Goal: Information Seeking & Learning: Learn about a topic

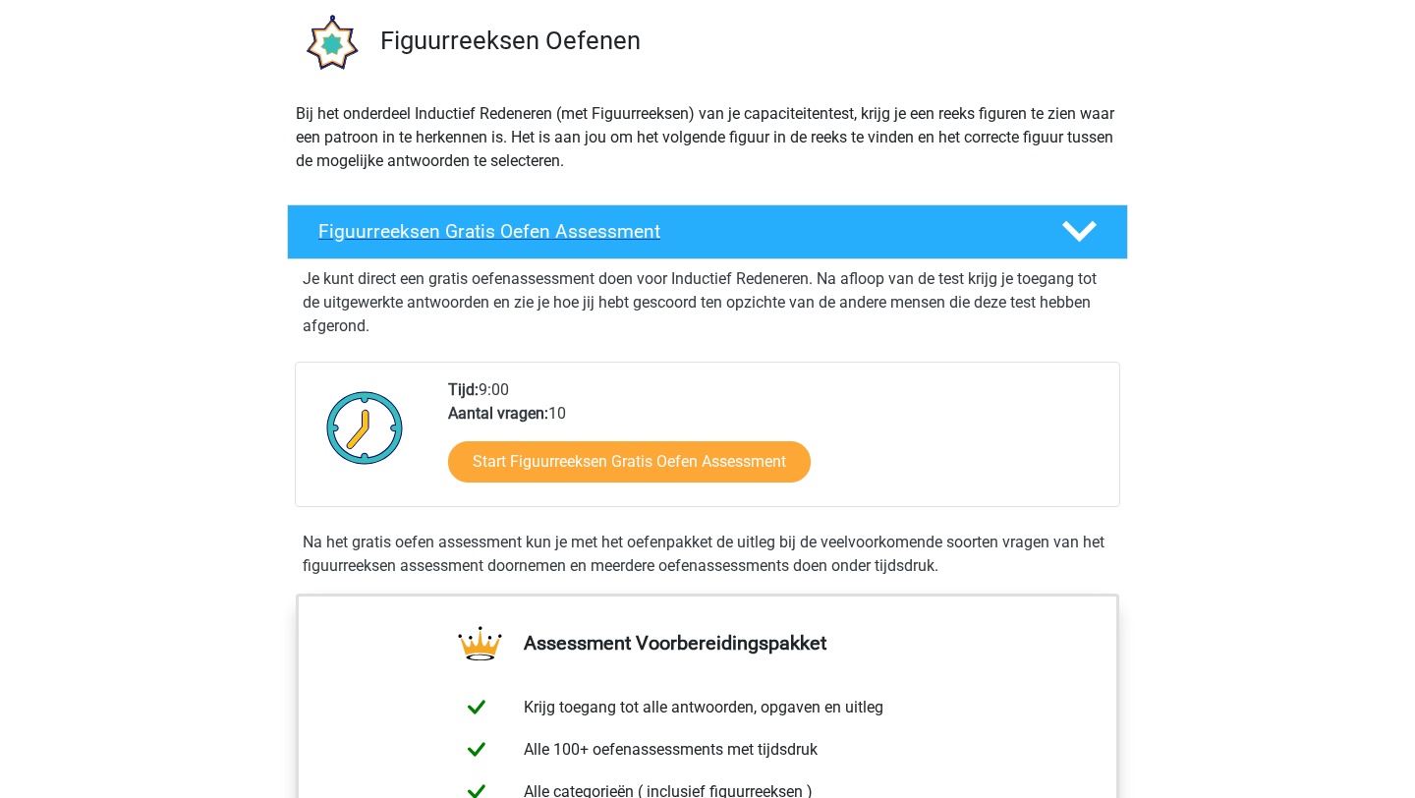
scroll to position [144, 0]
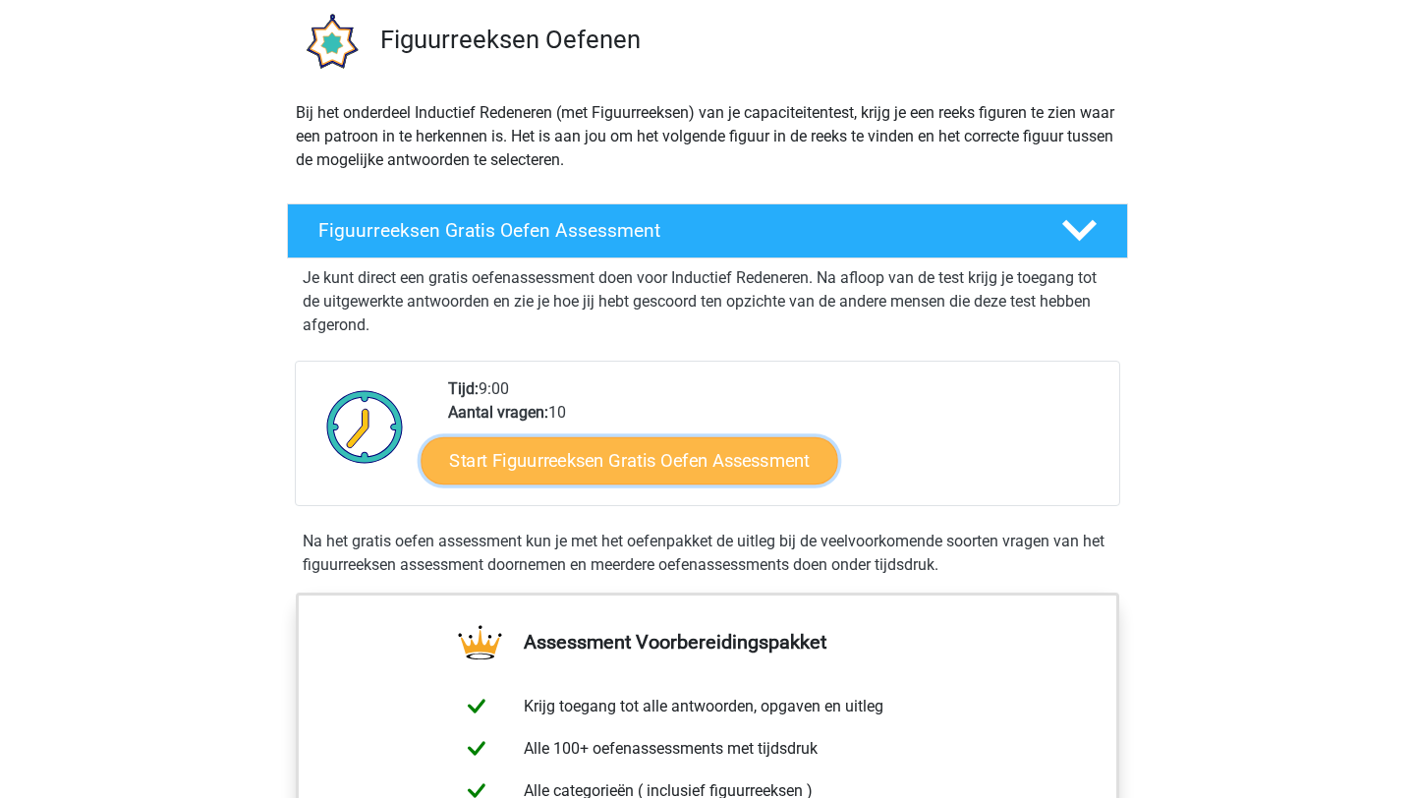
click at [637, 483] on link "Start Figuurreeksen Gratis Oefen Assessment" at bounding box center [630, 459] width 417 height 47
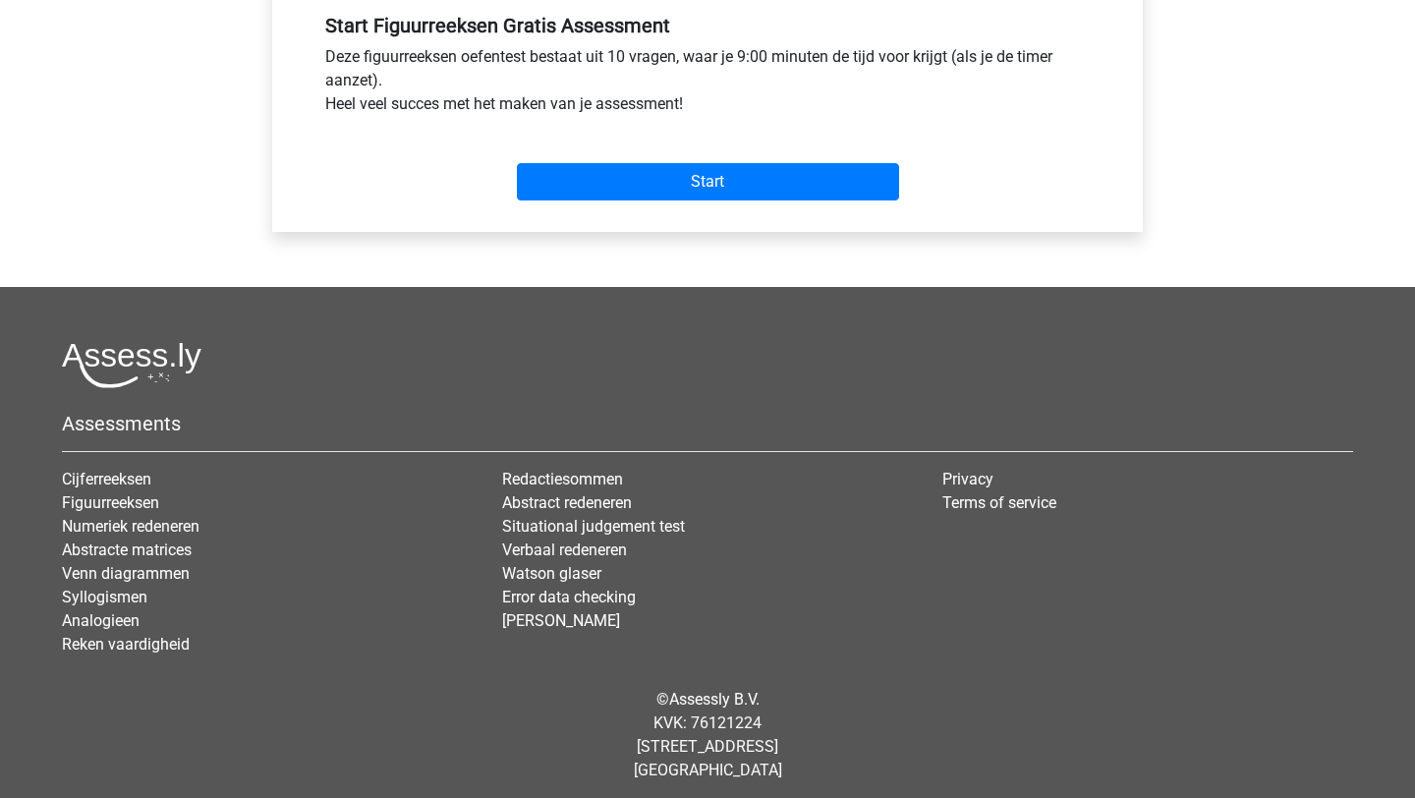
scroll to position [755, 0]
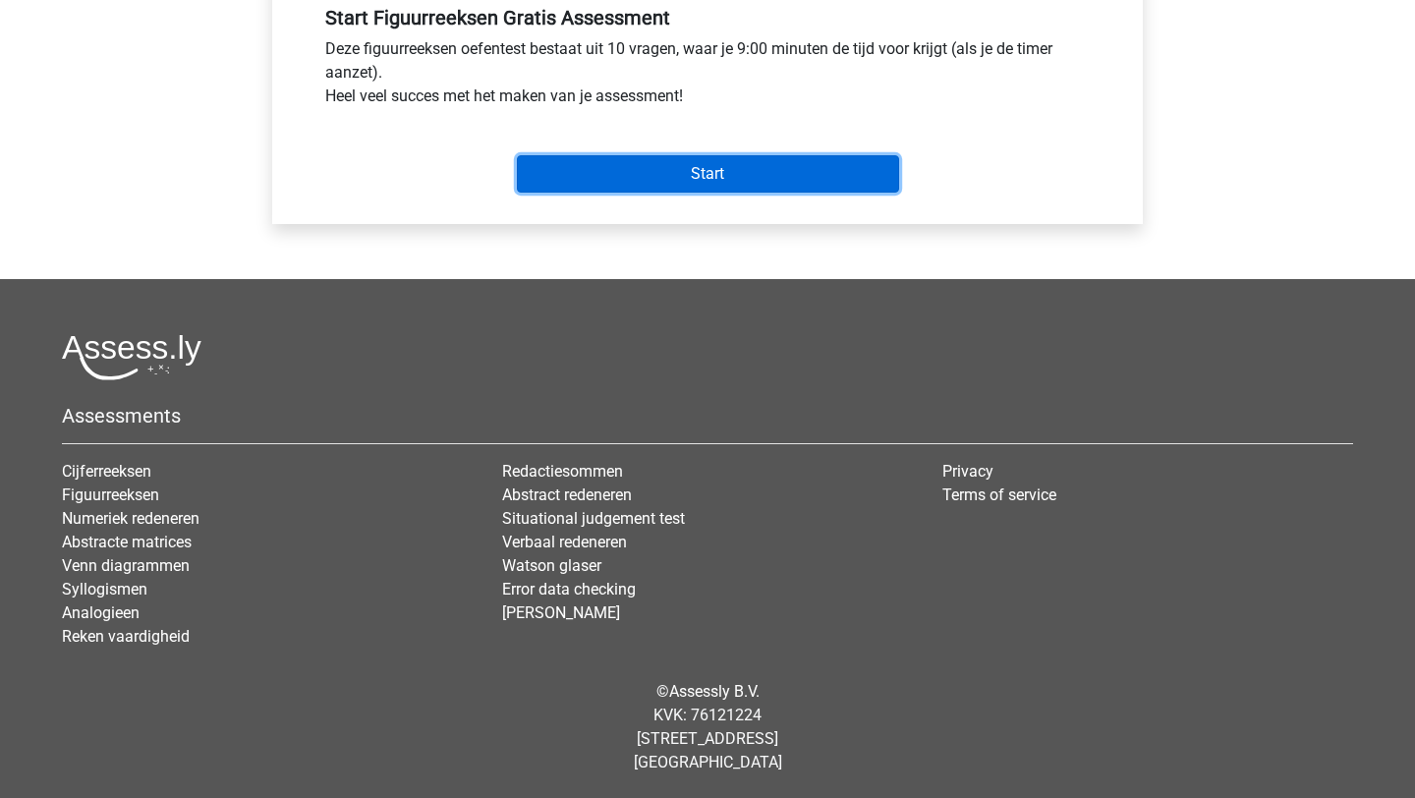
click at [721, 178] on input "Start" at bounding box center [708, 173] width 382 height 37
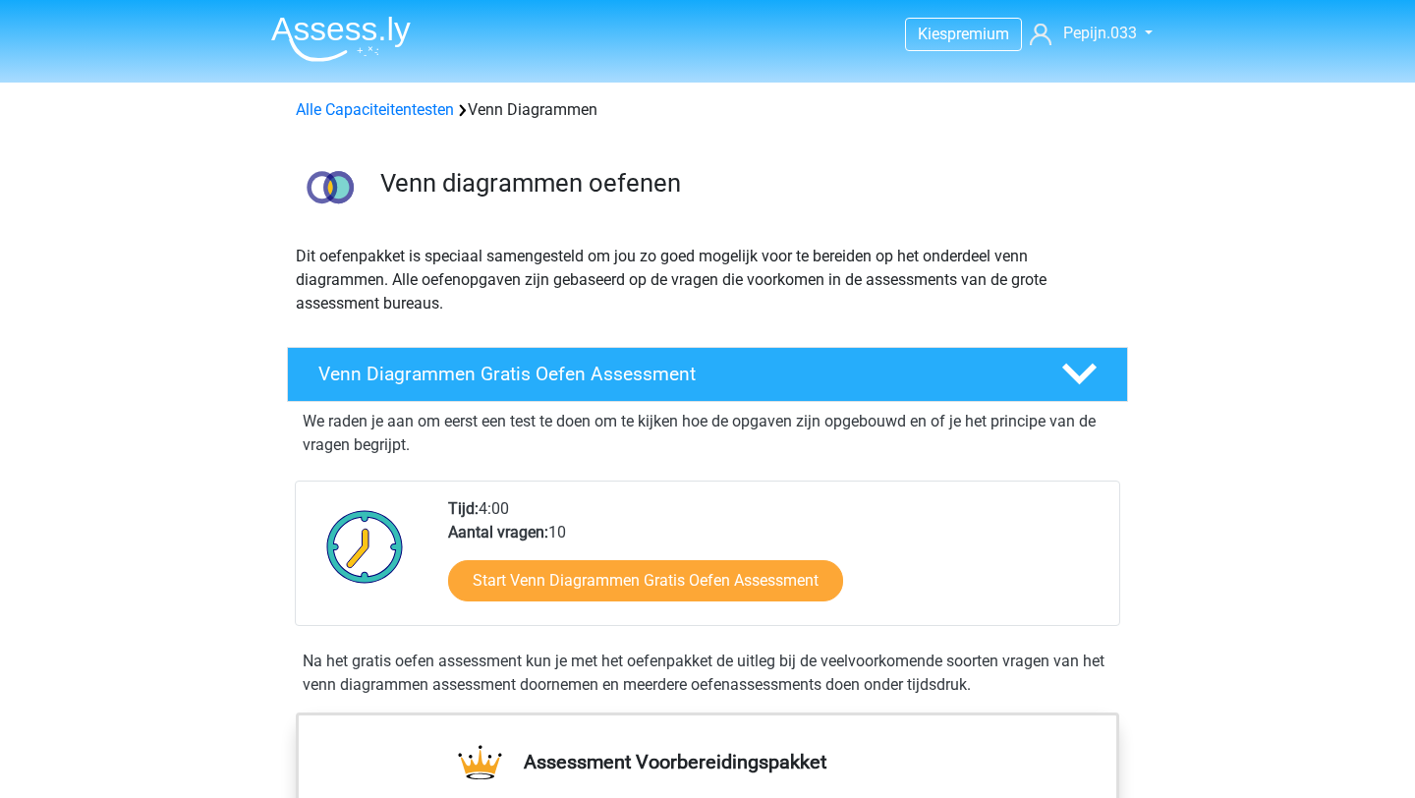
scroll to position [78, 0]
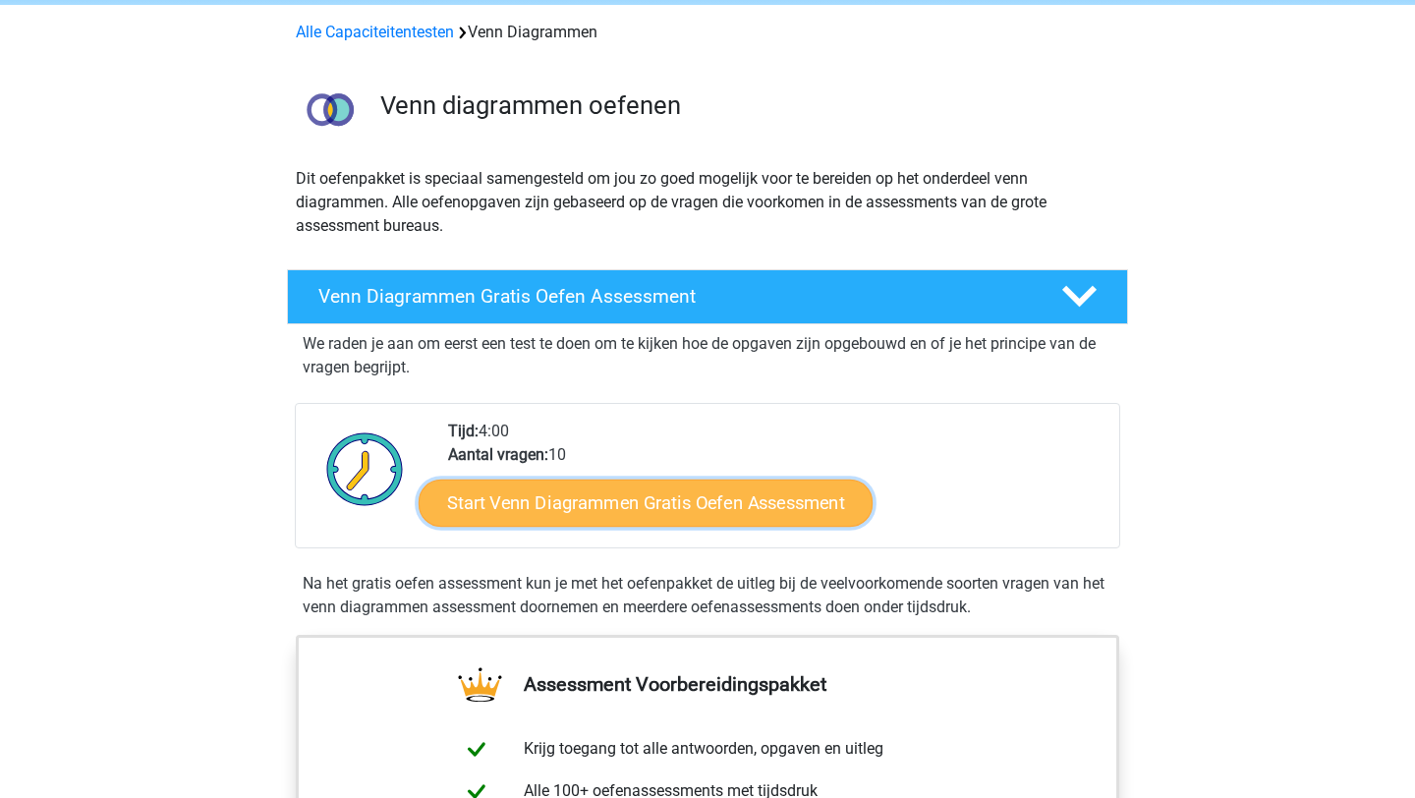
click at [601, 492] on link "Start Venn Diagrammen Gratis Oefen Assessment" at bounding box center [646, 503] width 454 height 47
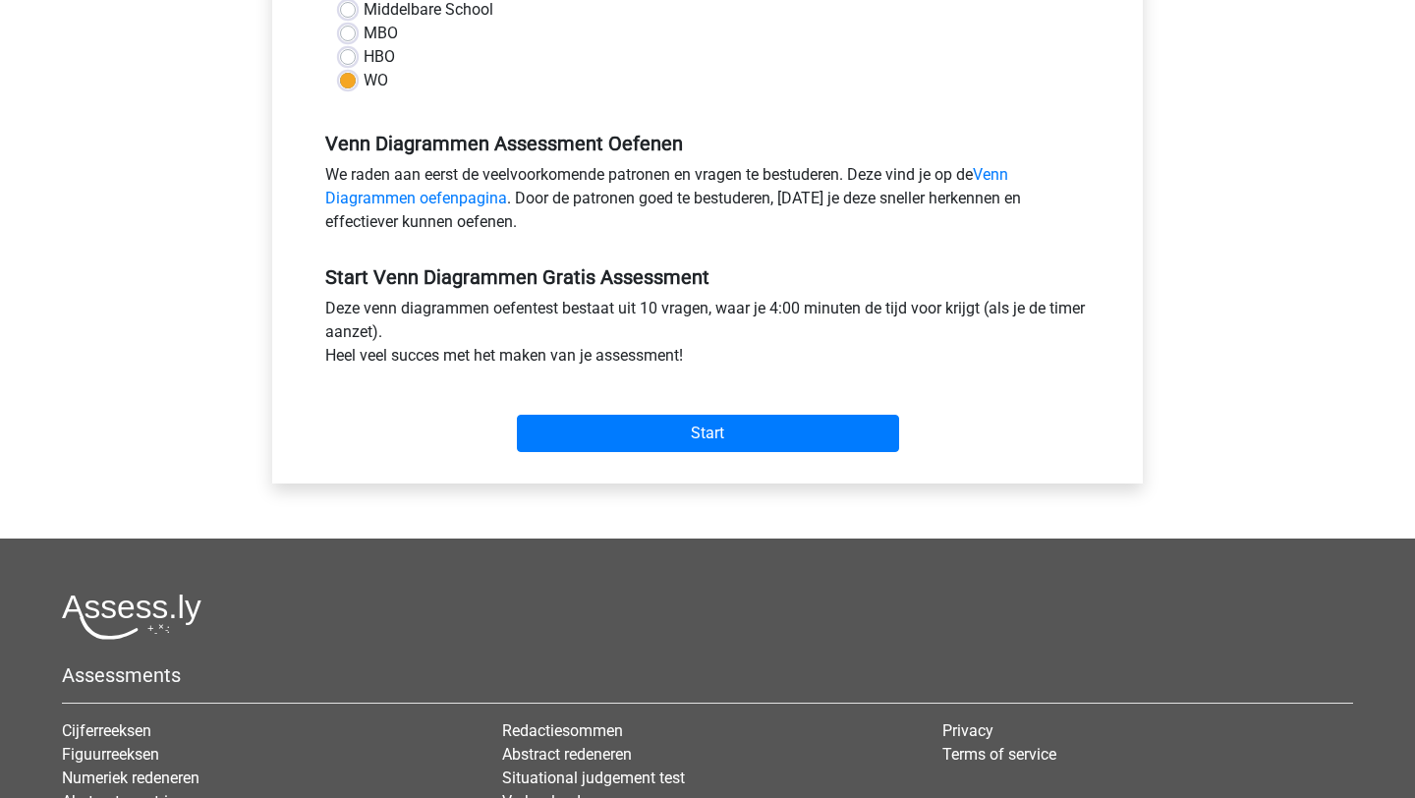
scroll to position [611, 0]
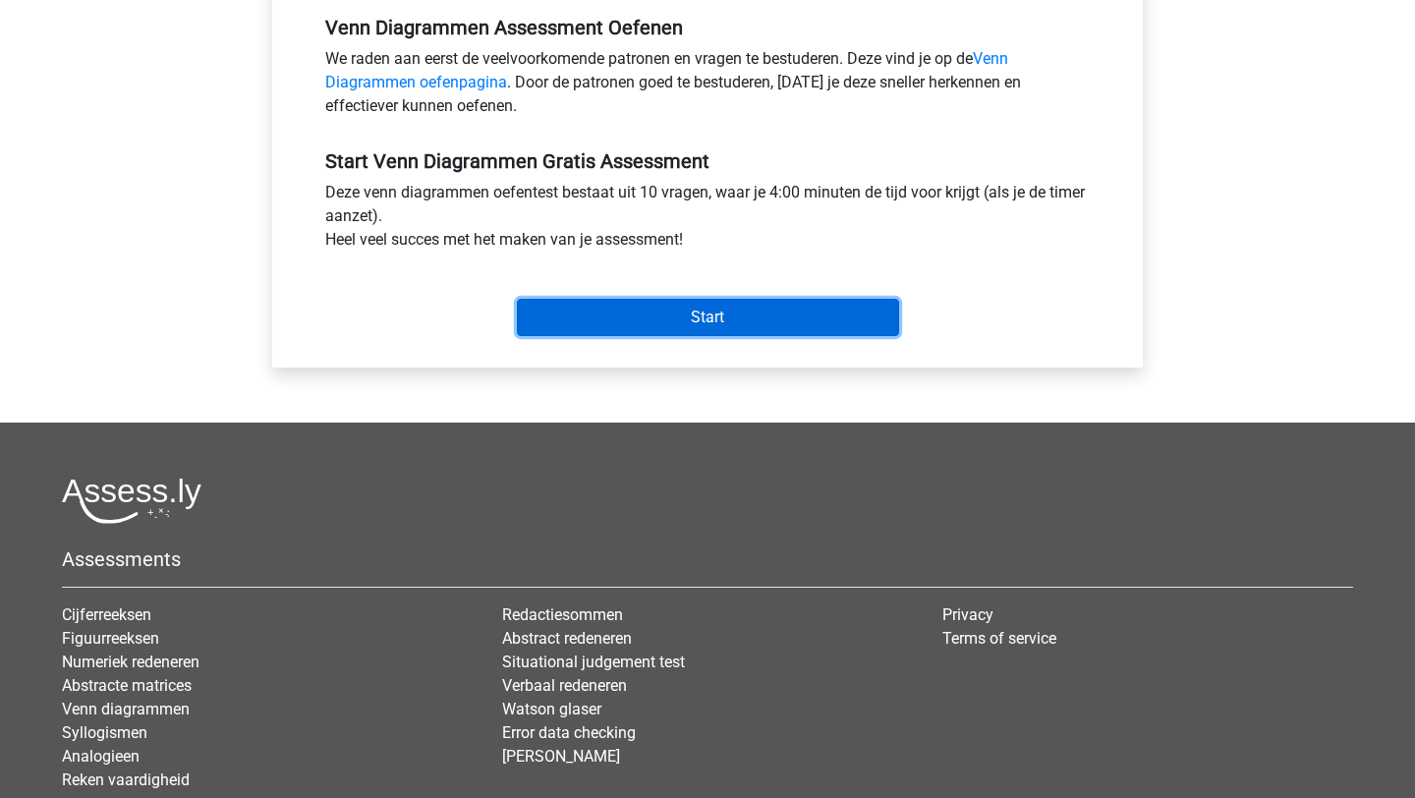
click at [701, 316] on input "Start" at bounding box center [708, 317] width 382 height 37
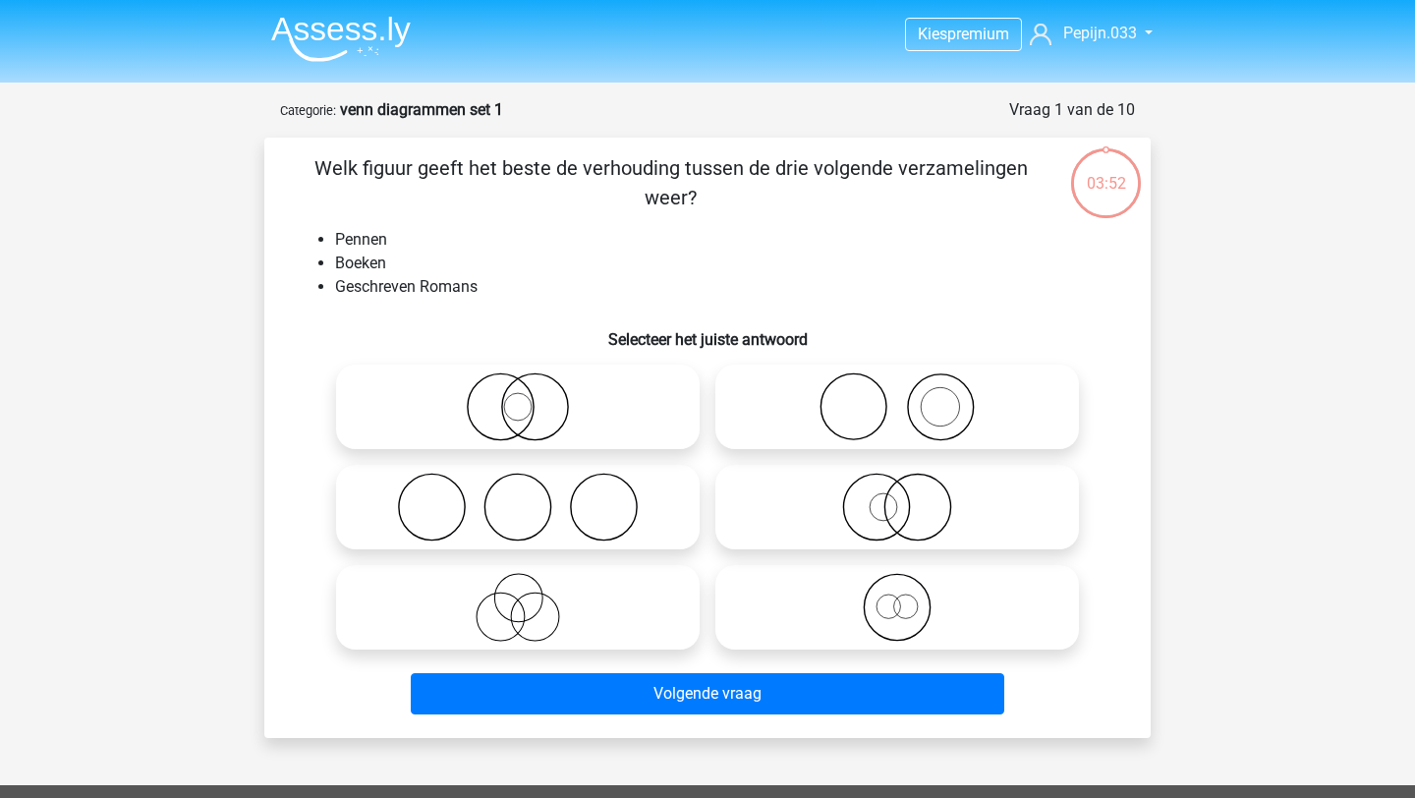
click at [952, 412] on icon at bounding box center [897, 406] width 348 height 69
click at [910, 397] on input "radio" at bounding box center [903, 390] width 13 height 13
radio input "true"
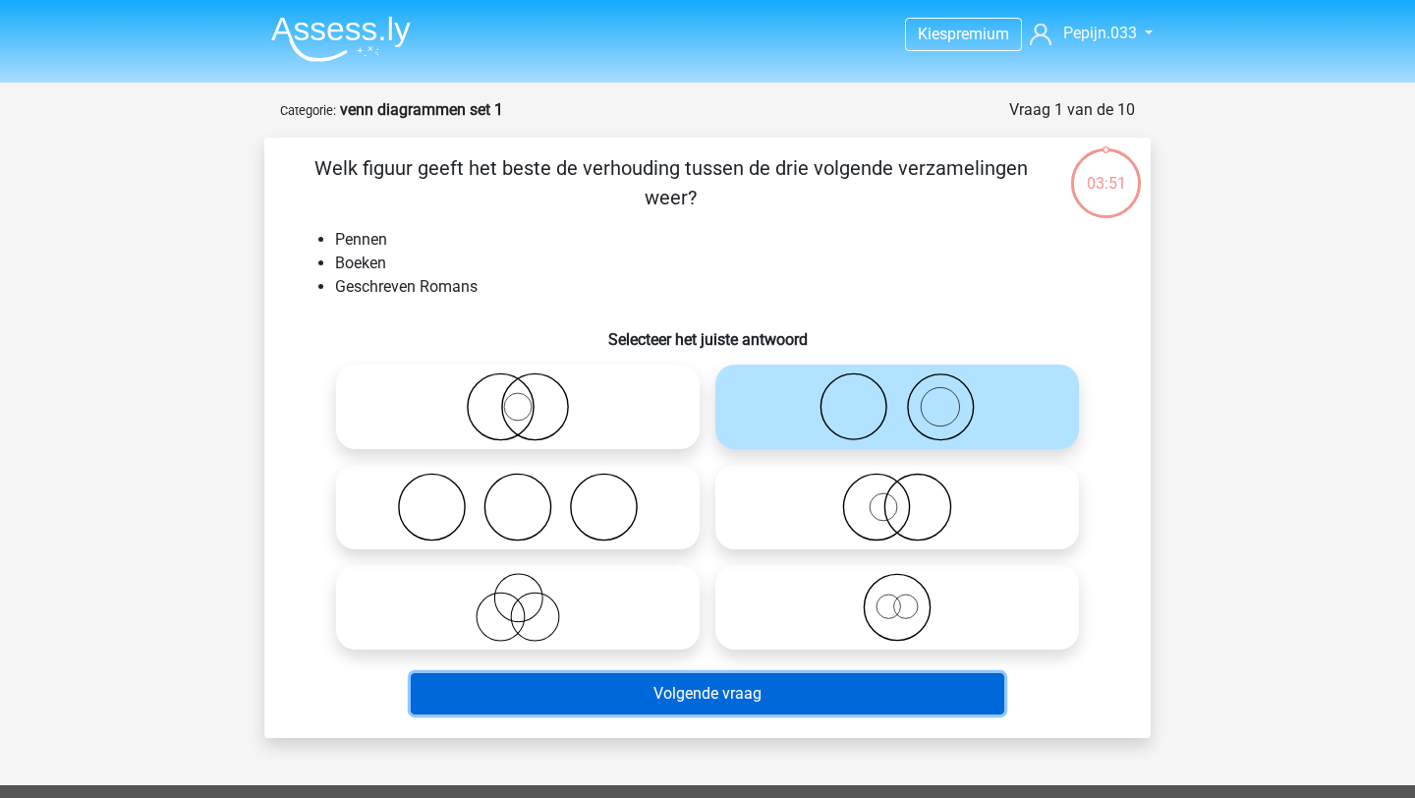
click at [762, 704] on button "Volgende vraag" at bounding box center [708, 693] width 595 height 41
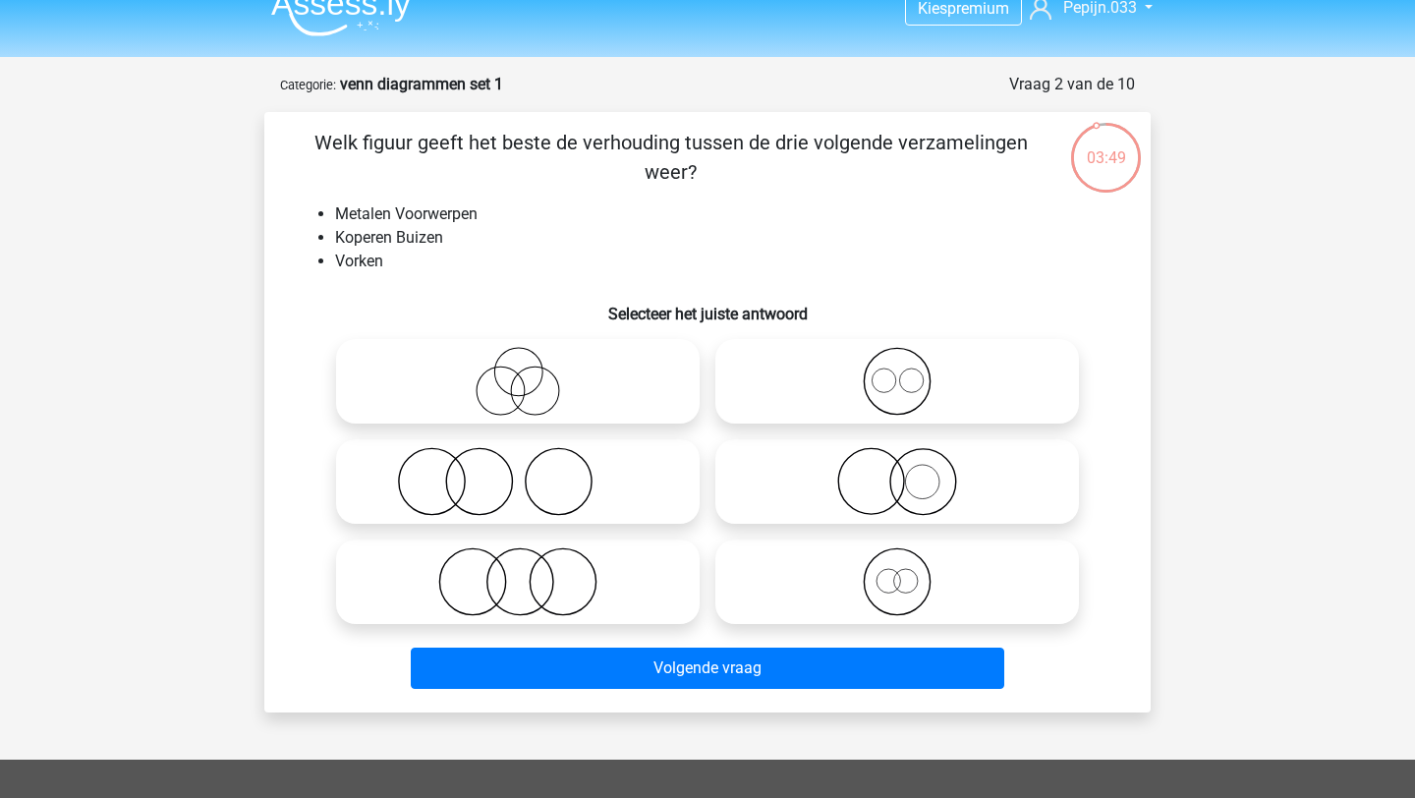
scroll to position [21, 0]
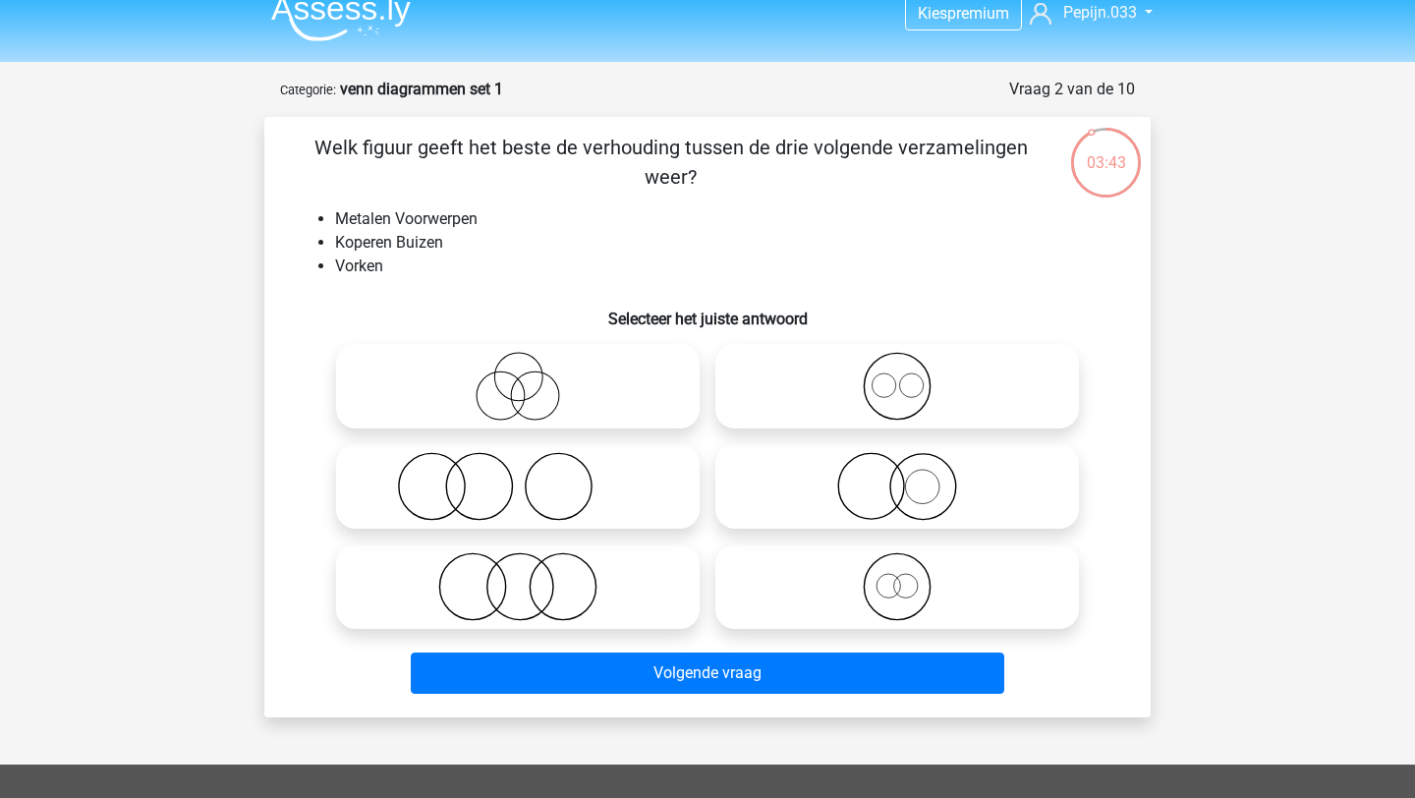
click at [828, 488] on icon at bounding box center [897, 486] width 348 height 69
click at [897, 477] on input "radio" at bounding box center [903, 470] width 13 height 13
radio input "true"
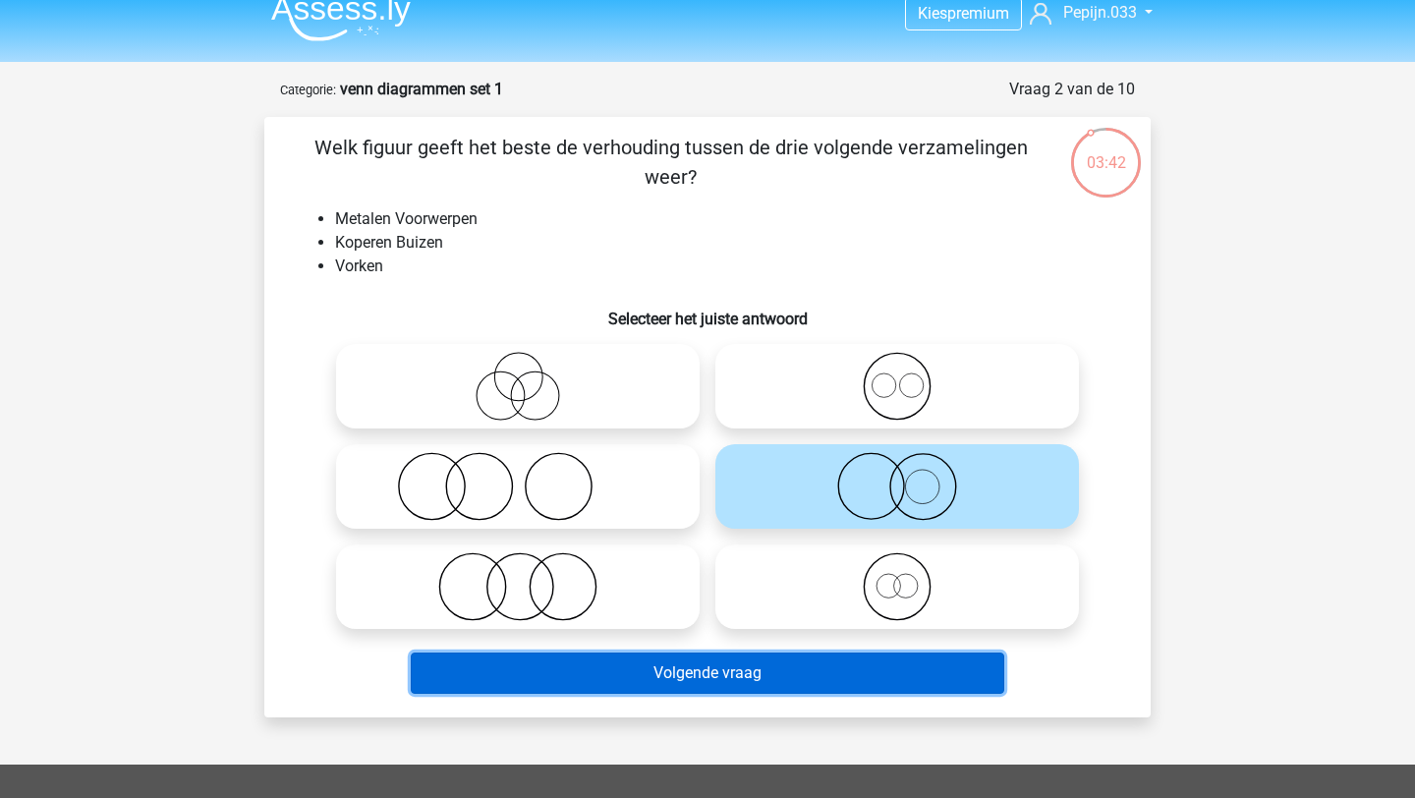
click at [737, 686] on button "Volgende vraag" at bounding box center [708, 673] width 595 height 41
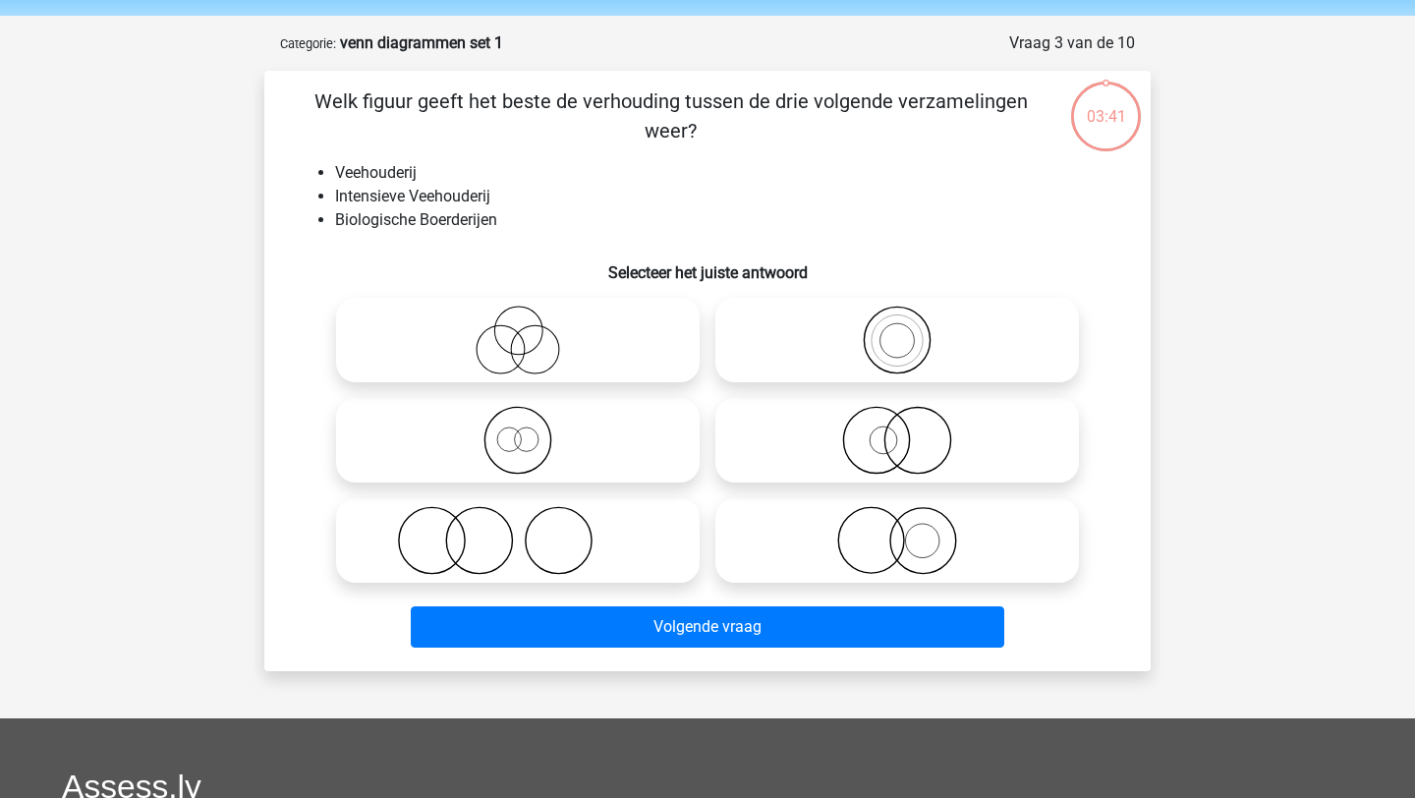
scroll to position [98, 0]
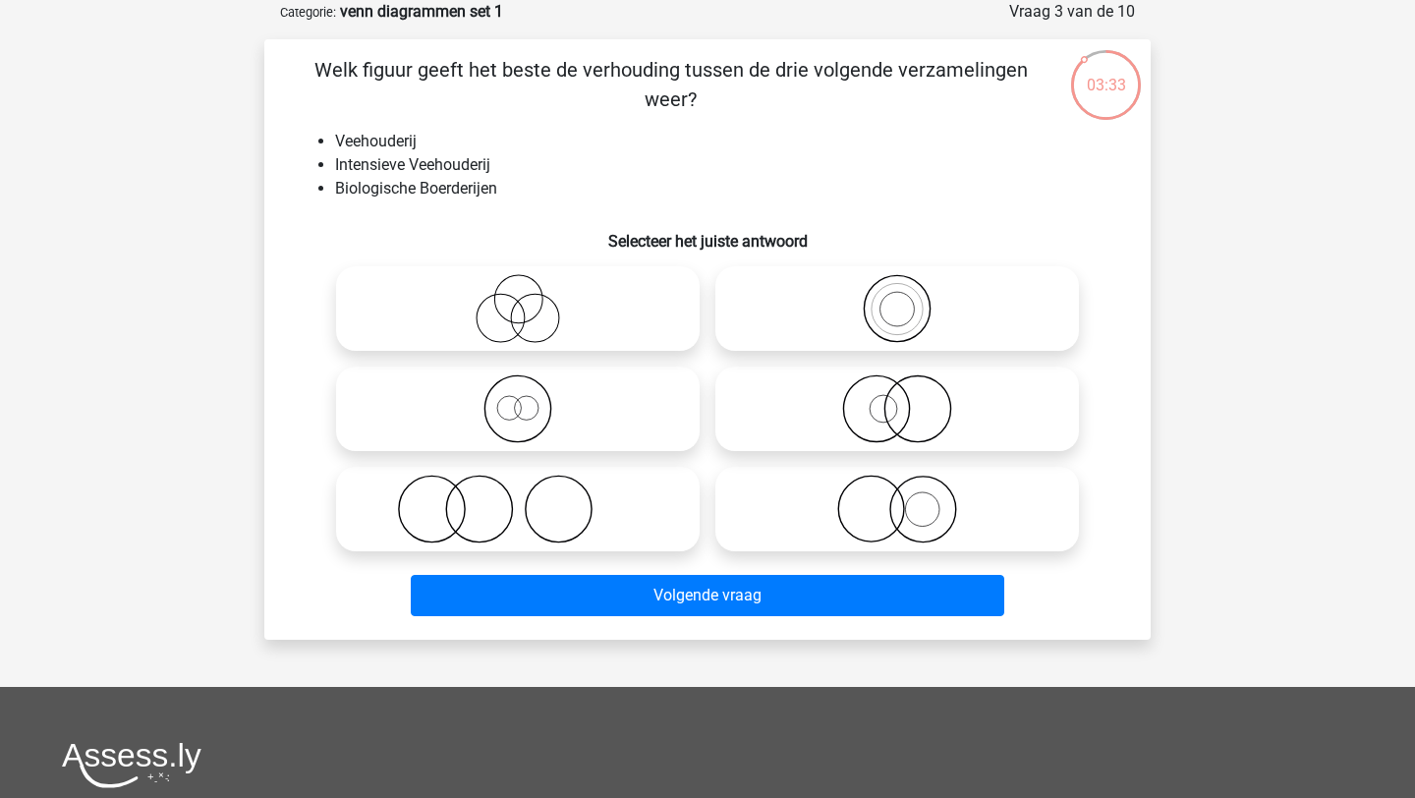
click at [917, 502] on icon at bounding box center [897, 509] width 348 height 69
click at [910, 499] on input "radio" at bounding box center [903, 492] width 13 height 13
radio input "true"
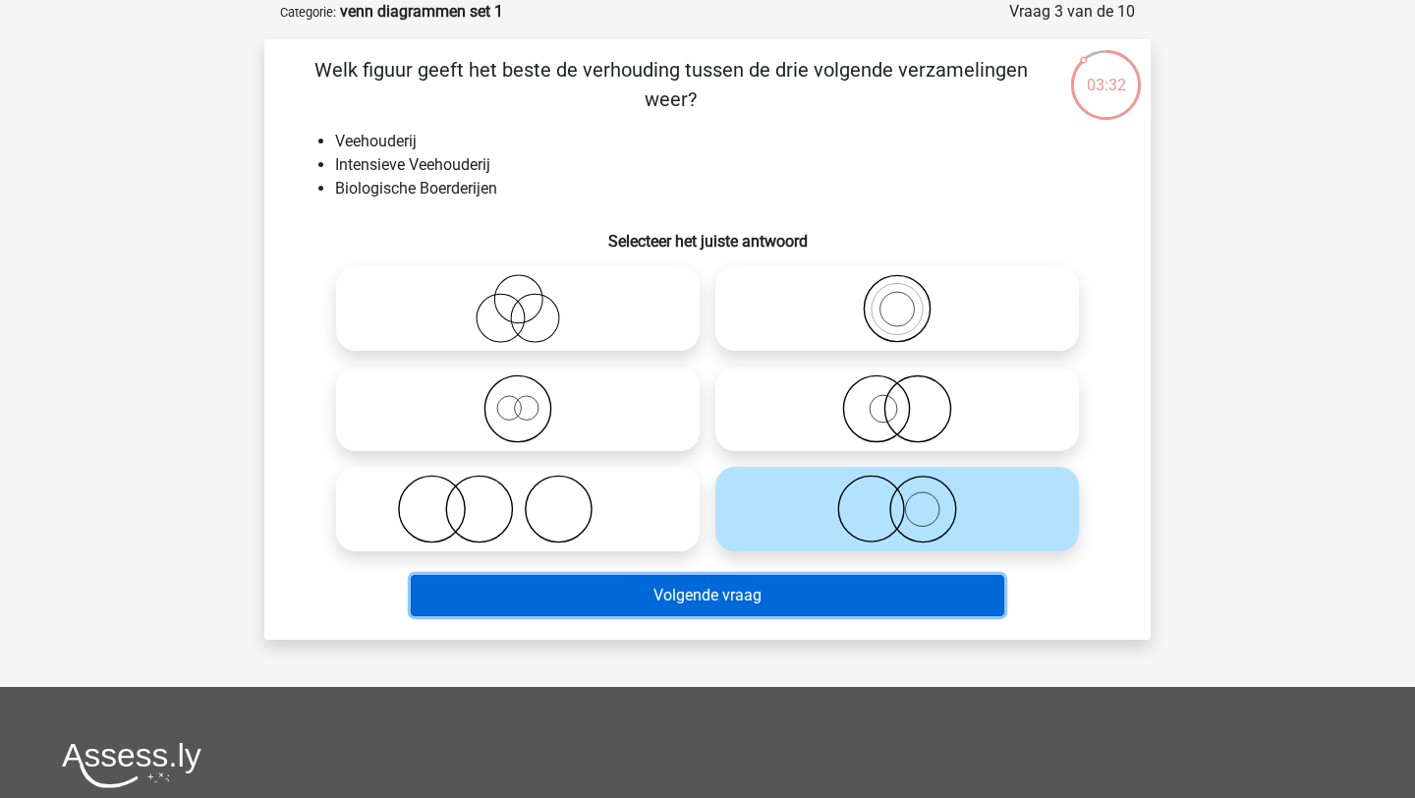
click at [846, 603] on button "Volgende vraag" at bounding box center [708, 595] width 595 height 41
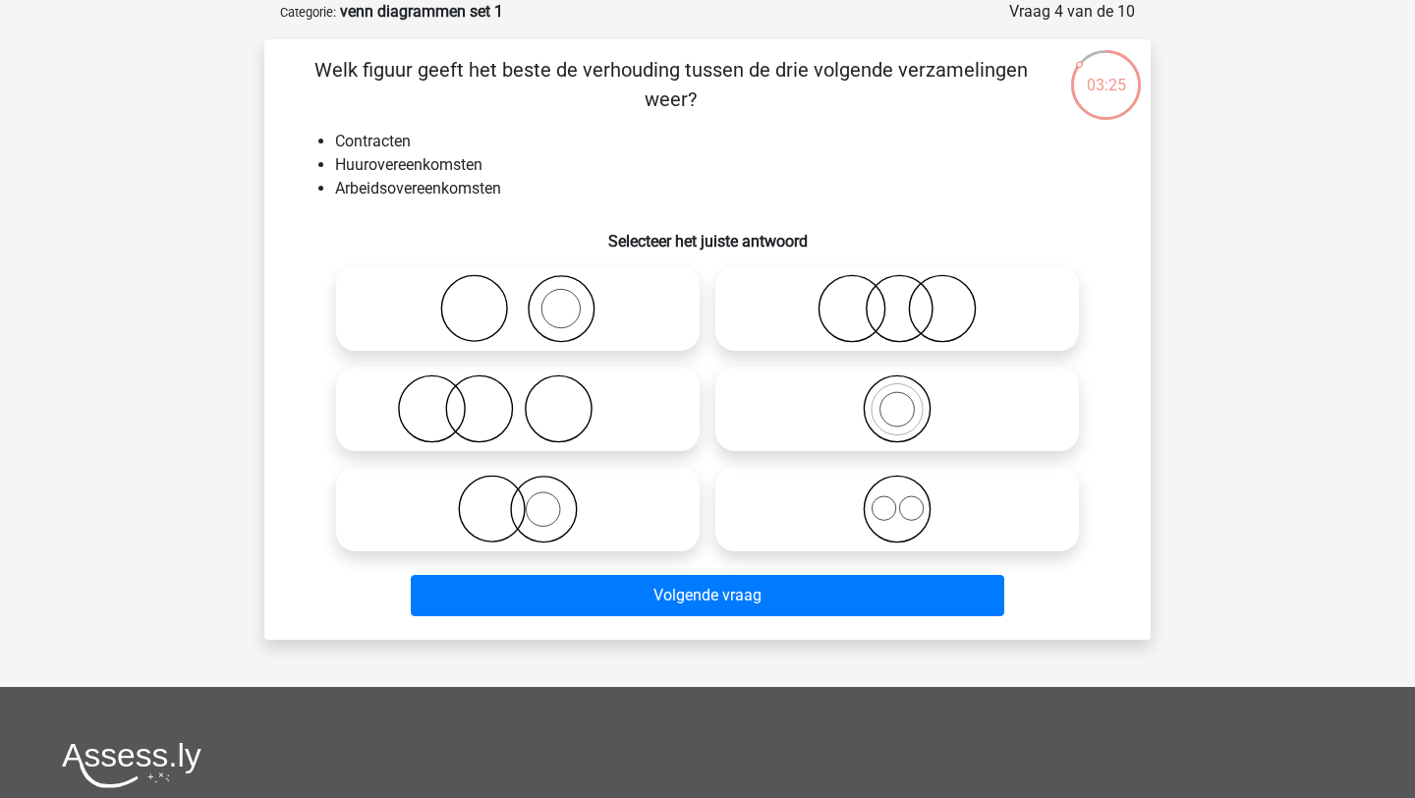
click at [898, 534] on icon at bounding box center [897, 509] width 348 height 69
click at [898, 499] on input "radio" at bounding box center [903, 492] width 13 height 13
radio input "true"
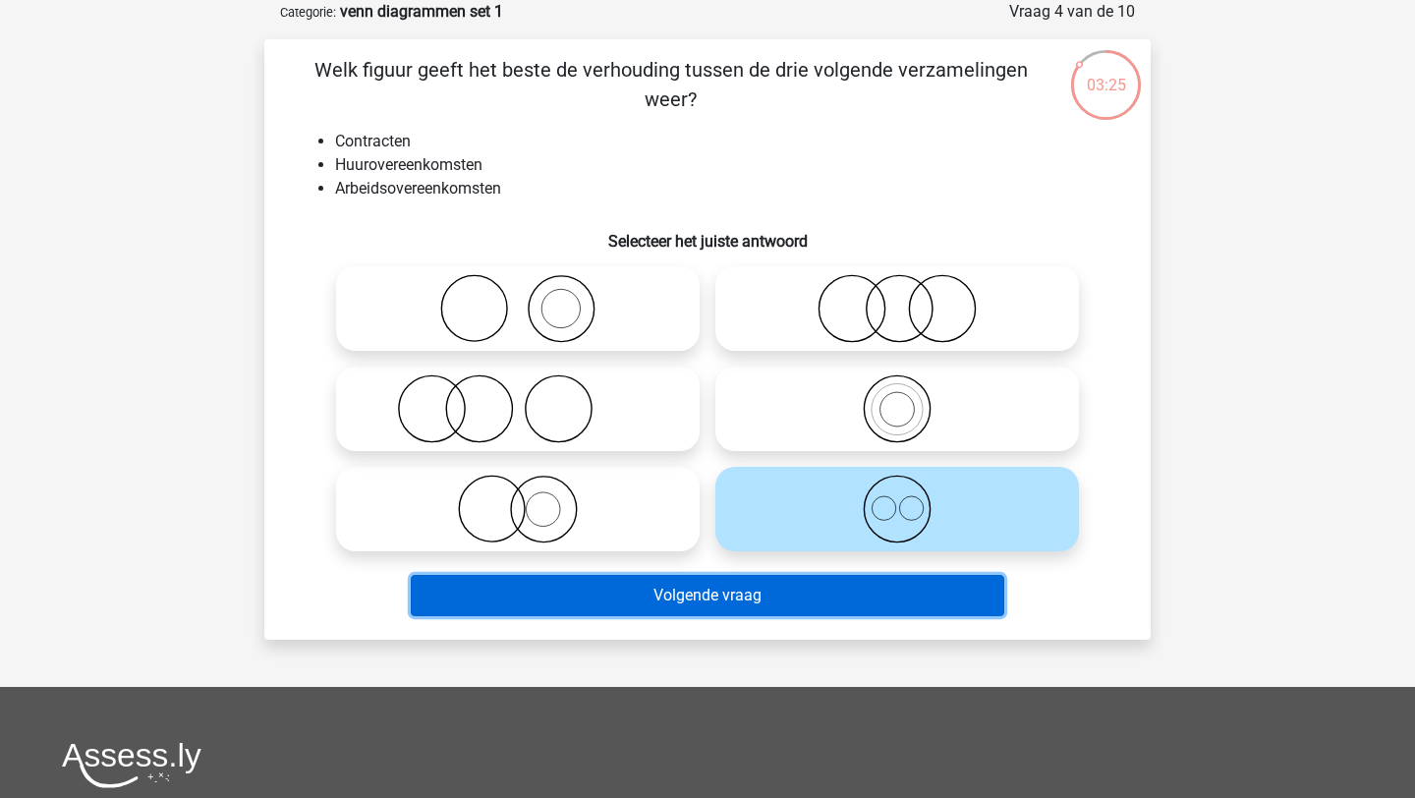
click at [845, 582] on button "Volgende vraag" at bounding box center [708, 595] width 595 height 41
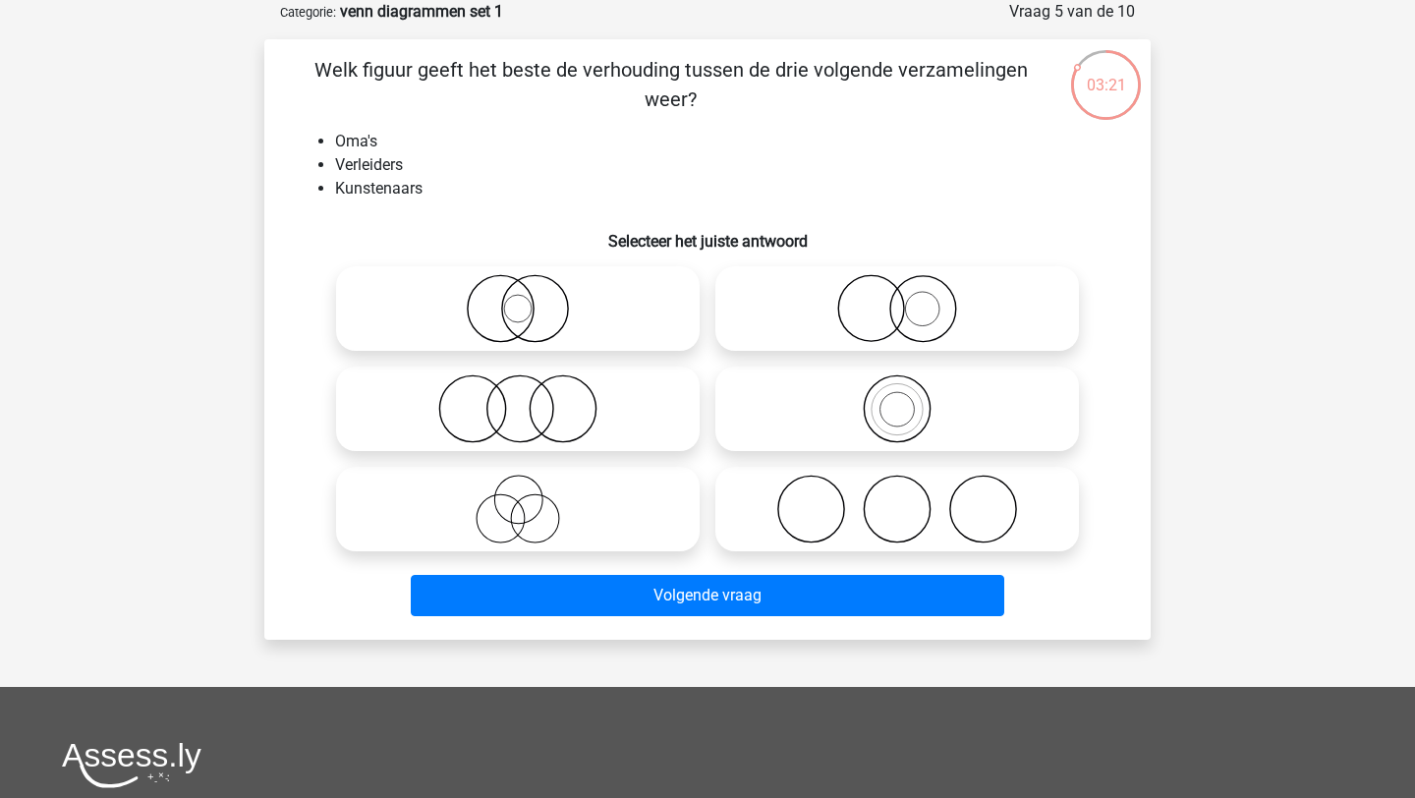
click at [652, 507] on icon at bounding box center [518, 509] width 348 height 69
click at [531, 499] on input "radio" at bounding box center [524, 492] width 13 height 13
radio input "true"
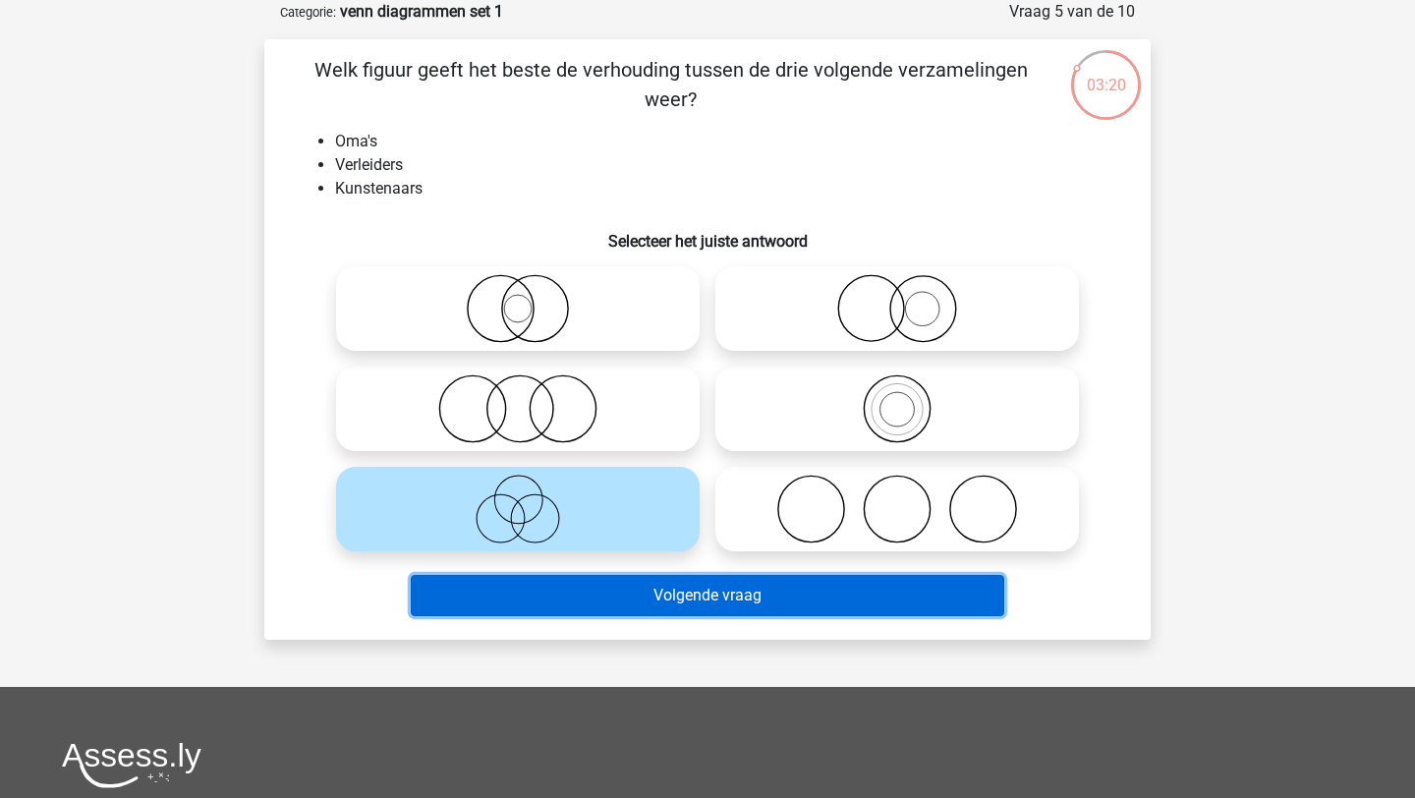
click at [738, 598] on button "Volgende vraag" at bounding box center [708, 595] width 595 height 41
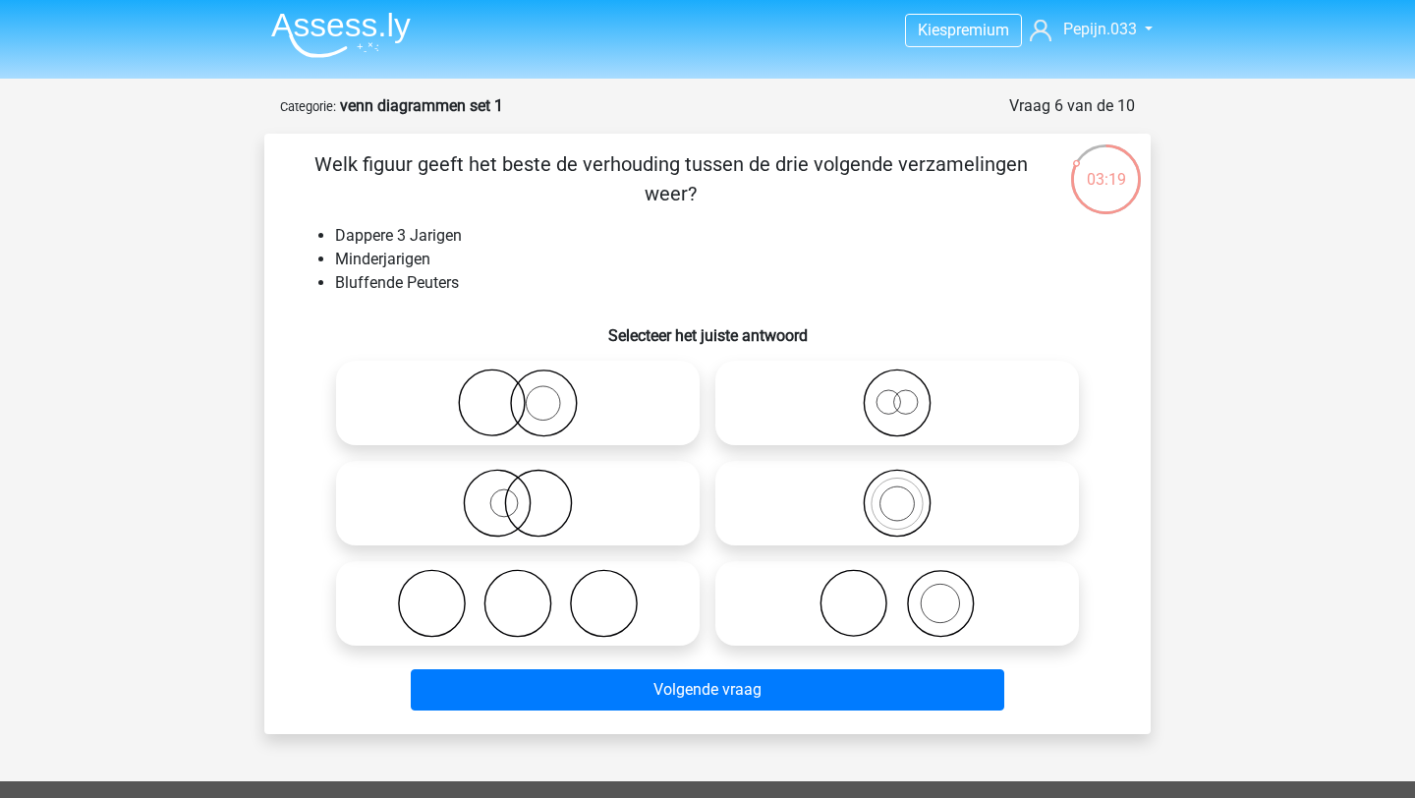
scroll to position [0, 0]
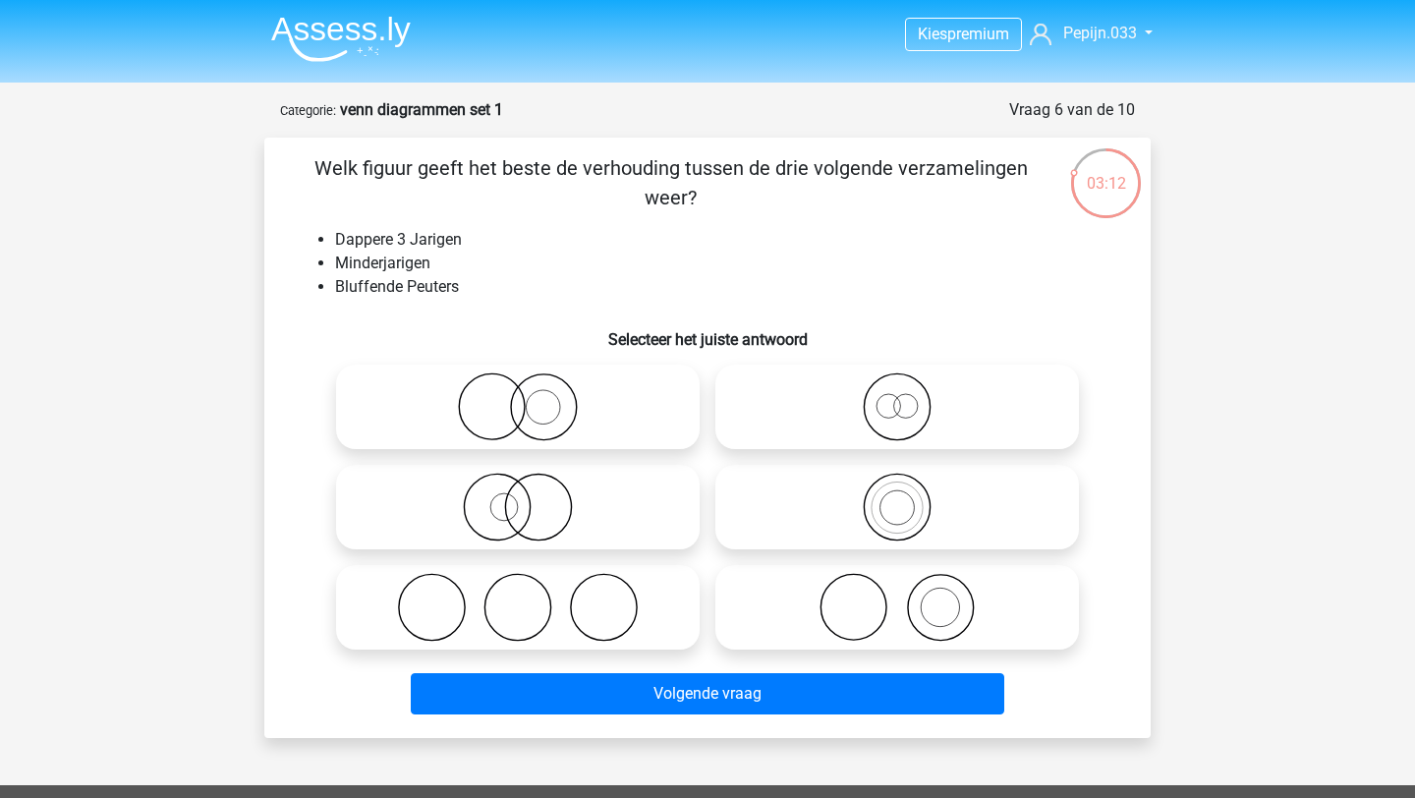
click at [887, 406] on icon at bounding box center [897, 406] width 348 height 69
click at [897, 397] on input "radio" at bounding box center [903, 390] width 13 height 13
radio input "true"
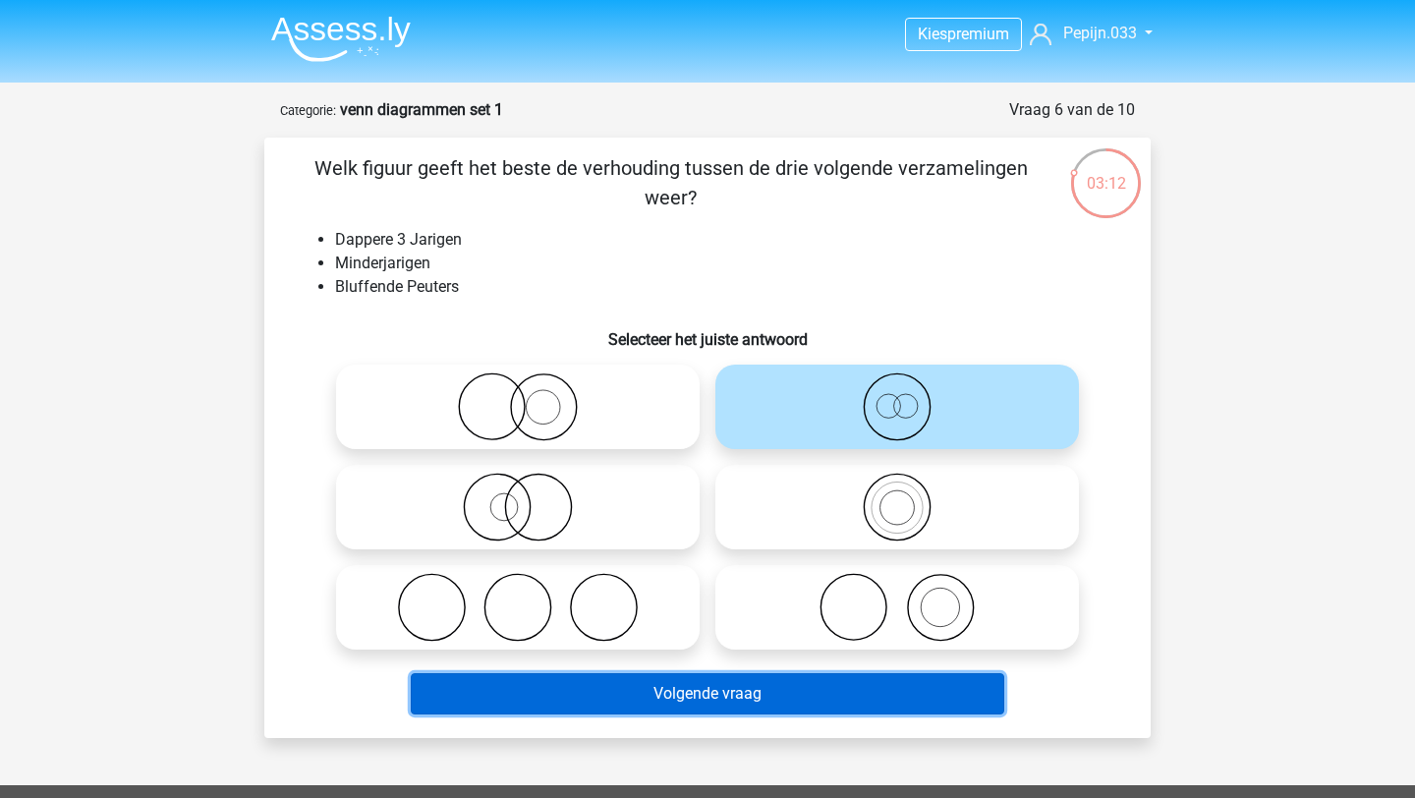
click at [780, 704] on button "Volgende vraag" at bounding box center [708, 693] width 595 height 41
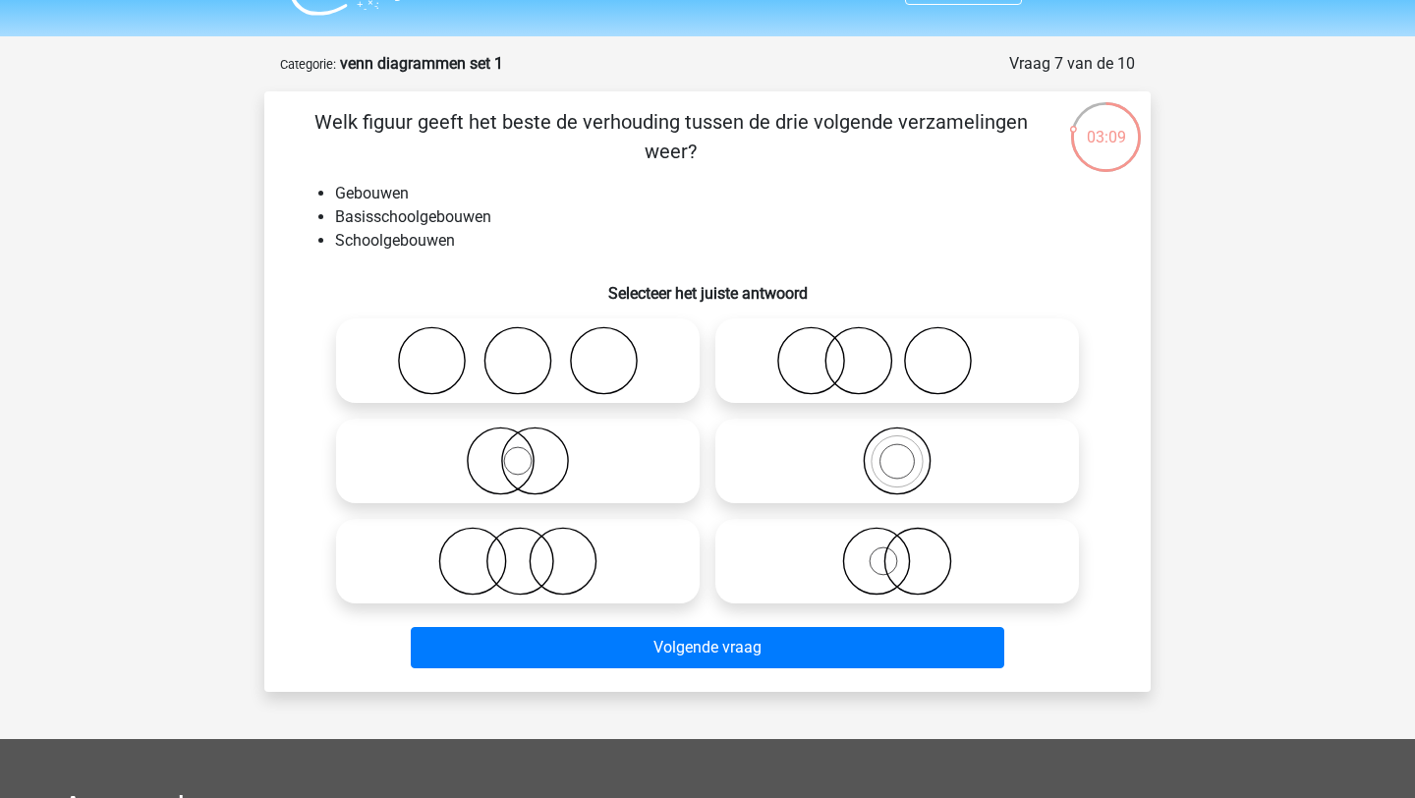
scroll to position [40, 0]
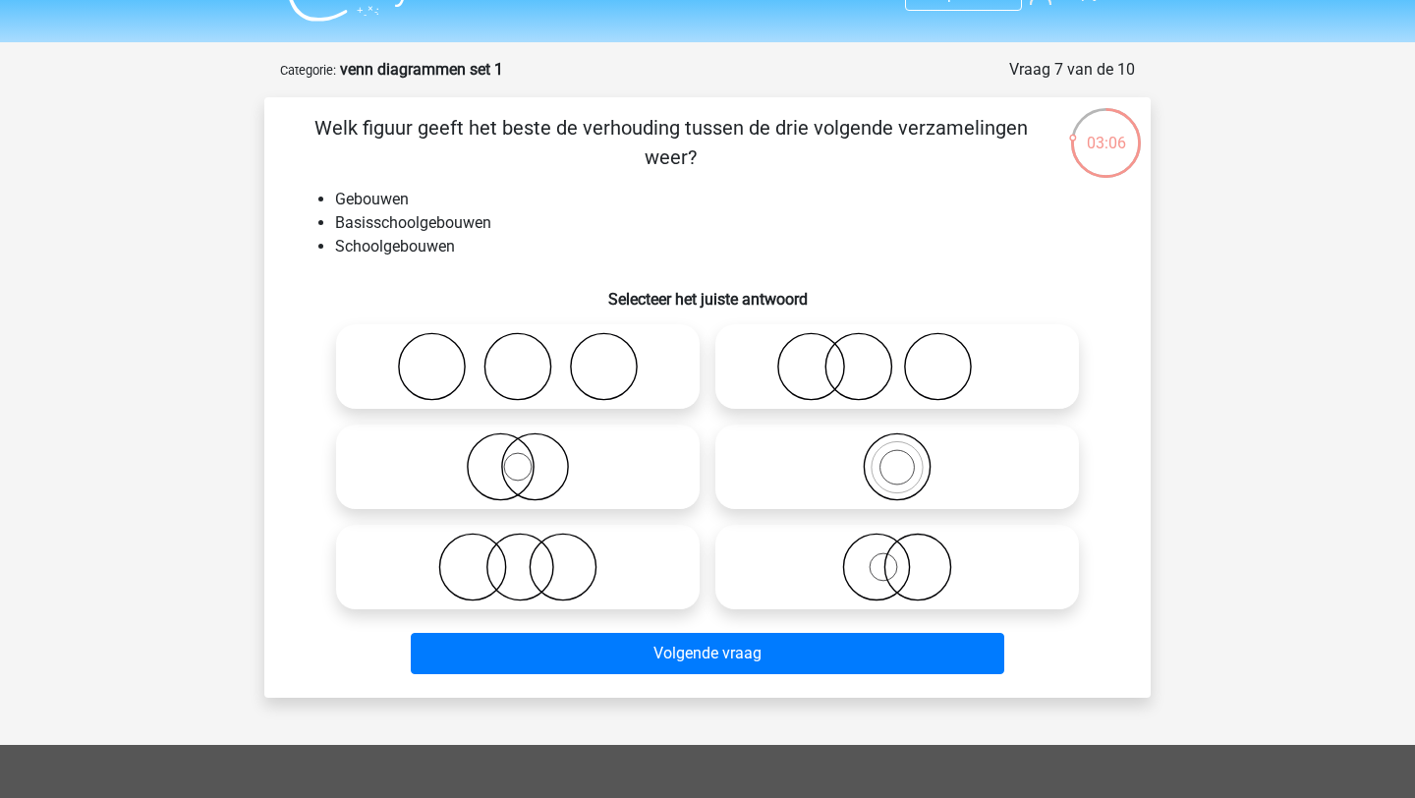
click at [889, 470] on icon at bounding box center [897, 466] width 348 height 69
click at [897, 457] on input "radio" at bounding box center [903, 450] width 13 height 13
radio input "true"
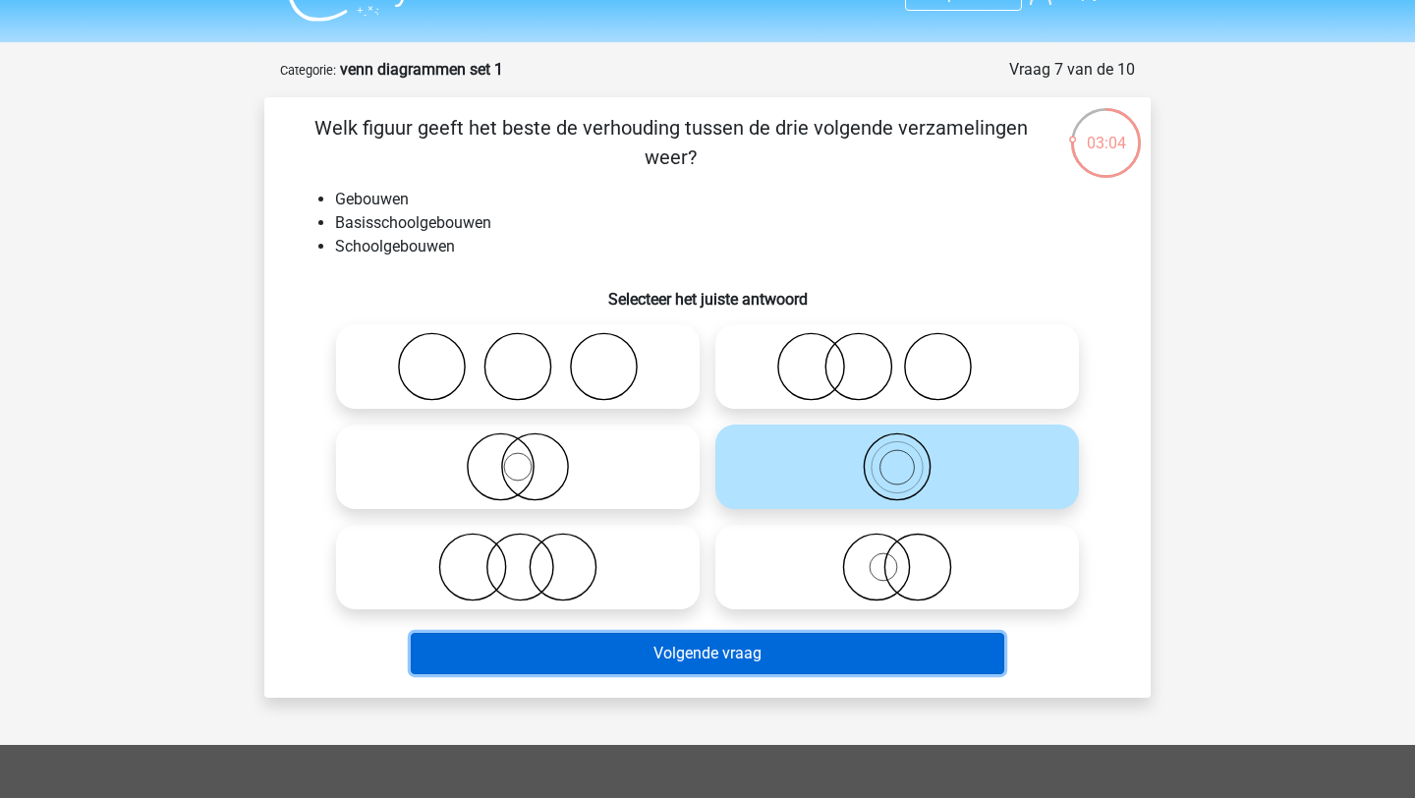
click at [844, 649] on button "Volgende vraag" at bounding box center [708, 653] width 595 height 41
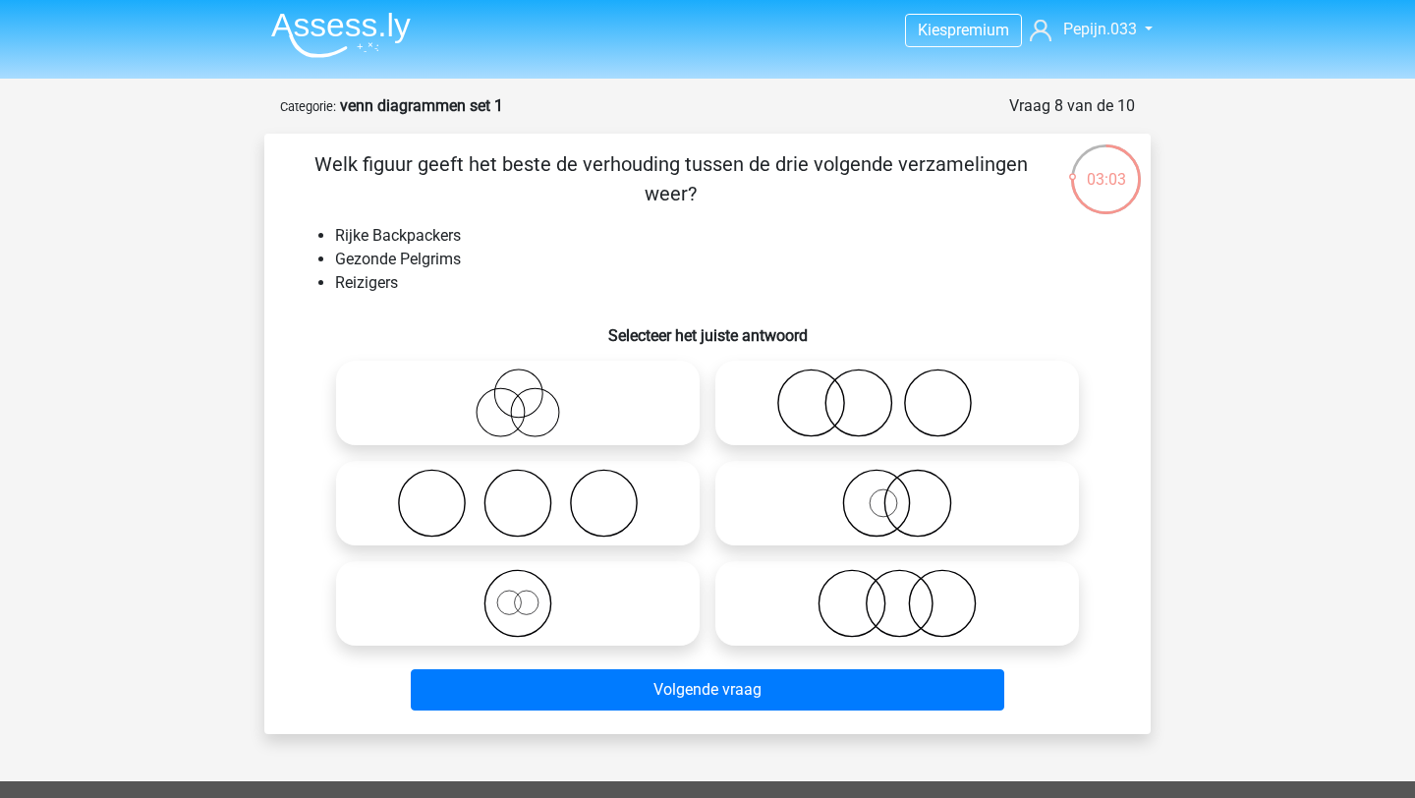
scroll to position [0, 0]
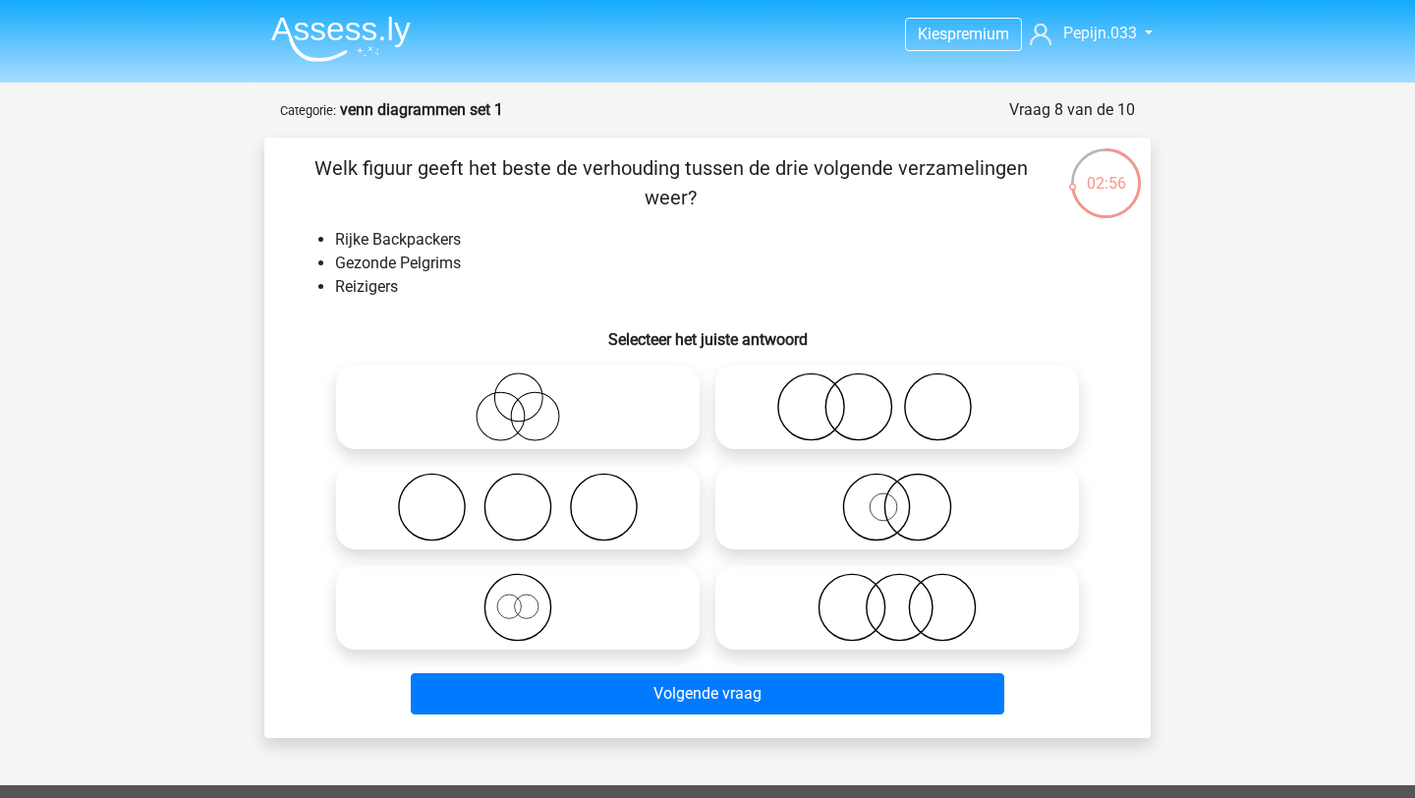
click at [609, 611] on icon at bounding box center [518, 607] width 348 height 69
click at [531, 598] on input "radio" at bounding box center [524, 591] width 13 height 13
radio input "true"
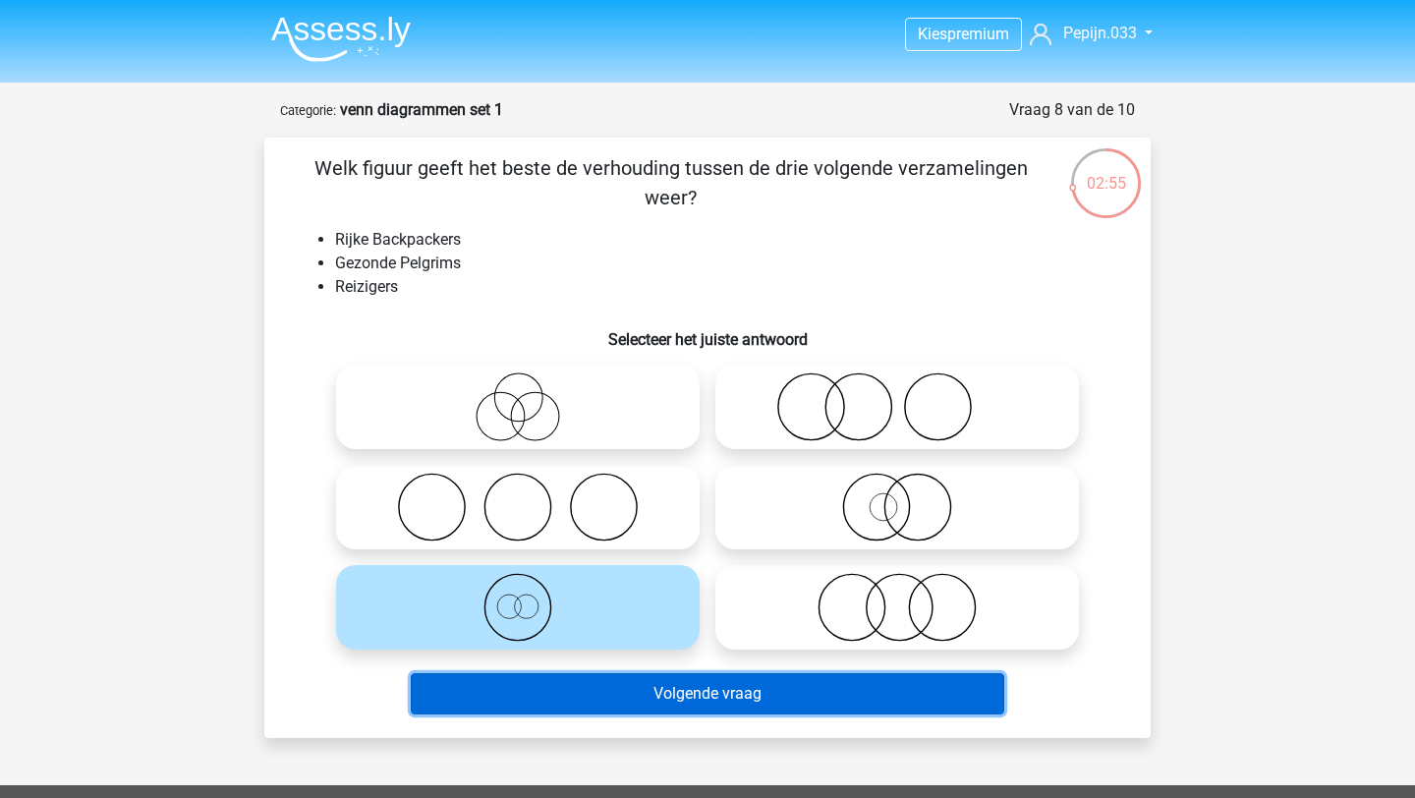
click at [698, 710] on button "Volgende vraag" at bounding box center [708, 693] width 595 height 41
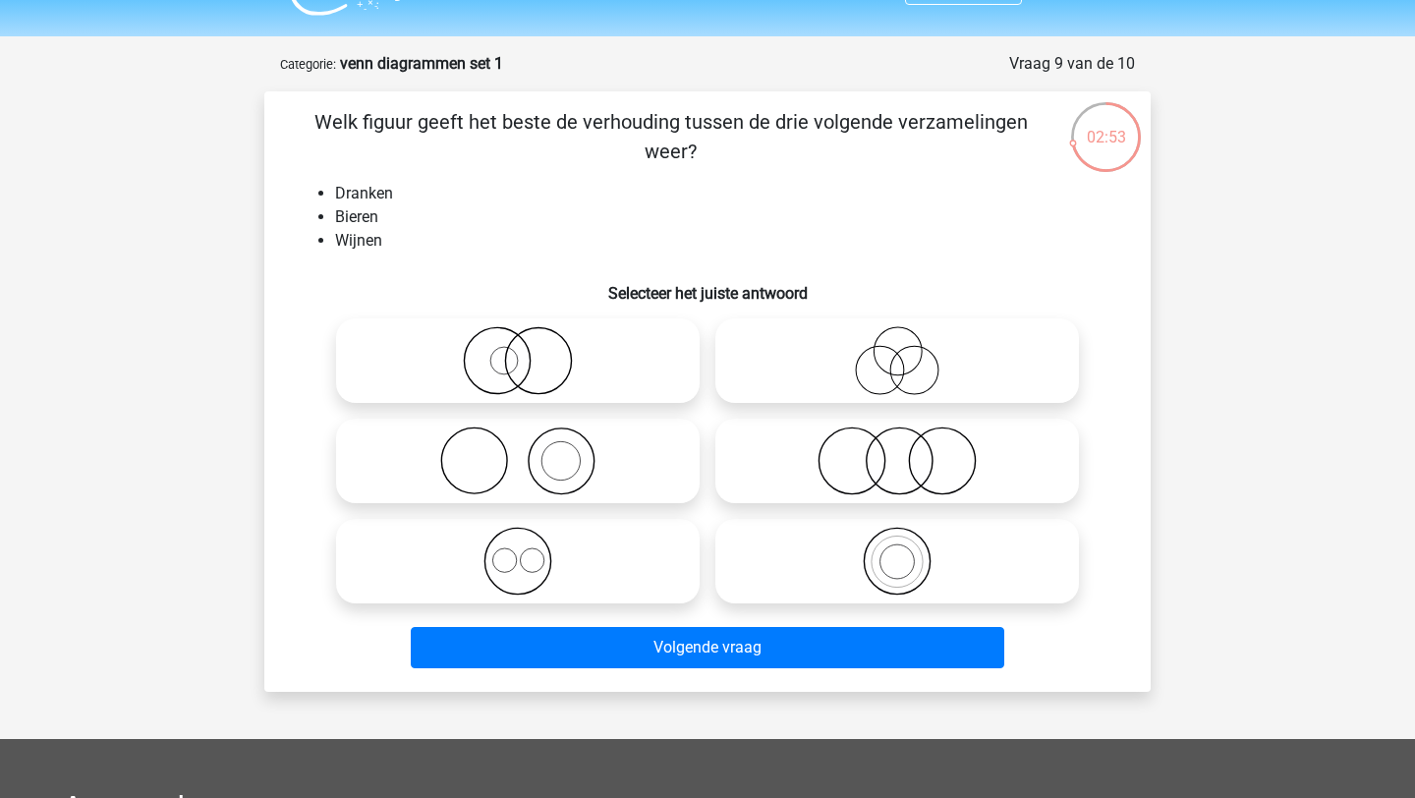
scroll to position [34, 0]
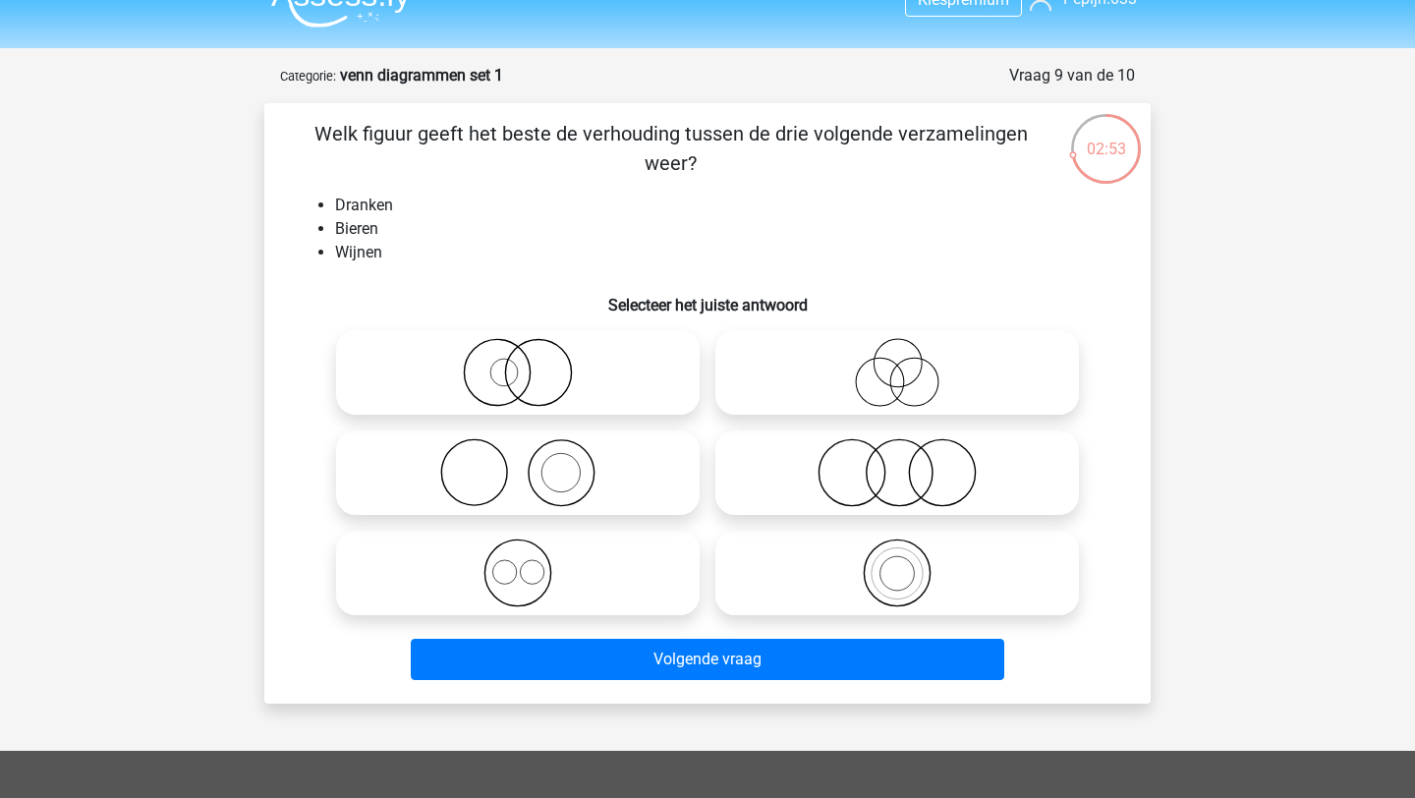
click at [622, 550] on icon at bounding box center [518, 573] width 348 height 69
click at [531, 550] on input "radio" at bounding box center [524, 556] width 13 height 13
radio input "true"
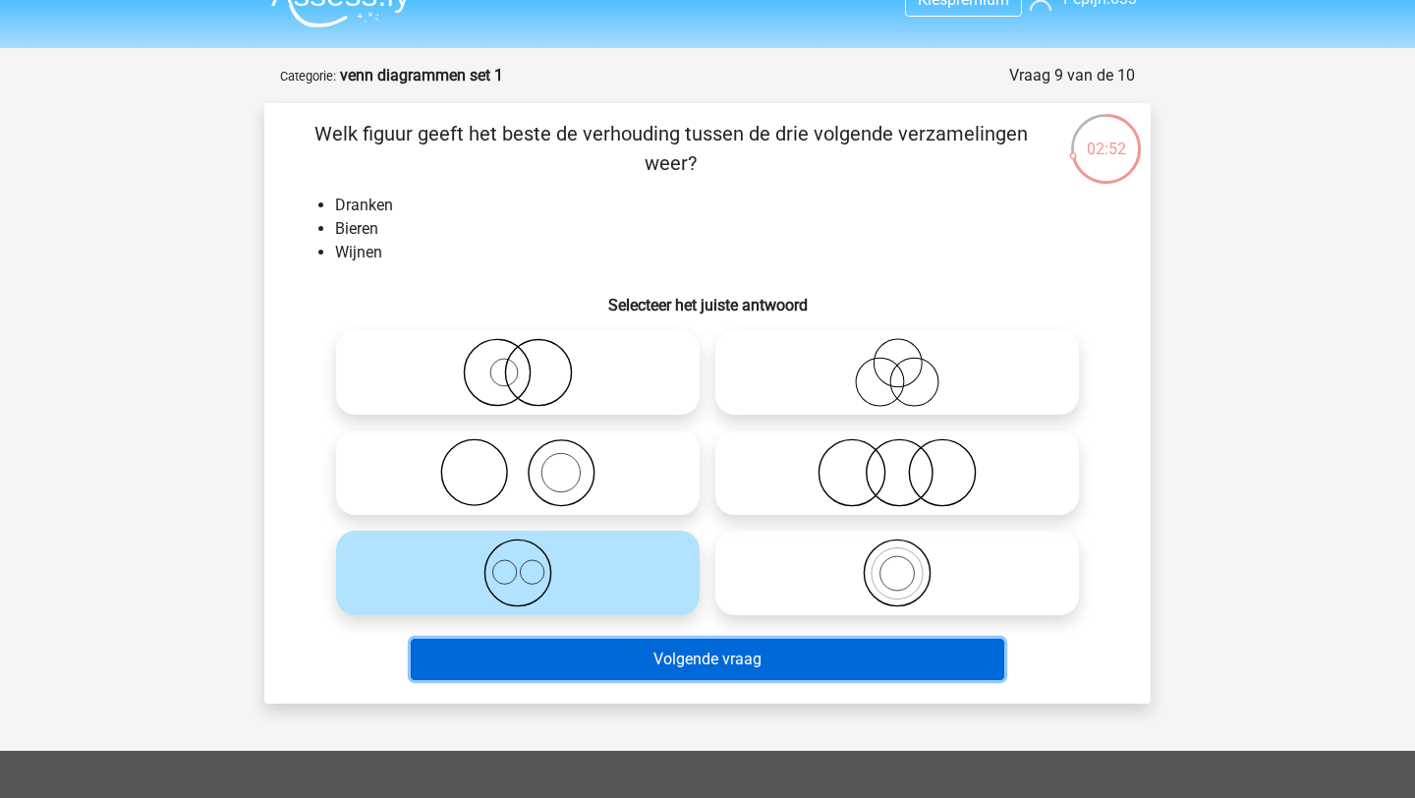
click at [693, 674] on button "Volgende vraag" at bounding box center [708, 659] width 595 height 41
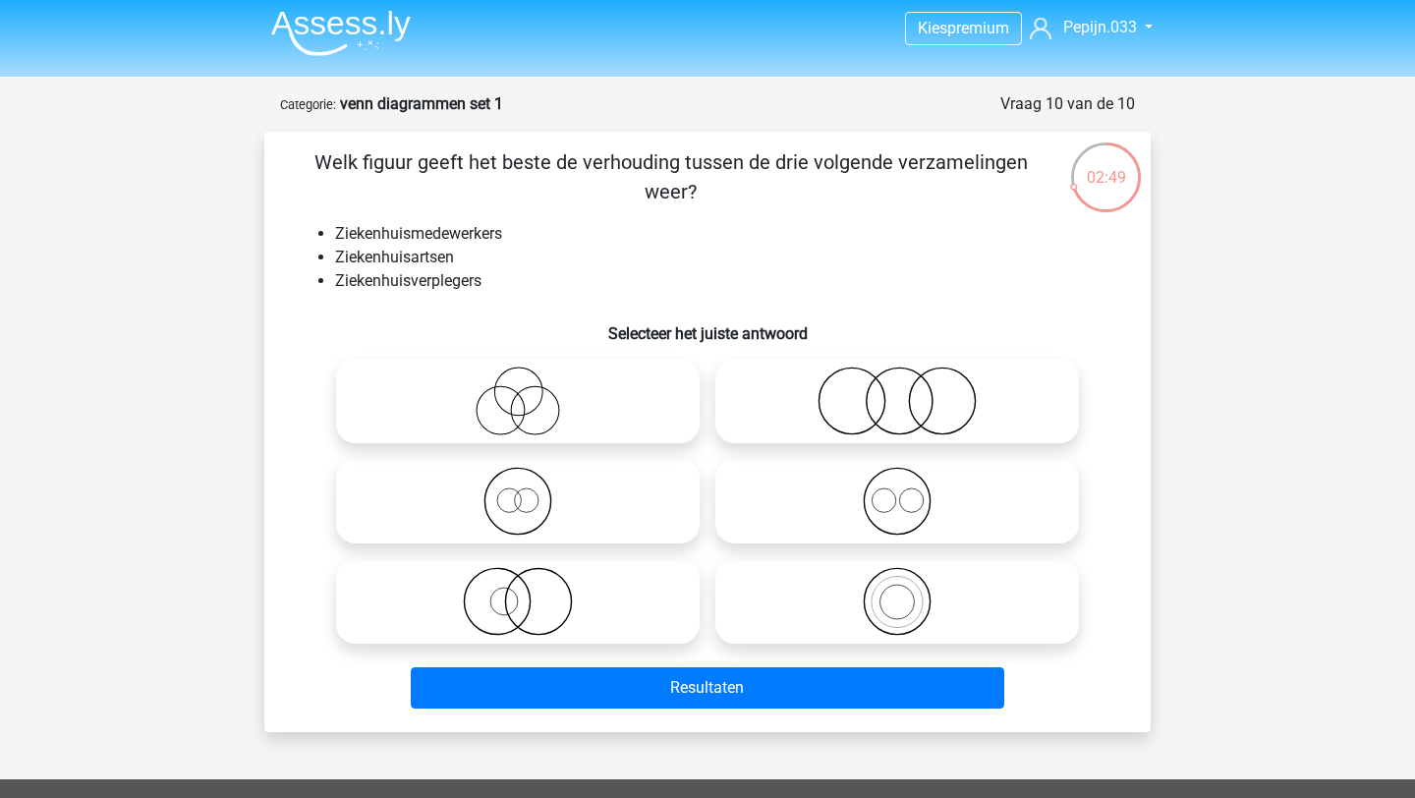
scroll to position [0, 0]
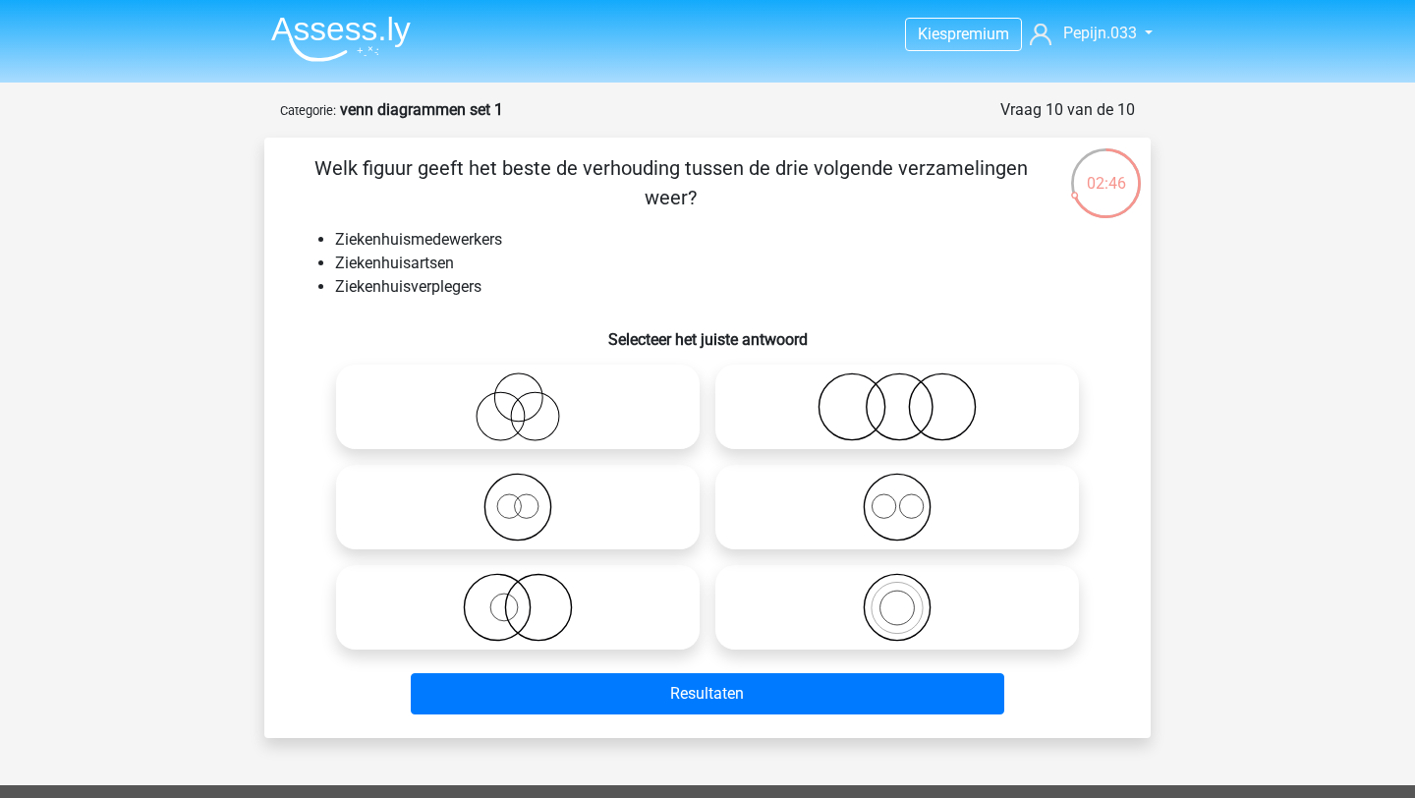
click at [912, 519] on icon at bounding box center [897, 507] width 348 height 69
click at [910, 497] on input "radio" at bounding box center [903, 490] width 13 height 13
radio input "true"
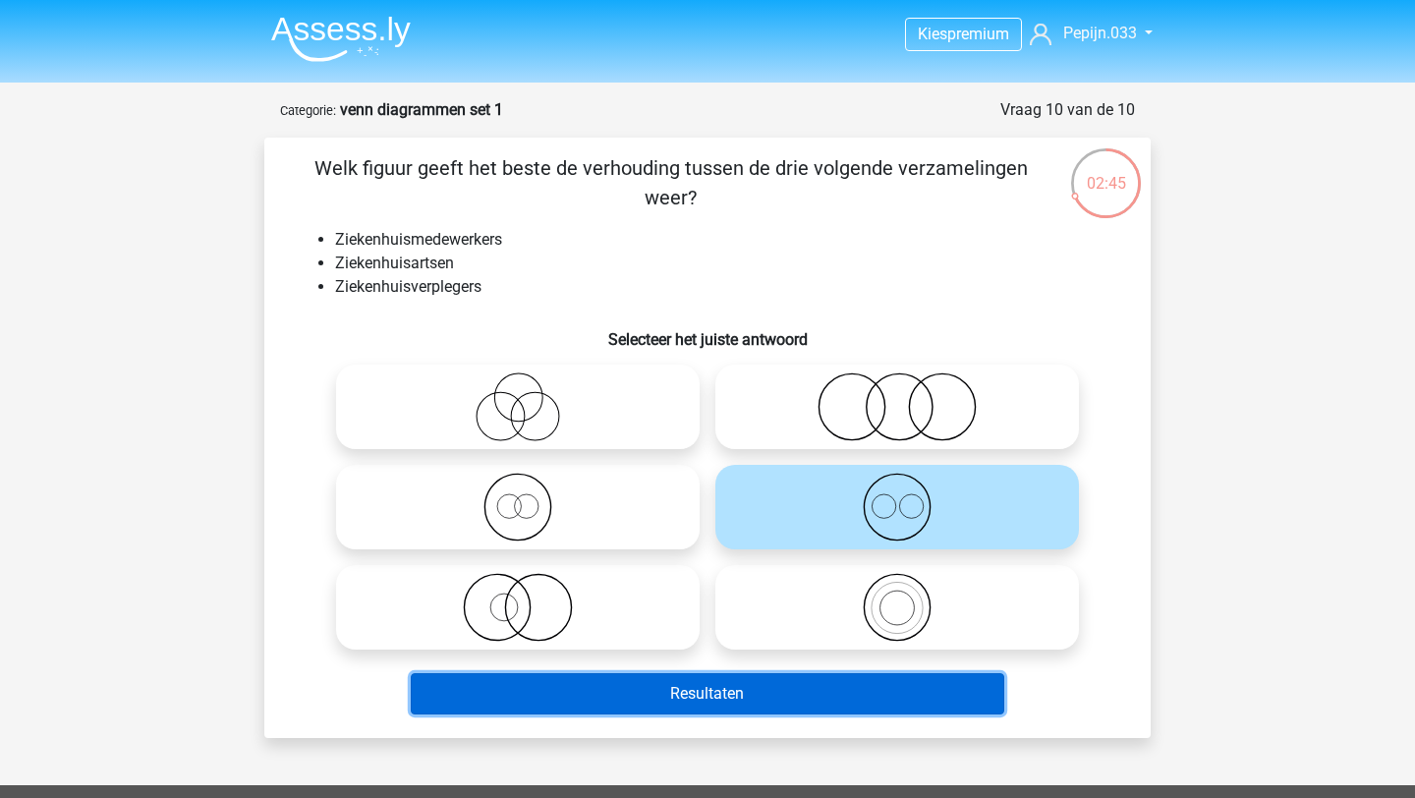
click at [836, 701] on button "Resultaten" at bounding box center [708, 693] width 595 height 41
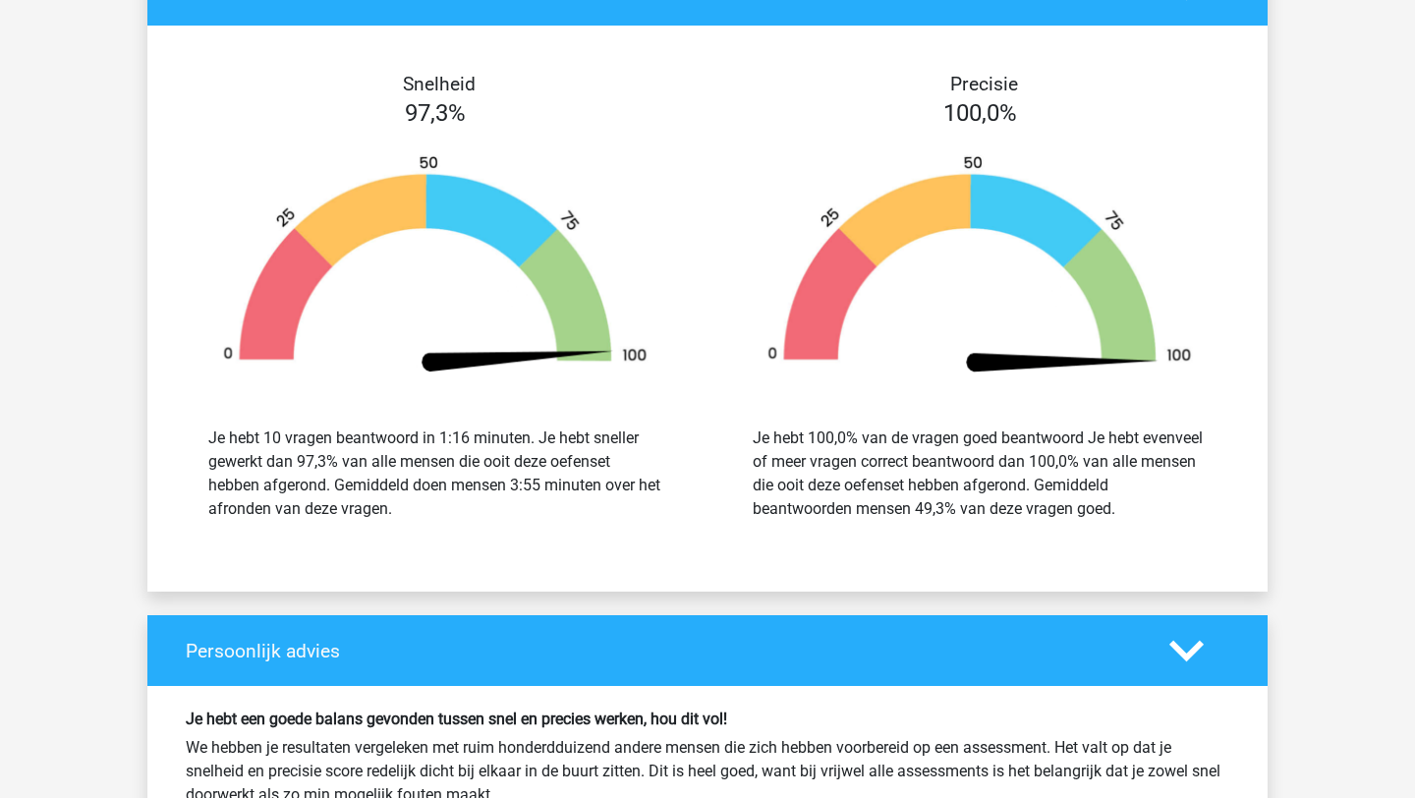
scroll to position [2351, 0]
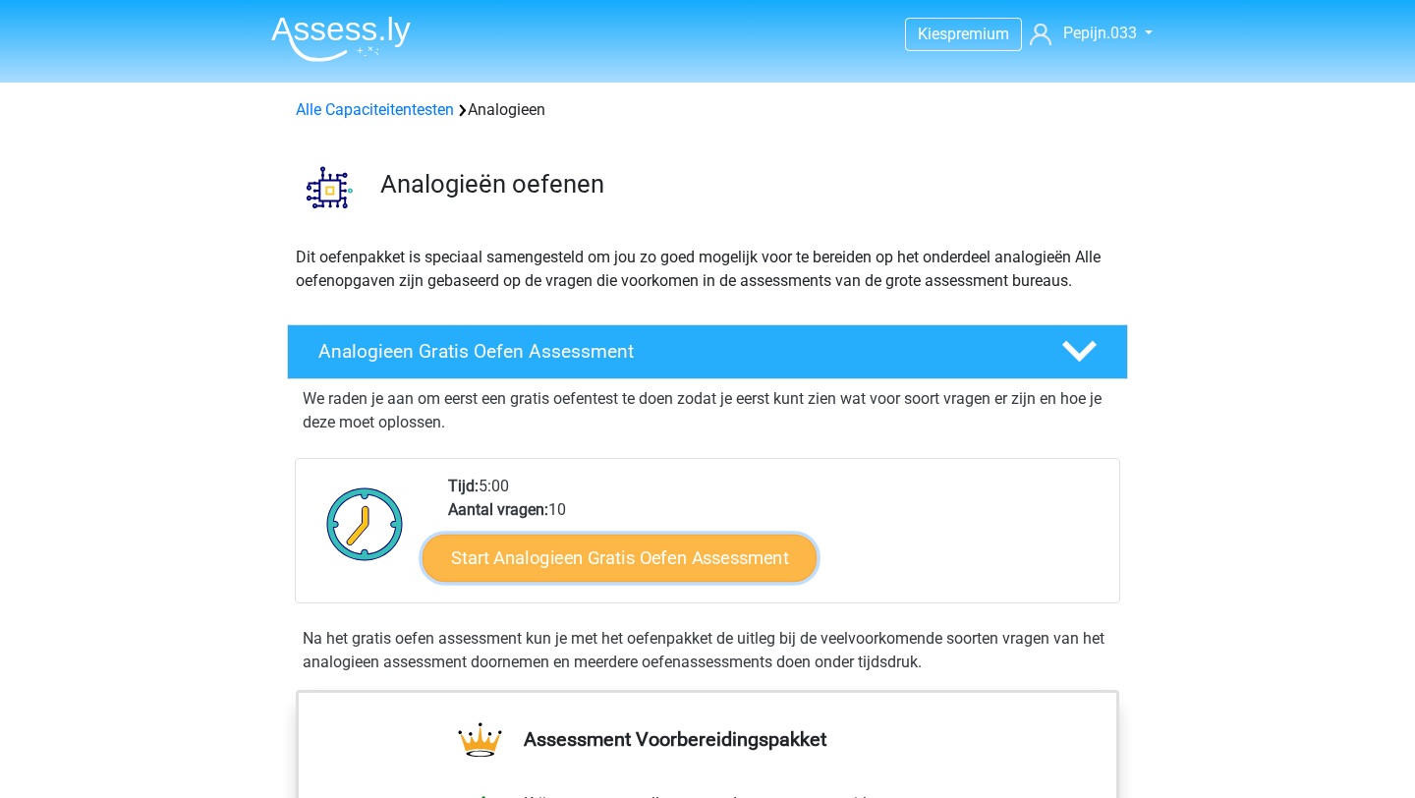
click at [646, 568] on link "Start Analogieen Gratis Oefen Assessment" at bounding box center [620, 557] width 394 height 47
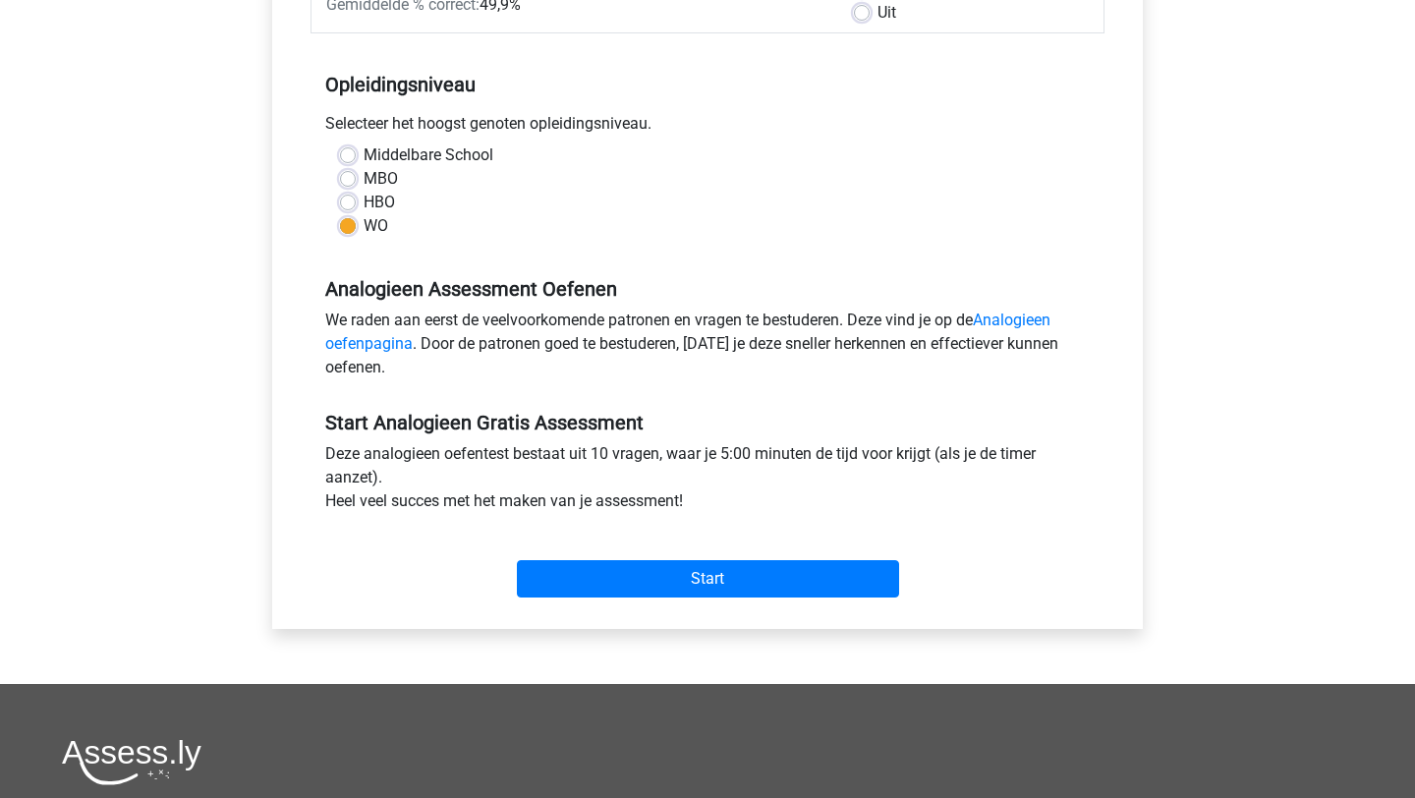
scroll to position [755, 0]
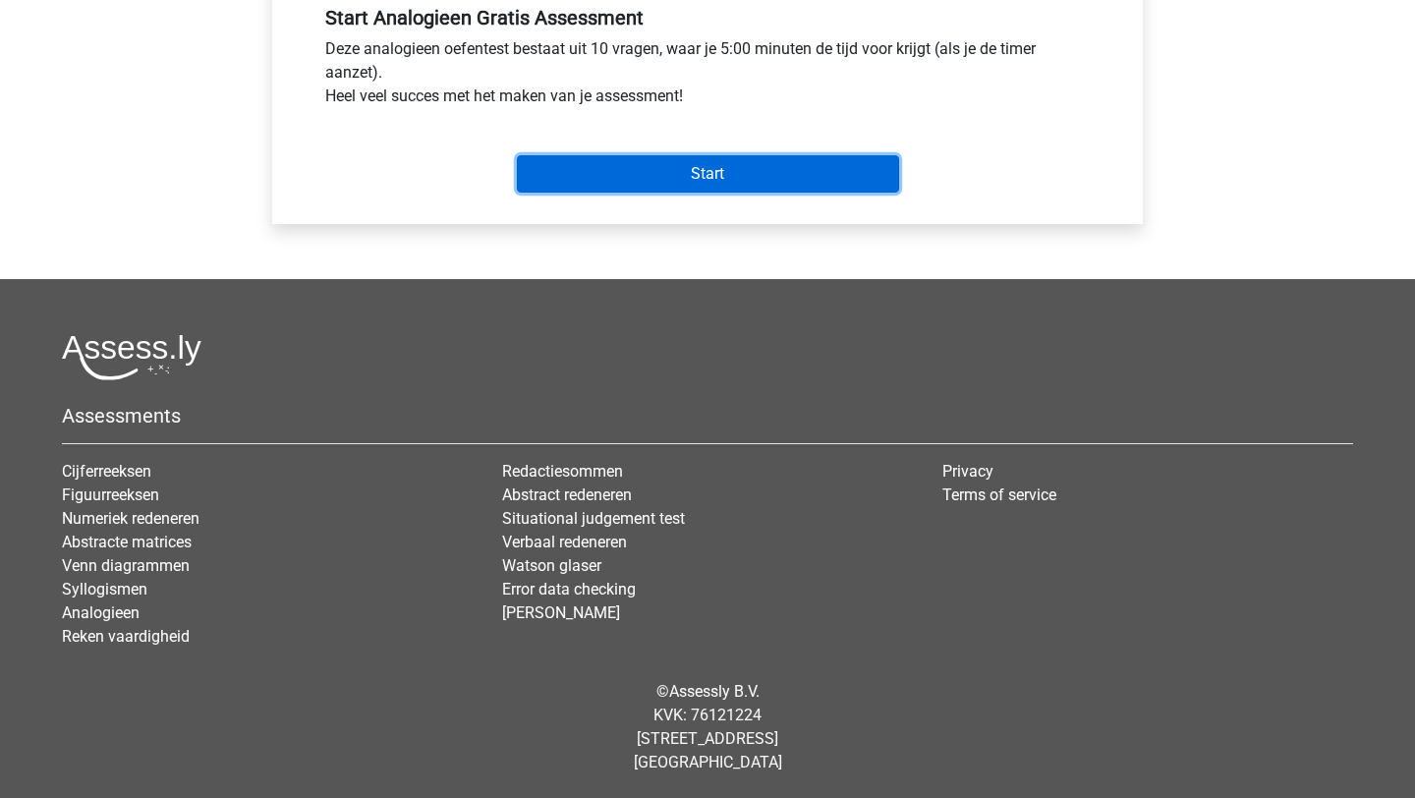
click at [775, 176] on input "Start" at bounding box center [708, 173] width 382 height 37
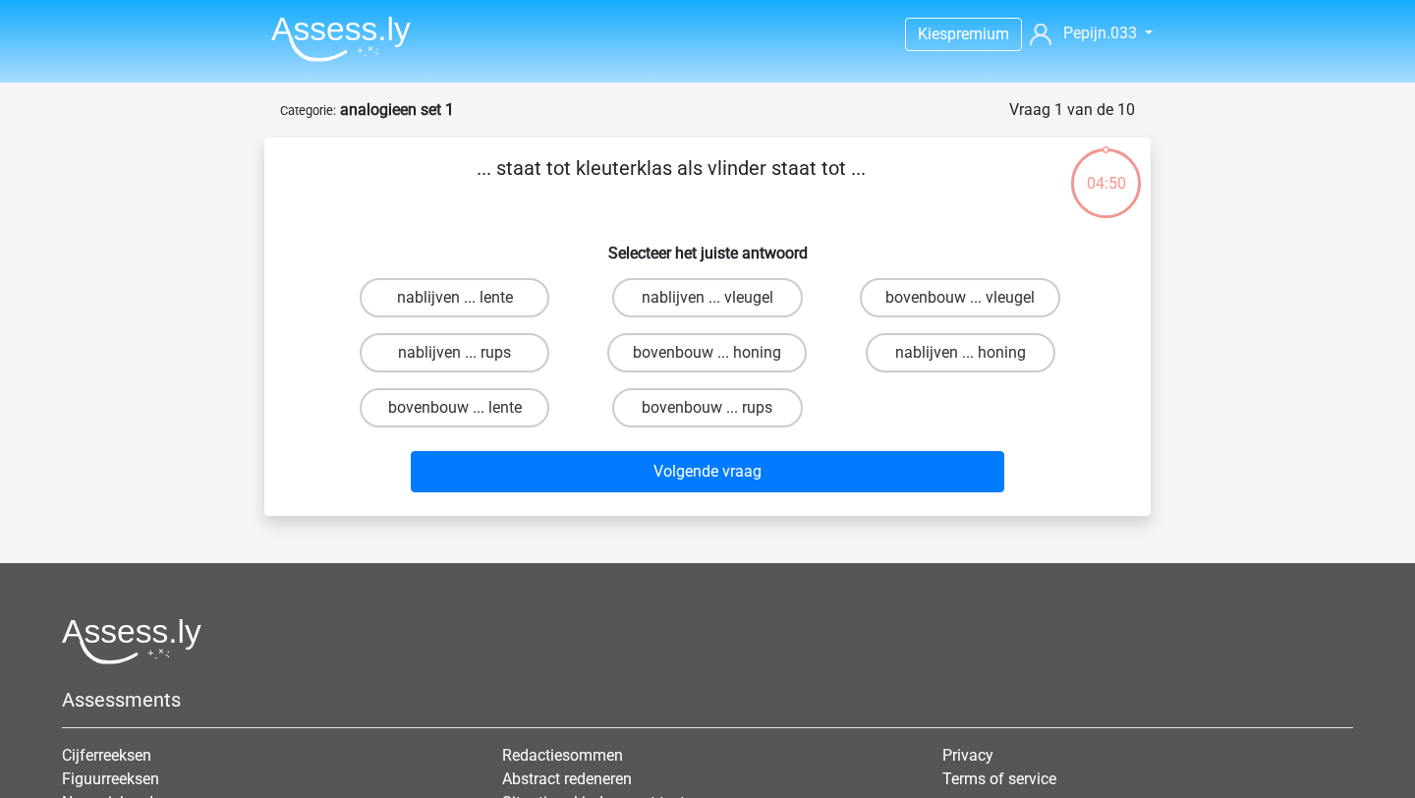
click at [712, 416] on input "bovenbouw ... rups" at bounding box center [714, 414] width 13 height 13
radio input "true"
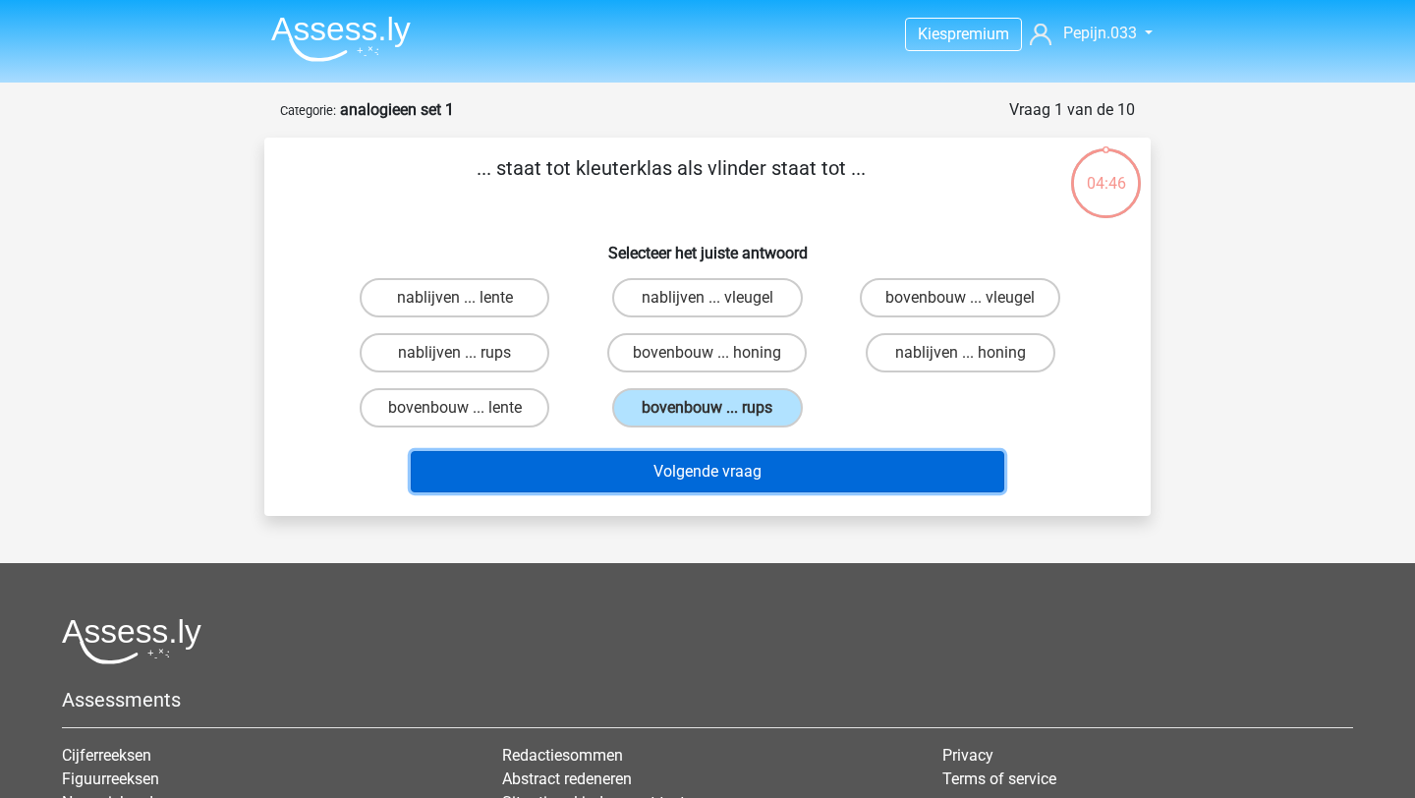
click at [720, 472] on button "Volgende vraag" at bounding box center [708, 471] width 595 height 41
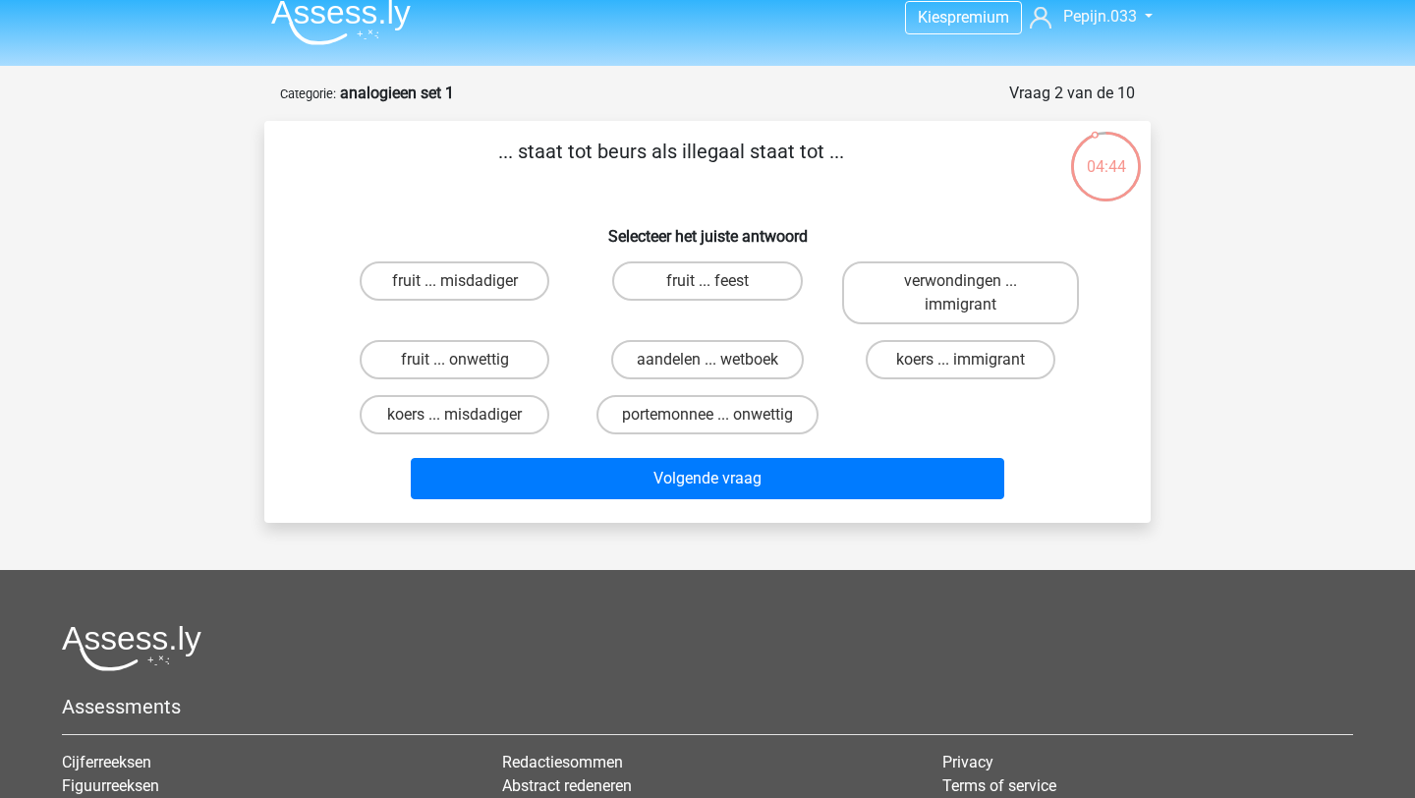
scroll to position [6, 0]
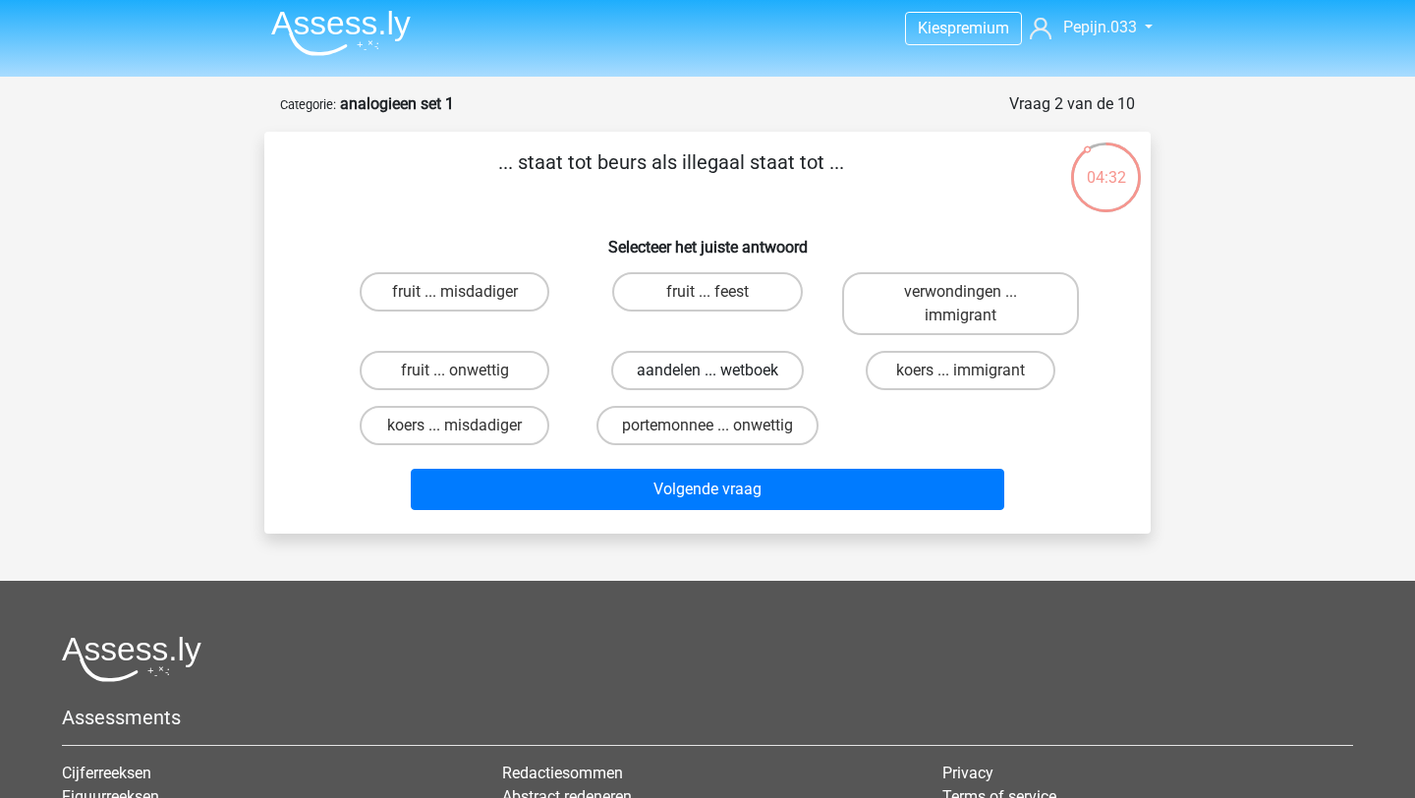
click at [649, 371] on label "aandelen ... wetboek" at bounding box center [707, 370] width 193 height 39
click at [708, 371] on input "aandelen ... wetboek" at bounding box center [714, 376] width 13 height 13
radio input "true"
click at [512, 420] on label "koers ... misdadiger" at bounding box center [455, 425] width 190 height 39
click at [468, 426] on input "koers ... misdadiger" at bounding box center [461, 432] width 13 height 13
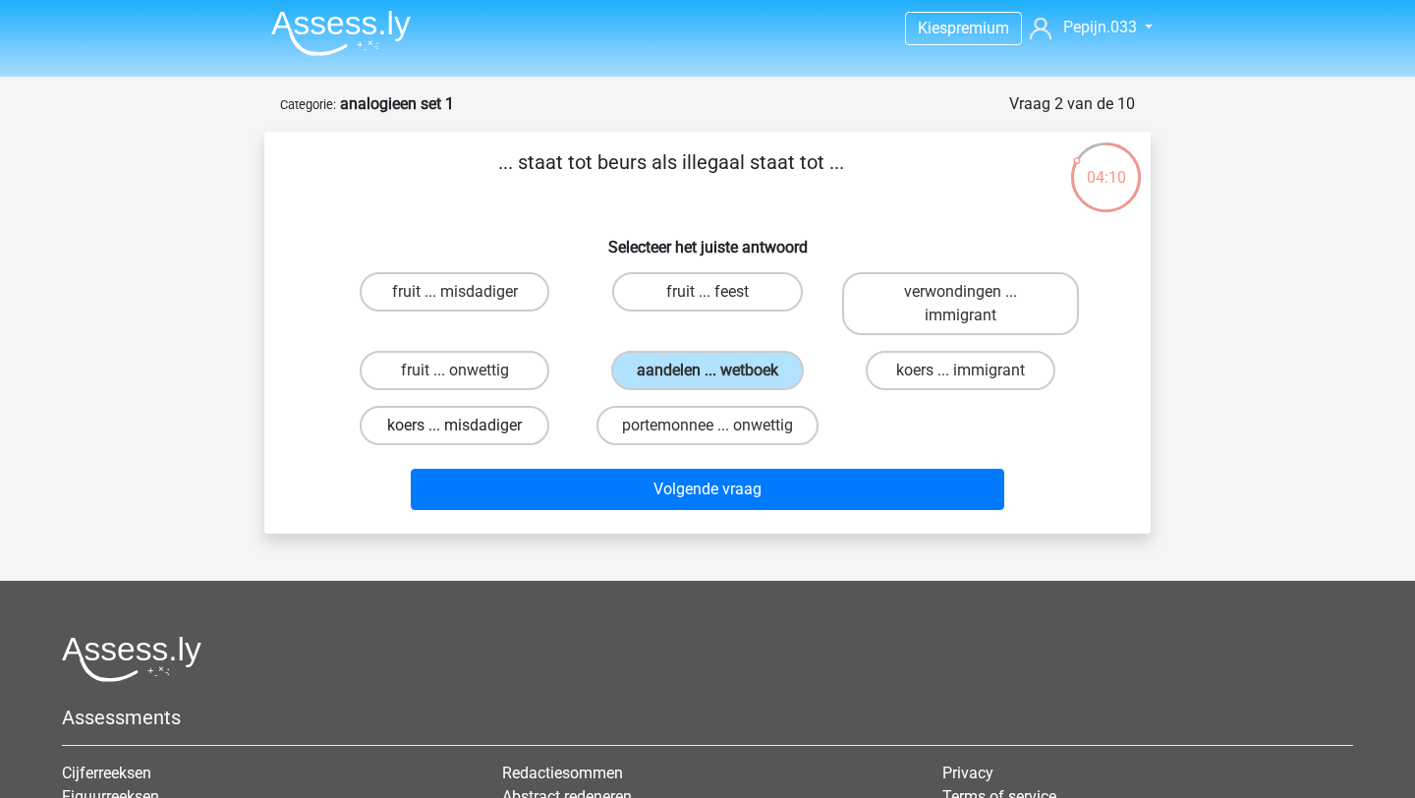
radio input "true"
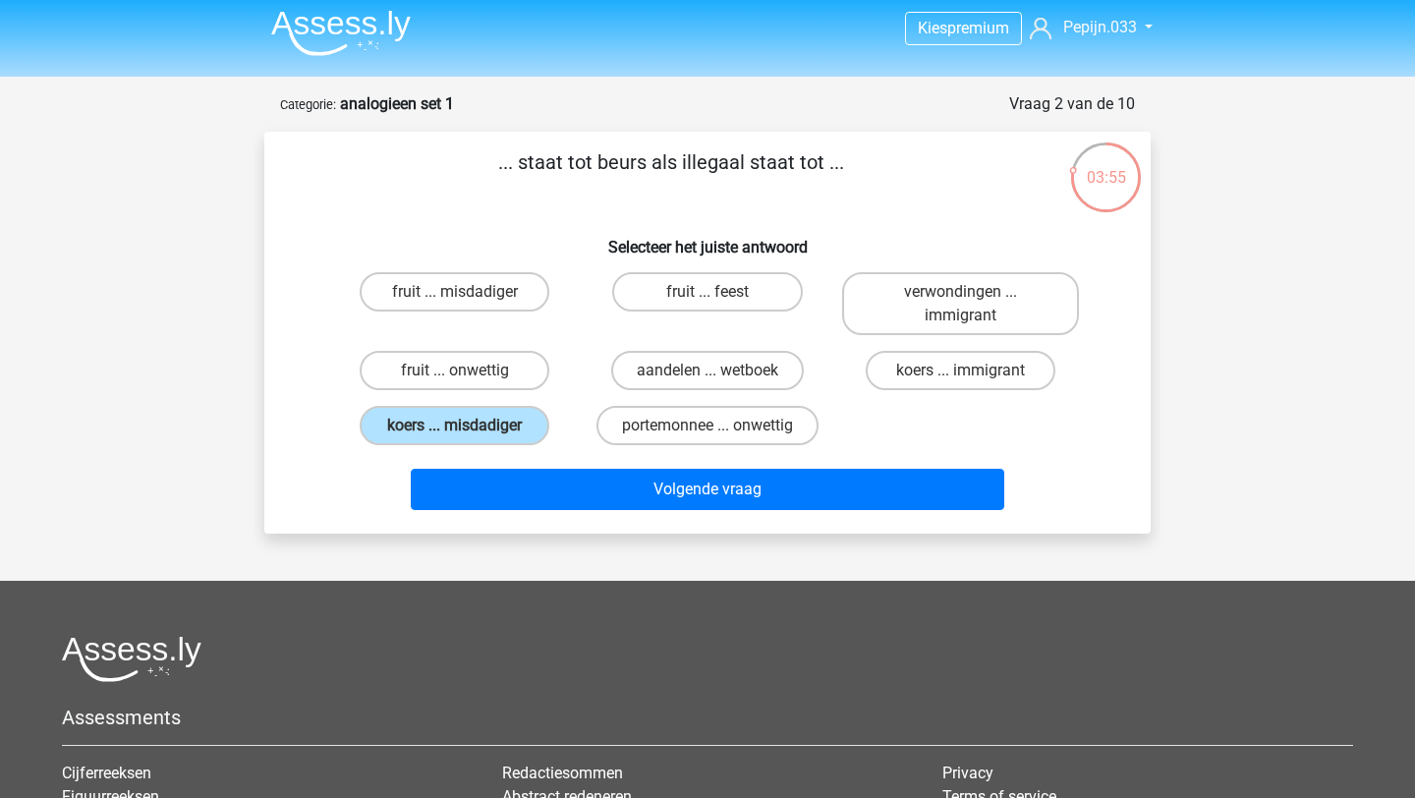
click at [460, 257] on div "... staat tot beurs als illegaal staat tot ... Selecteer het juiste antwoord fr…" at bounding box center [707, 332] width 871 height 370
click at [460, 296] on input "fruit ... misdadiger" at bounding box center [461, 298] width 13 height 13
radio input "true"
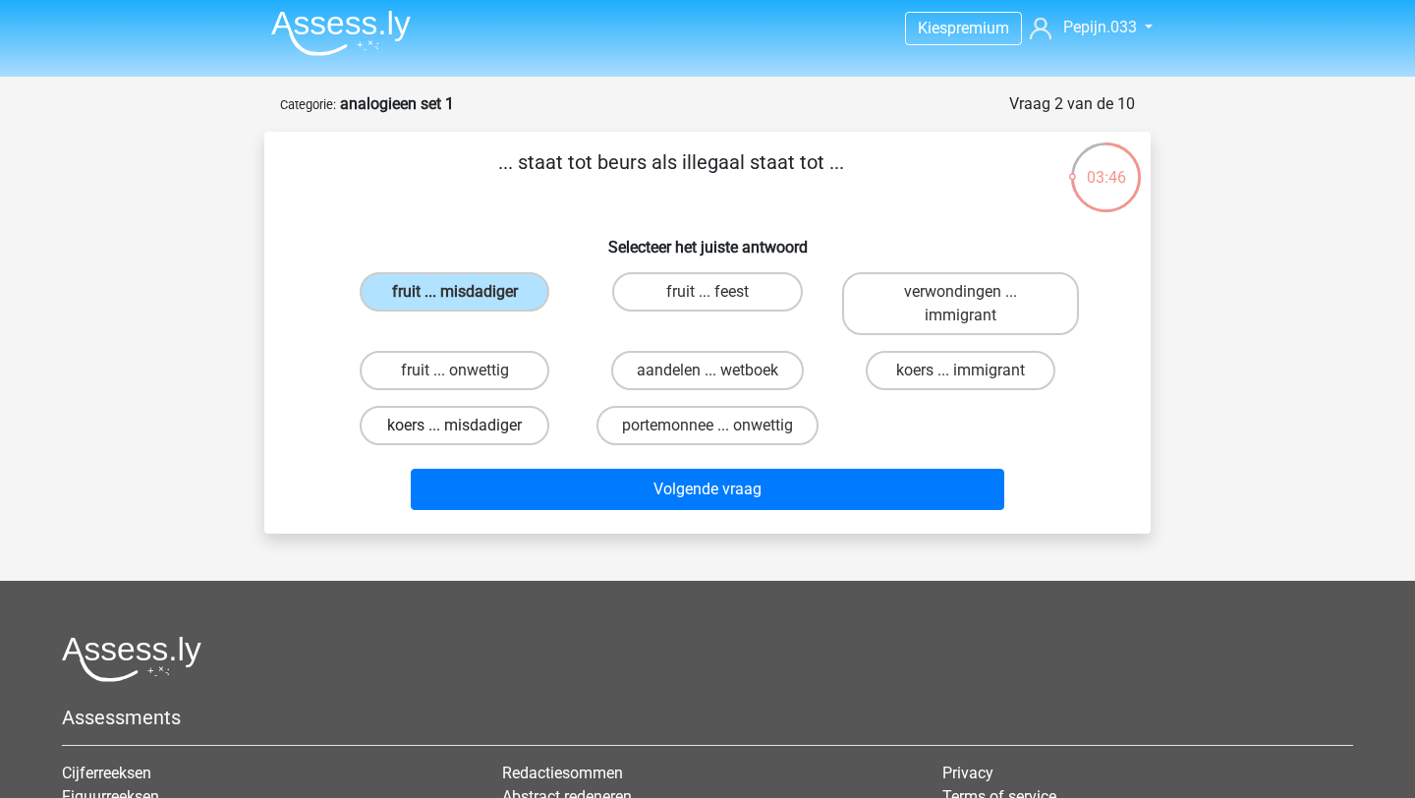
click at [507, 438] on label "koers ... misdadiger" at bounding box center [455, 425] width 190 height 39
click at [468, 438] on input "koers ... misdadiger" at bounding box center [461, 432] width 13 height 13
radio input "true"
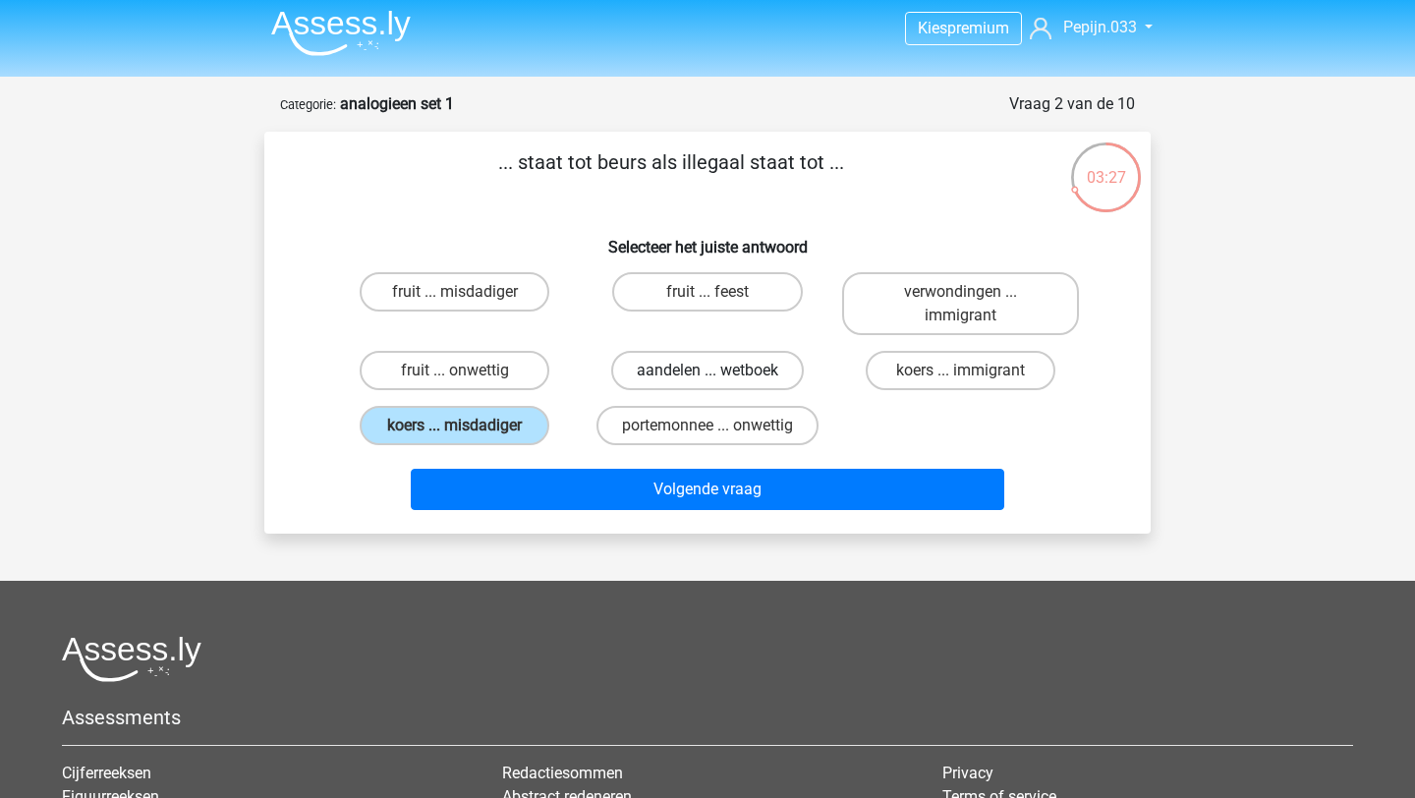
click at [681, 374] on label "aandelen ... wetboek" at bounding box center [707, 370] width 193 height 39
click at [708, 374] on input "aandelen ... wetboek" at bounding box center [714, 376] width 13 height 13
radio input "true"
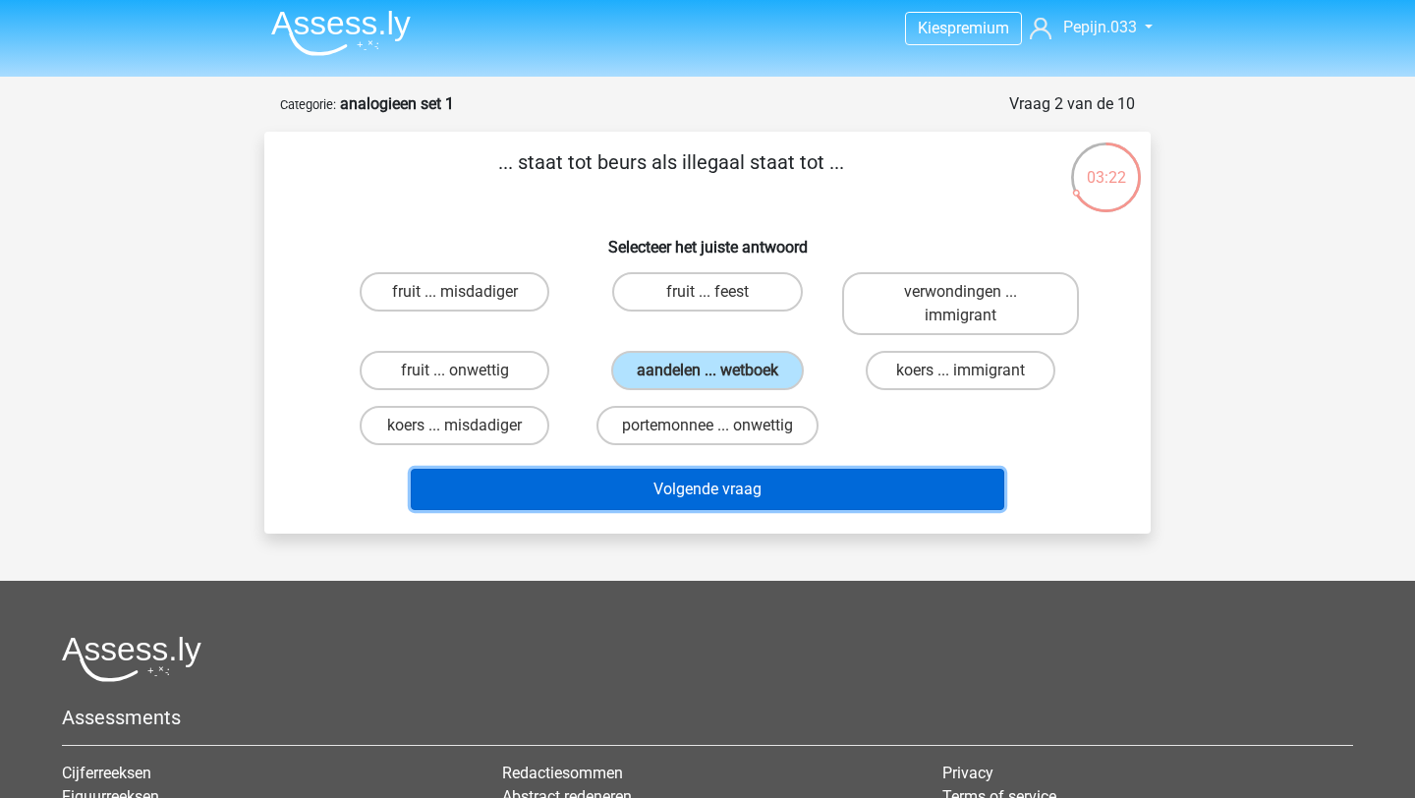
click at [673, 496] on button "Volgende vraag" at bounding box center [708, 489] width 595 height 41
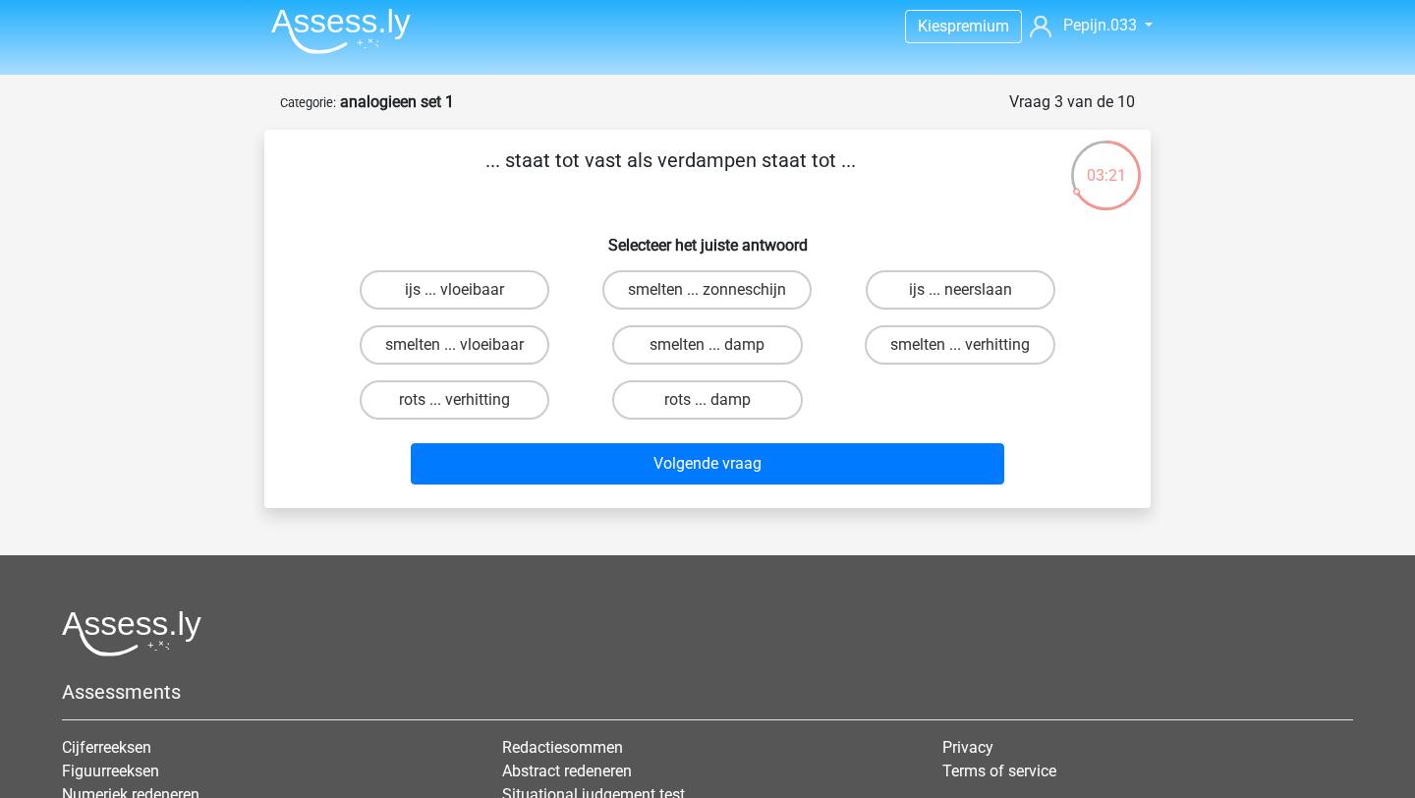
scroll to position [0, 0]
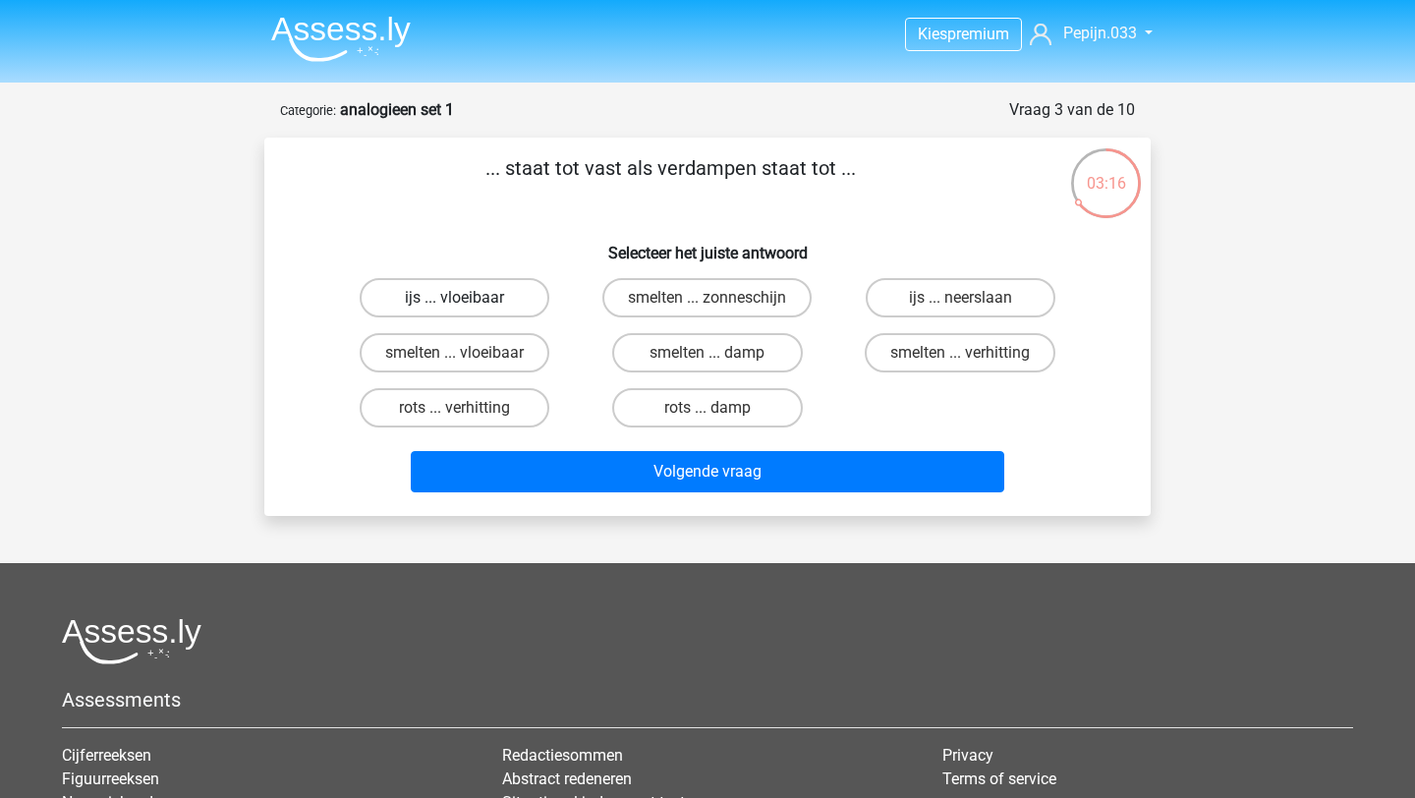
click at [494, 295] on label "ijs ... vloeibaar" at bounding box center [455, 297] width 190 height 39
click at [468, 298] on input "ijs ... vloeibaar" at bounding box center [461, 304] width 13 height 13
radio input "true"
click at [588, 499] on div "Volgende vraag" at bounding box center [707, 475] width 759 height 49
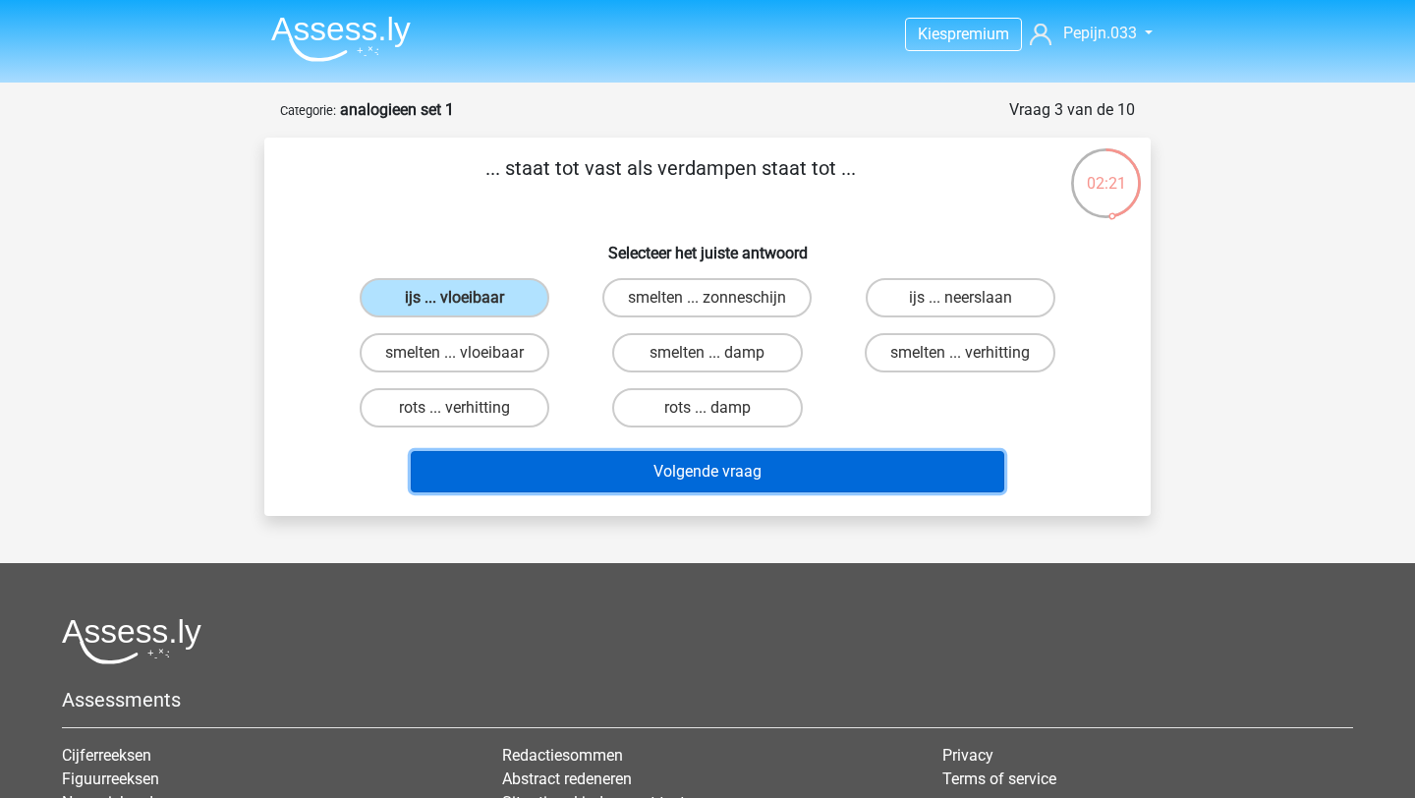
click at [588, 480] on button "Volgende vraag" at bounding box center [708, 471] width 595 height 41
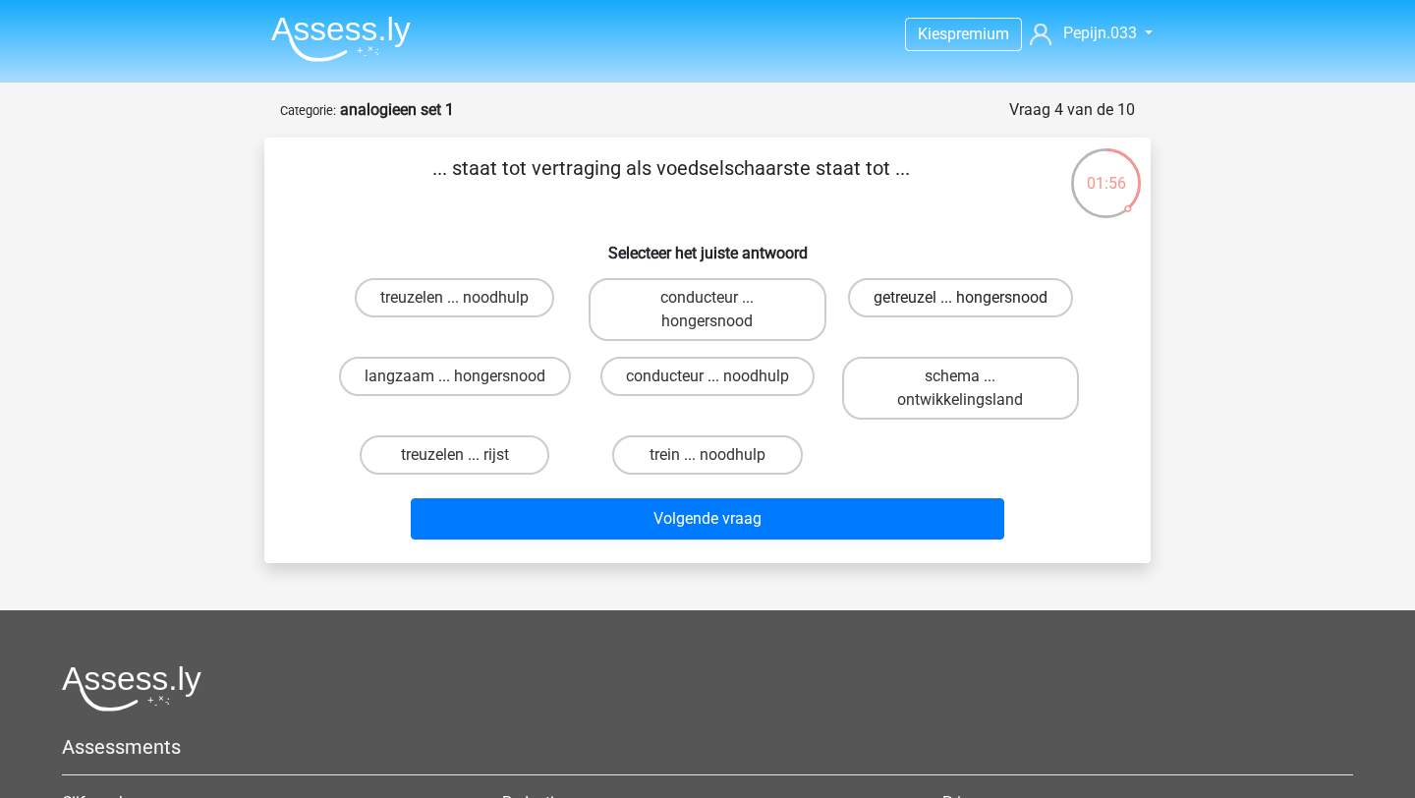
click at [922, 308] on label "getreuzel ... hongersnood" at bounding box center [960, 297] width 225 height 39
click at [960, 308] on input "getreuzel ... hongersnood" at bounding box center [966, 304] width 13 height 13
radio input "true"
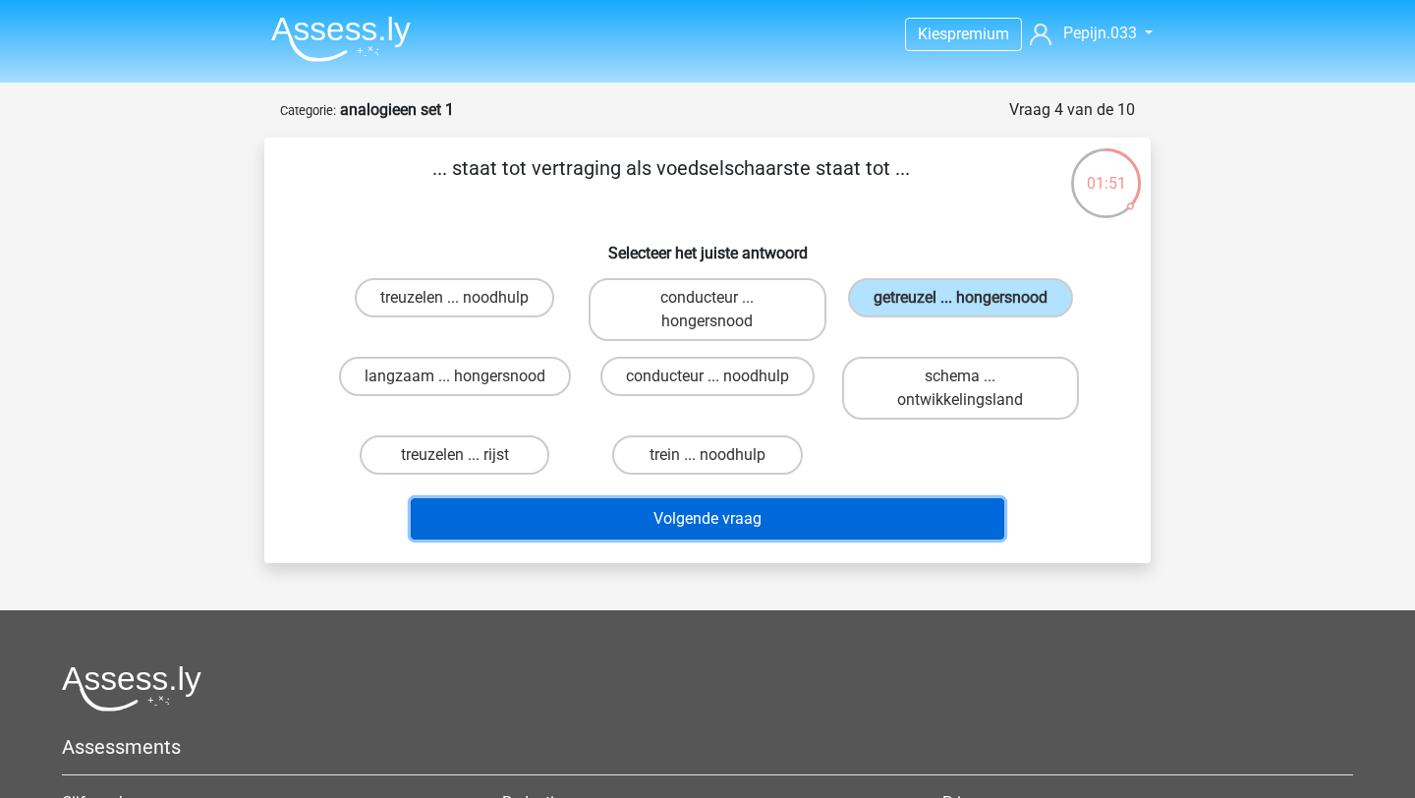
click at [886, 523] on button "Volgende vraag" at bounding box center [708, 518] width 595 height 41
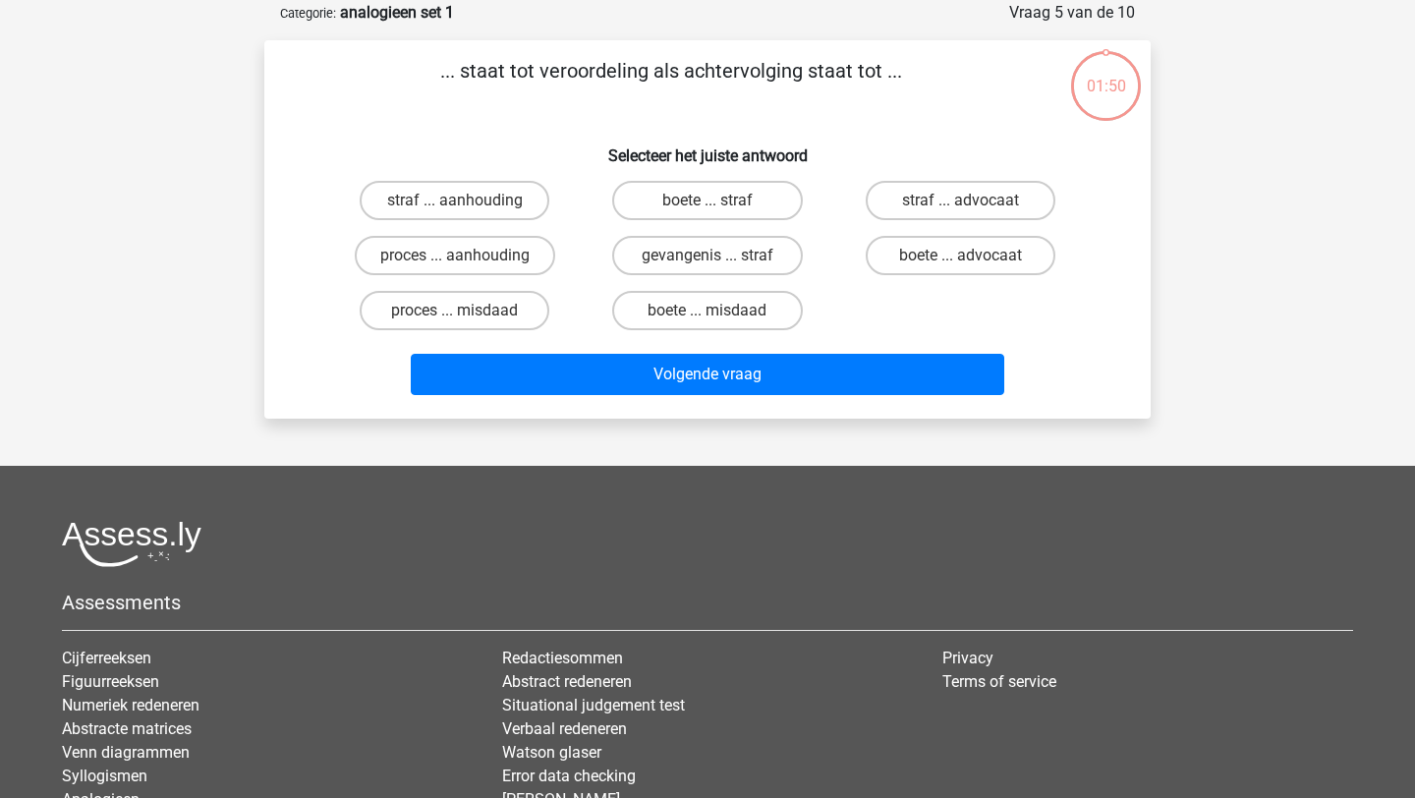
scroll to position [98, 0]
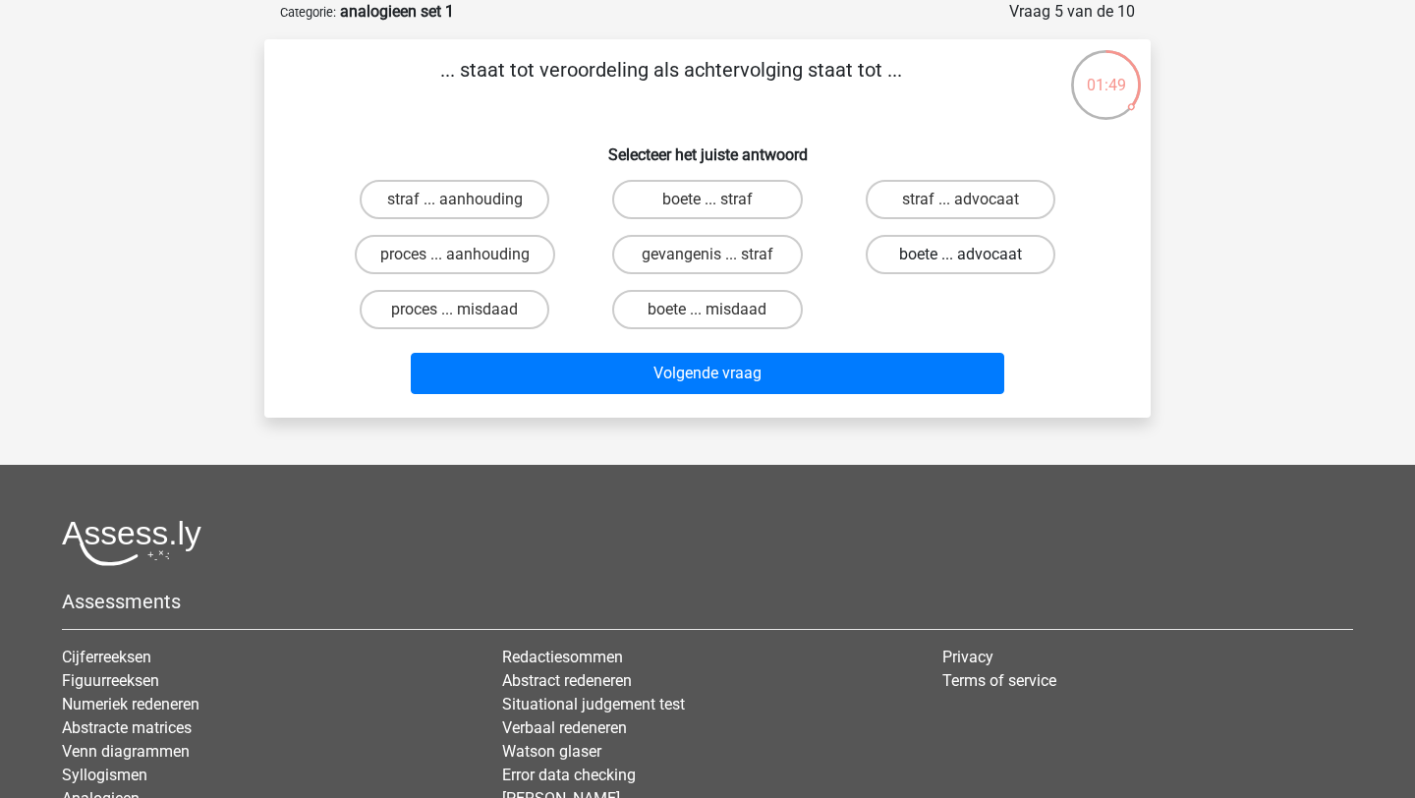
click at [937, 273] on label "boete ... advocaat" at bounding box center [961, 254] width 190 height 39
click at [960, 267] on input "boete ... advocaat" at bounding box center [966, 261] width 13 height 13
radio input "true"
click at [941, 264] on label "boete ... advocaat" at bounding box center [961, 254] width 190 height 39
click at [960, 264] on input "boete ... advocaat" at bounding box center [966, 261] width 13 height 13
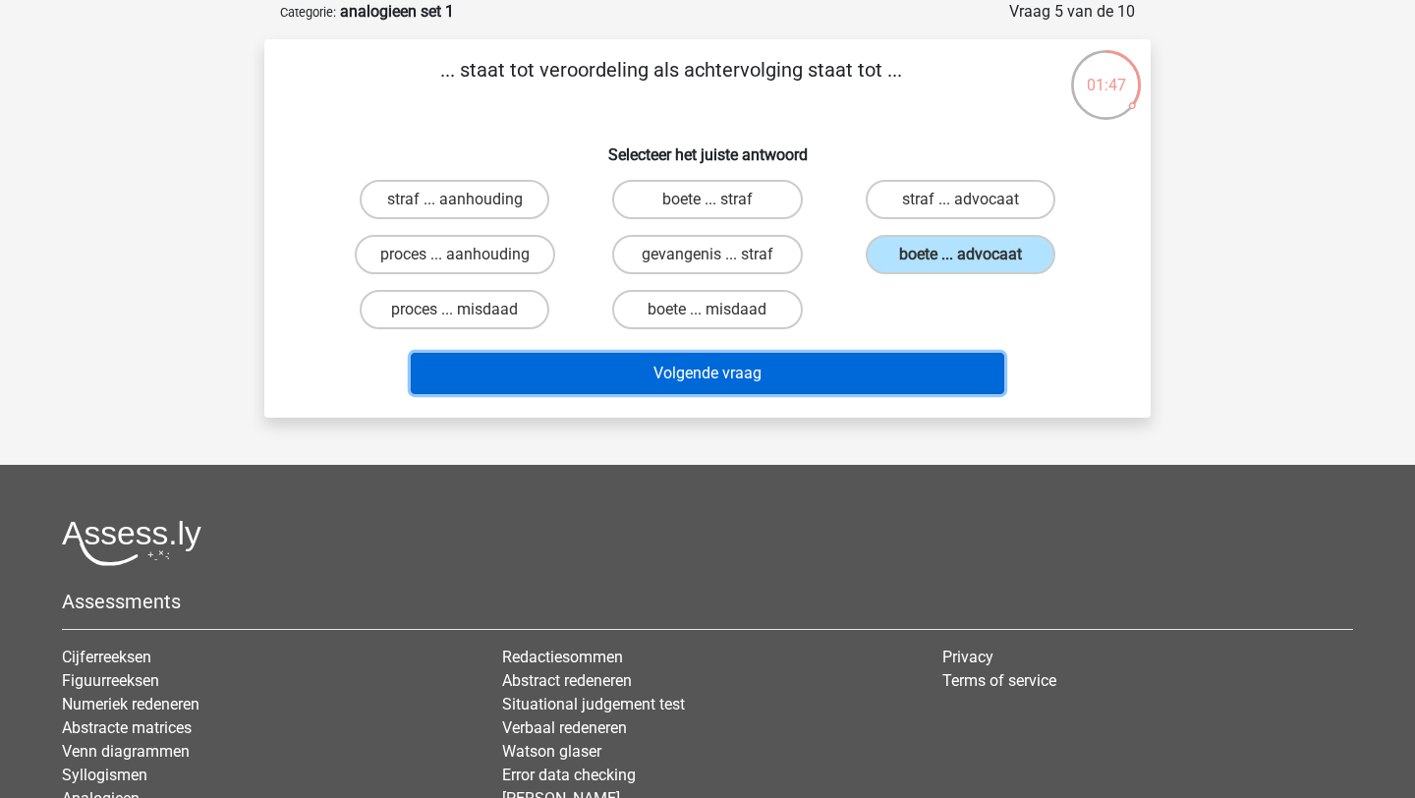
click at [848, 363] on button "Volgende vraag" at bounding box center [708, 373] width 595 height 41
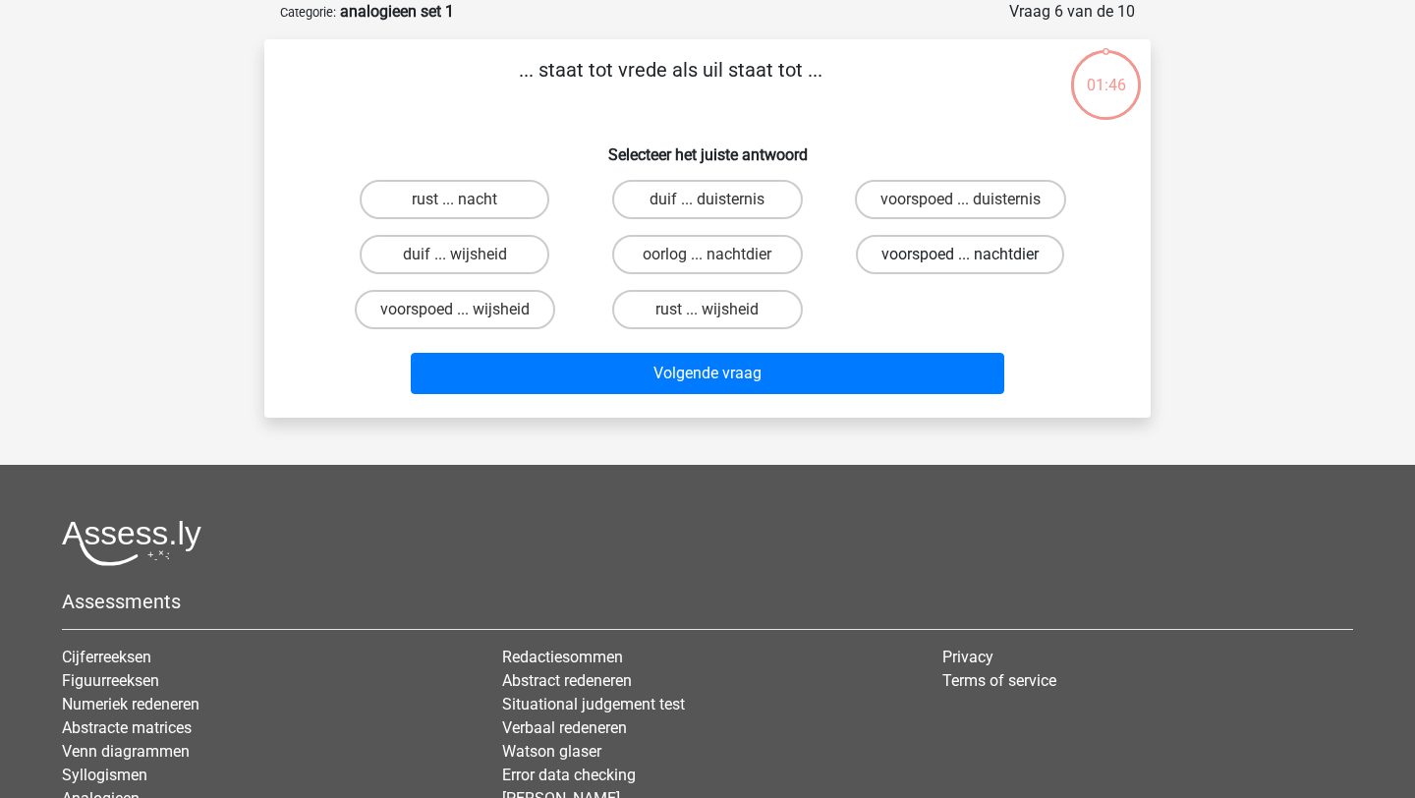
click at [974, 260] on label "voorspoed ... nachtdier" at bounding box center [960, 254] width 208 height 39
click at [973, 260] on input "voorspoed ... nachtdier" at bounding box center [966, 261] width 13 height 13
radio input "true"
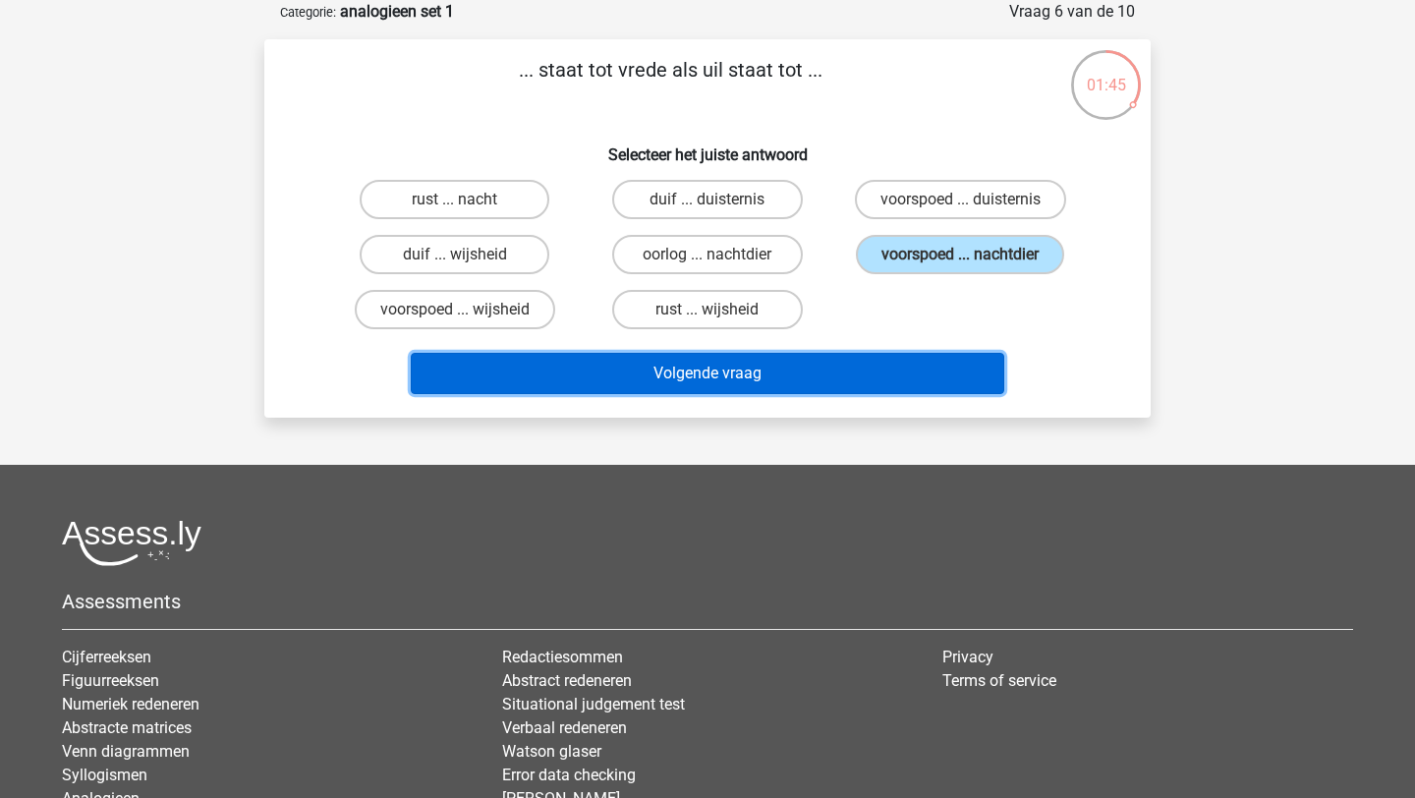
click at [886, 369] on button "Volgende vraag" at bounding box center [708, 373] width 595 height 41
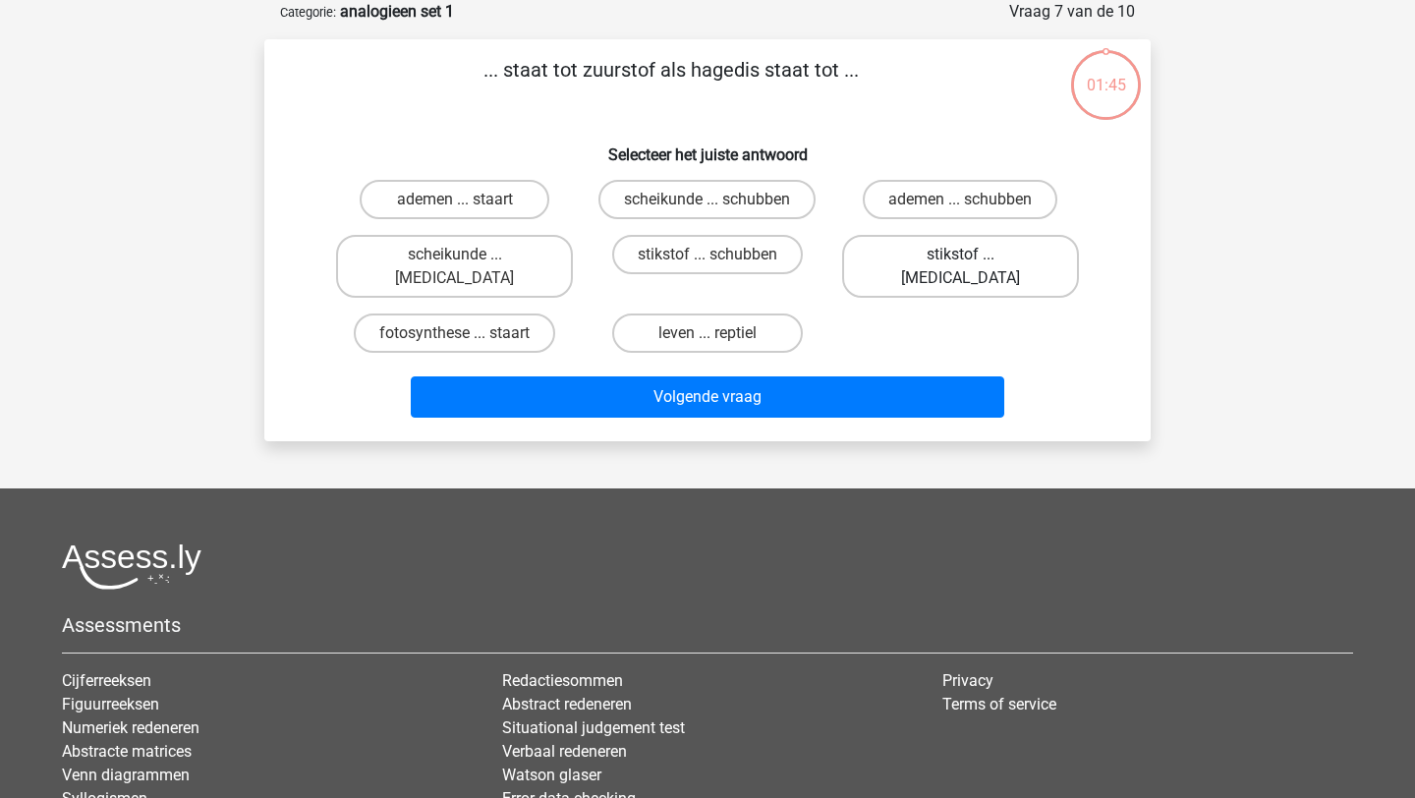
click at [956, 256] on label "stikstof ... krokodil" at bounding box center [960, 266] width 237 height 63
click at [960, 256] on input "stikstof ... krokodil" at bounding box center [966, 261] width 13 height 13
radio input "true"
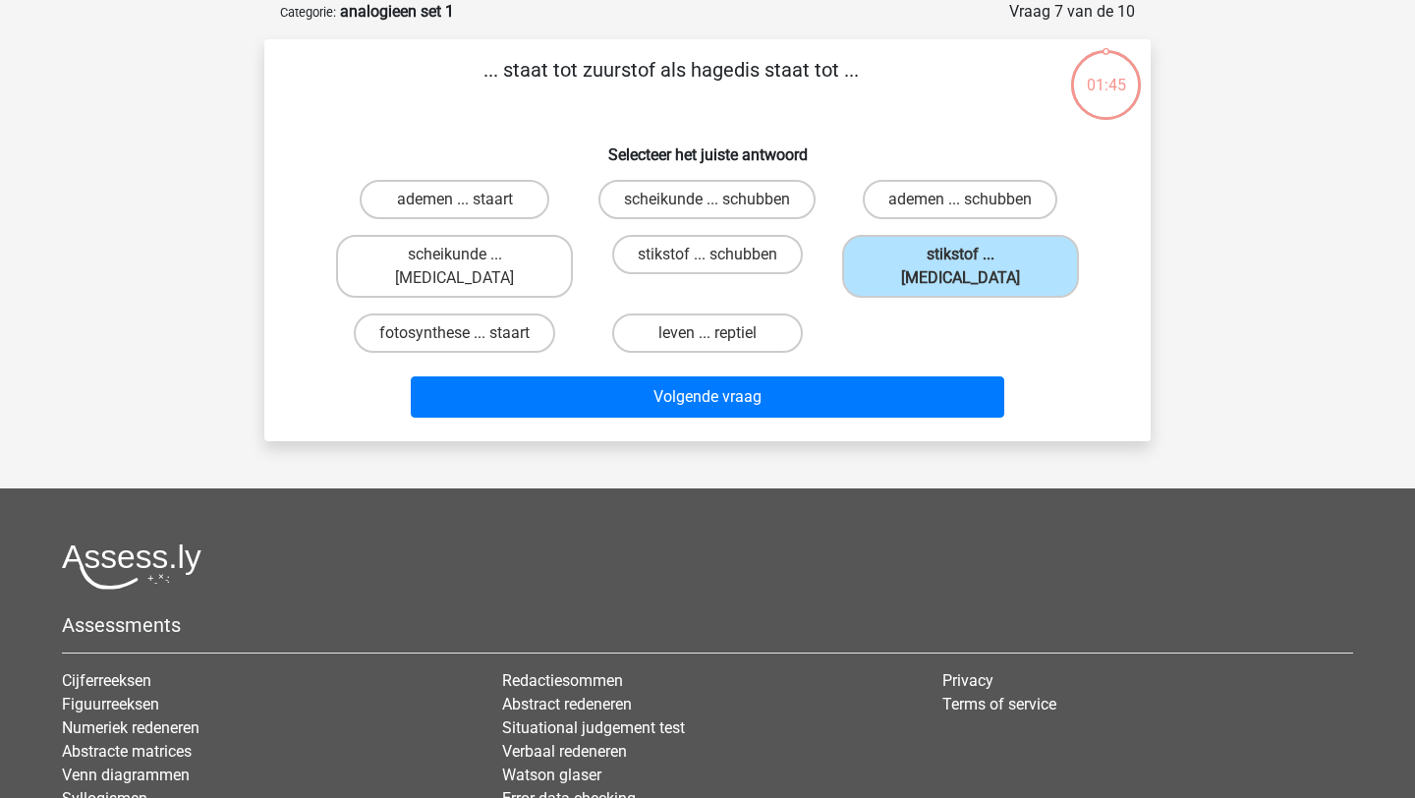
click at [916, 361] on div "Volgende vraag" at bounding box center [708, 393] width 824 height 65
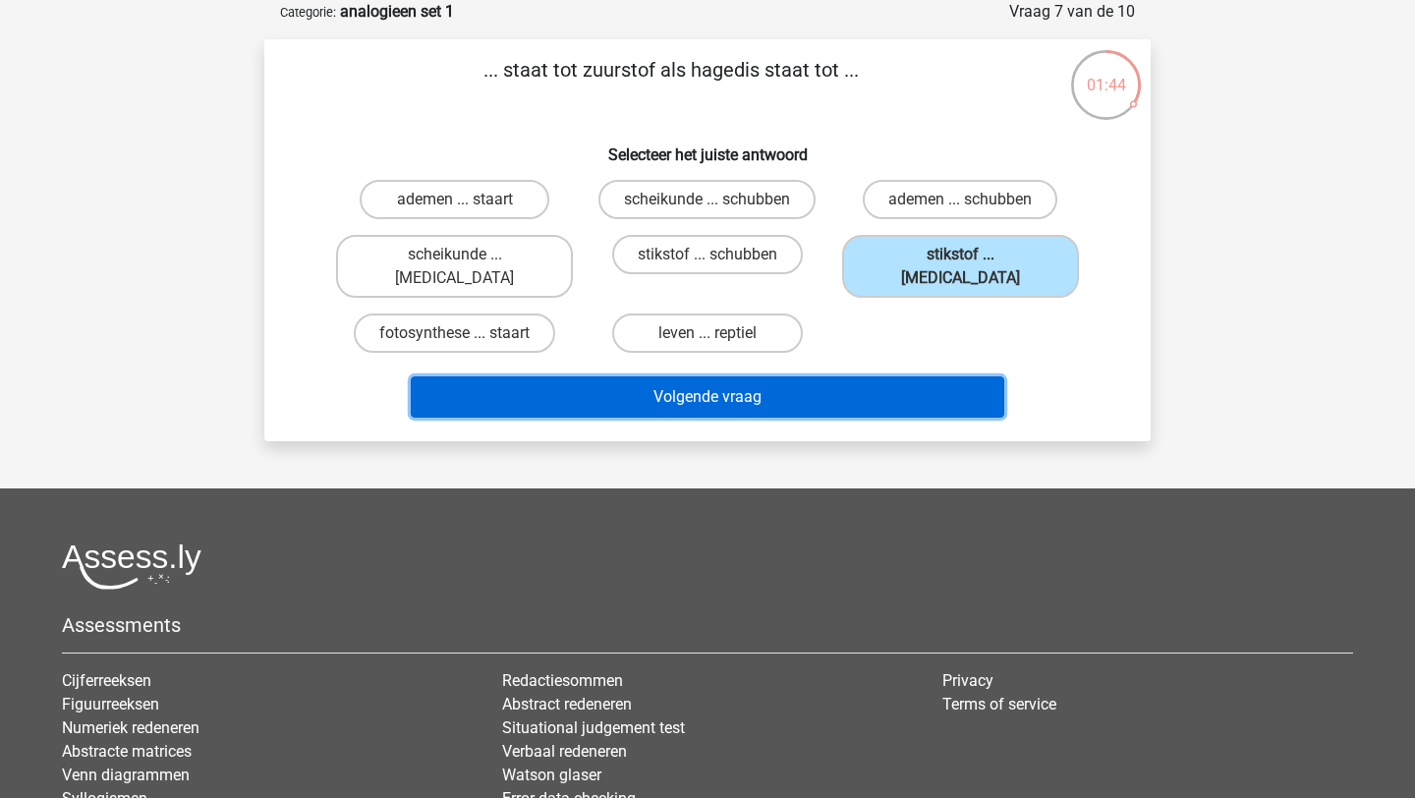
click at [899, 381] on button "Volgende vraag" at bounding box center [708, 396] width 595 height 41
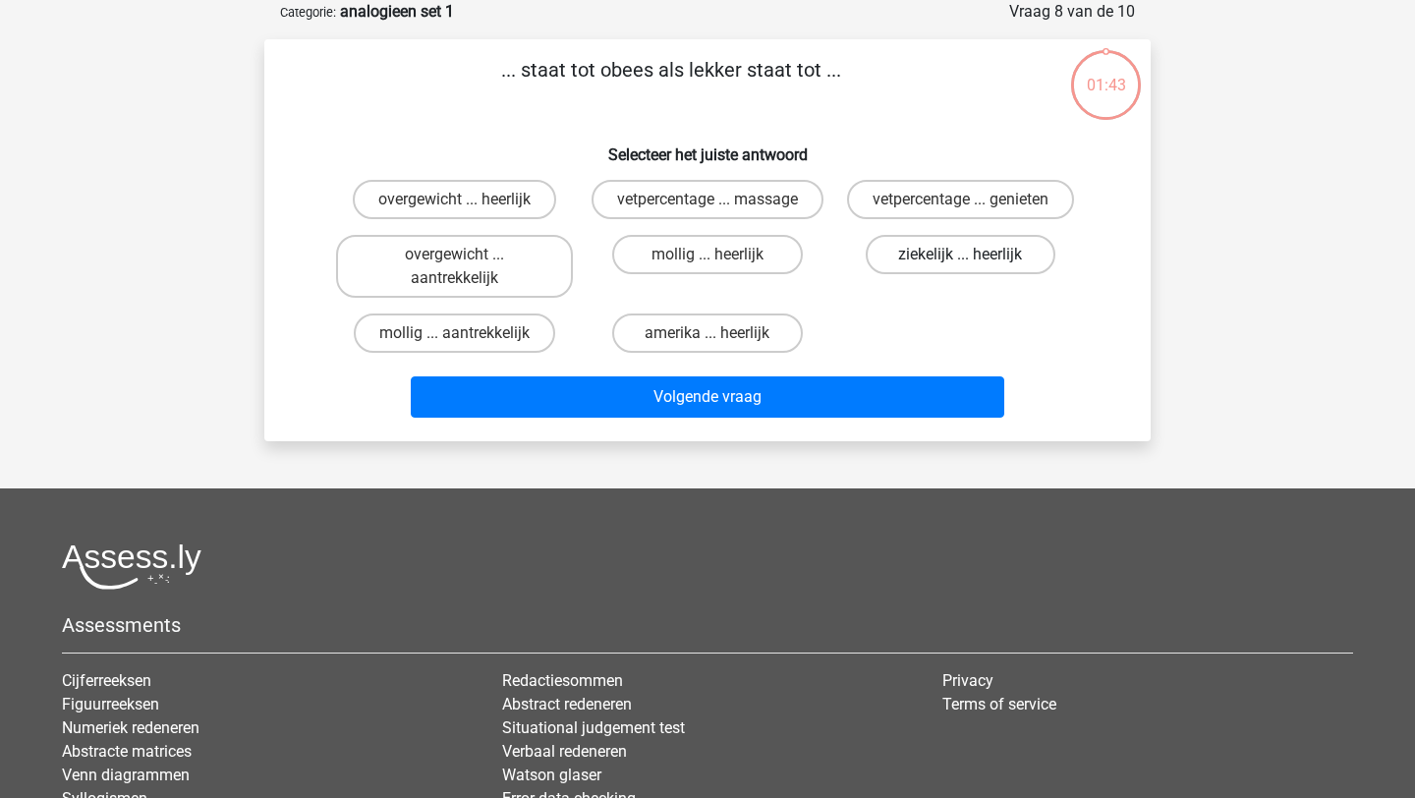
click at [961, 246] on label "ziekelijk ... heerlijk" at bounding box center [961, 254] width 190 height 39
click at [961, 255] on input "ziekelijk ... heerlijk" at bounding box center [966, 261] width 13 height 13
radio input "true"
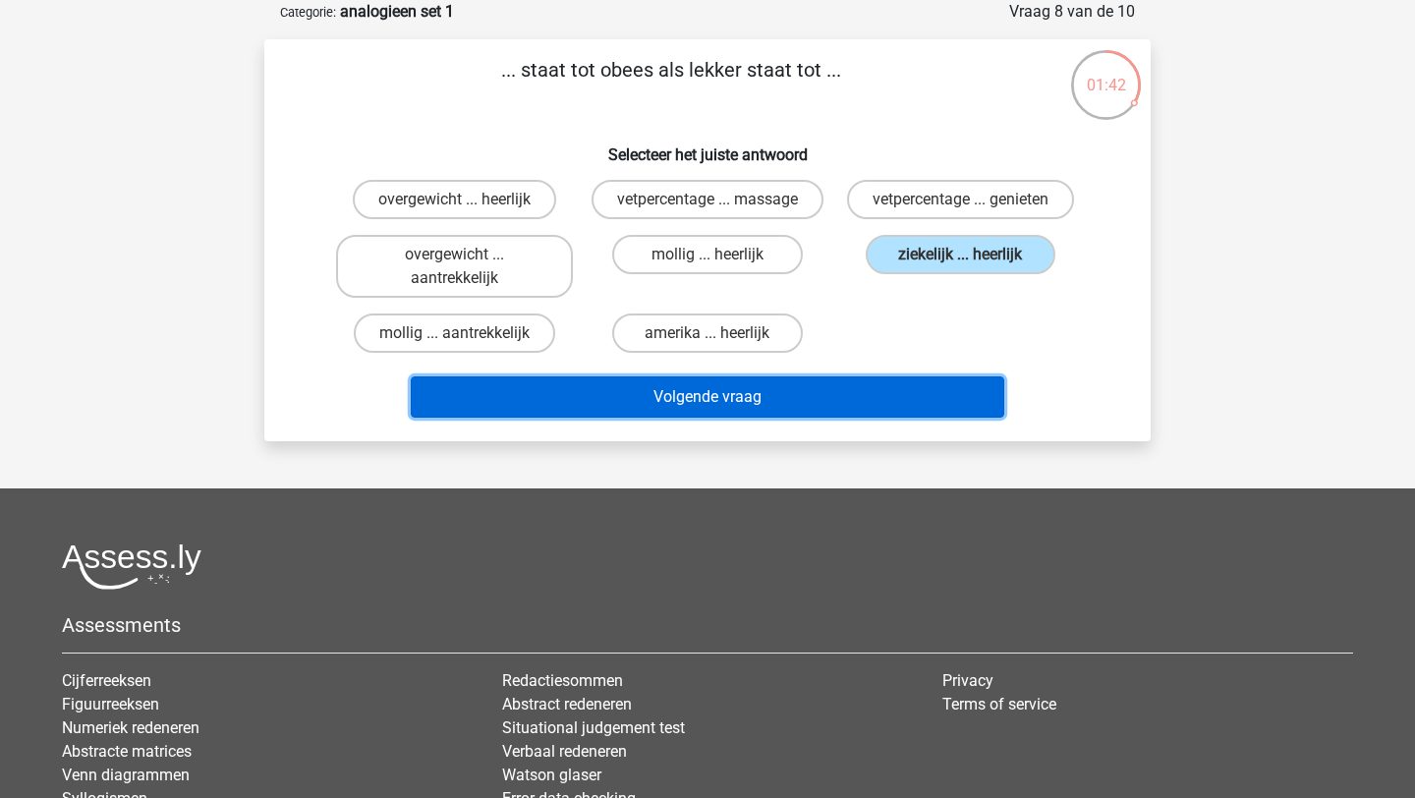
click at [882, 410] on button "Volgende vraag" at bounding box center [708, 396] width 595 height 41
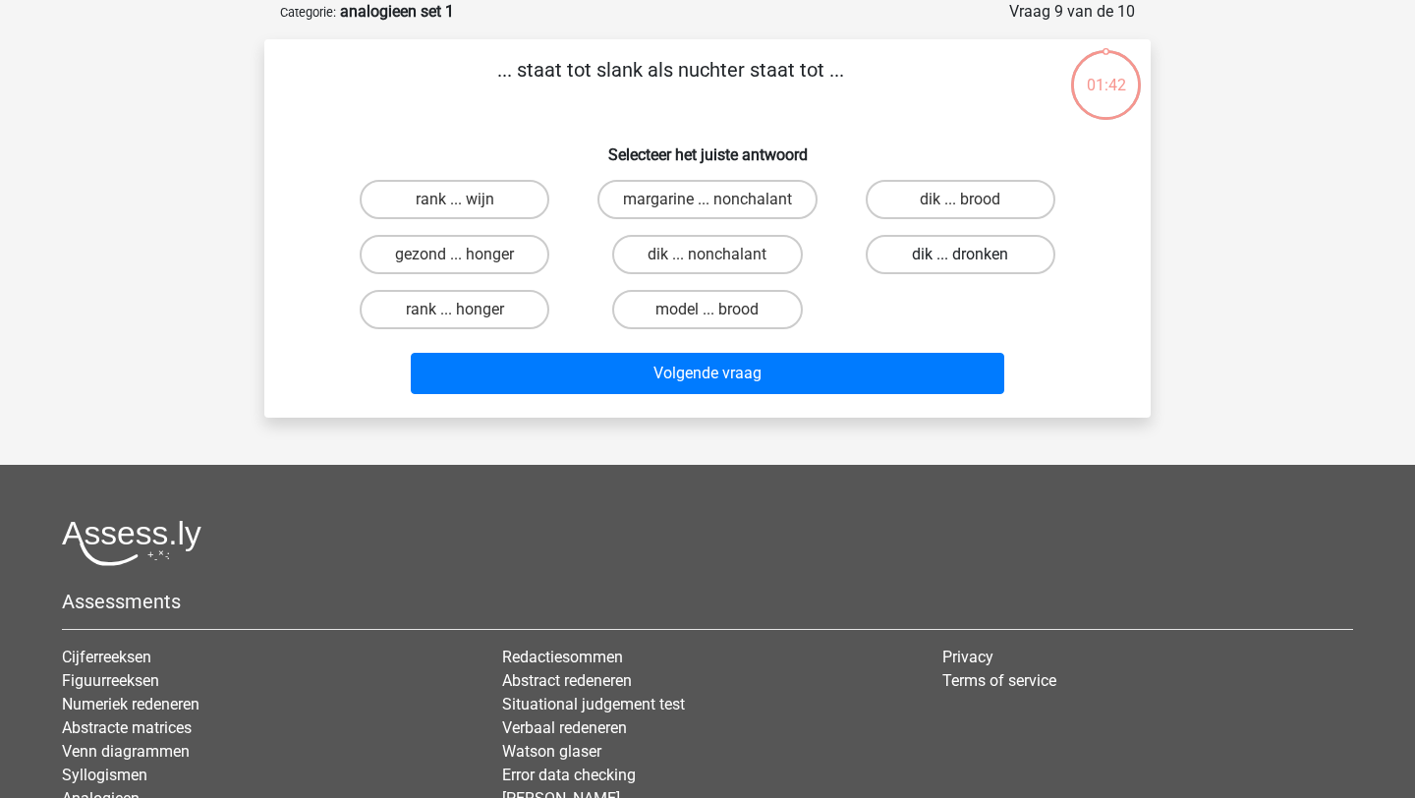
click at [951, 248] on label "dik ... dronken" at bounding box center [961, 254] width 190 height 39
click at [960, 255] on input "dik ... dronken" at bounding box center [966, 261] width 13 height 13
radio input "true"
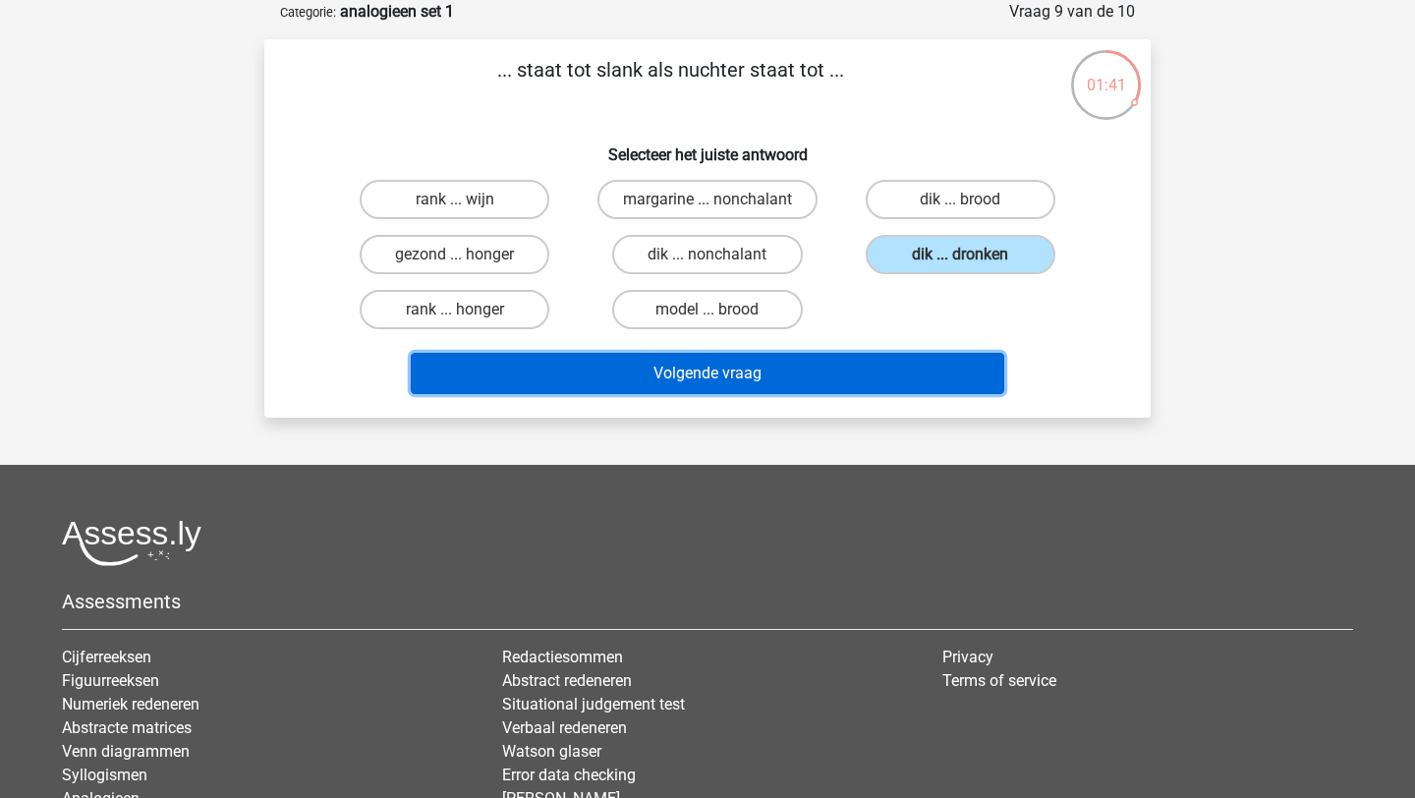
click at [889, 353] on button "Volgende vraag" at bounding box center [708, 373] width 595 height 41
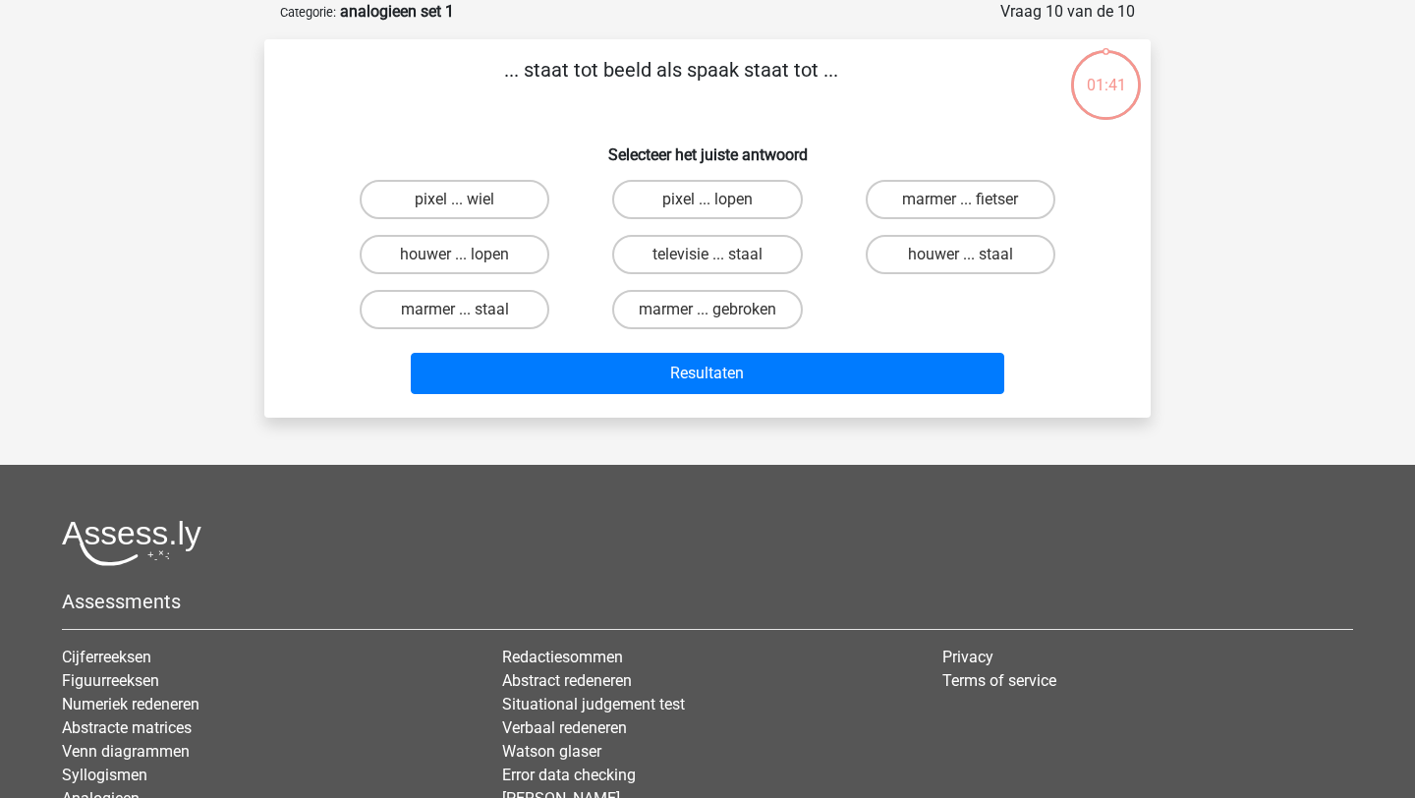
click at [972, 256] on input "houwer ... staal" at bounding box center [966, 261] width 13 height 13
radio input "true"
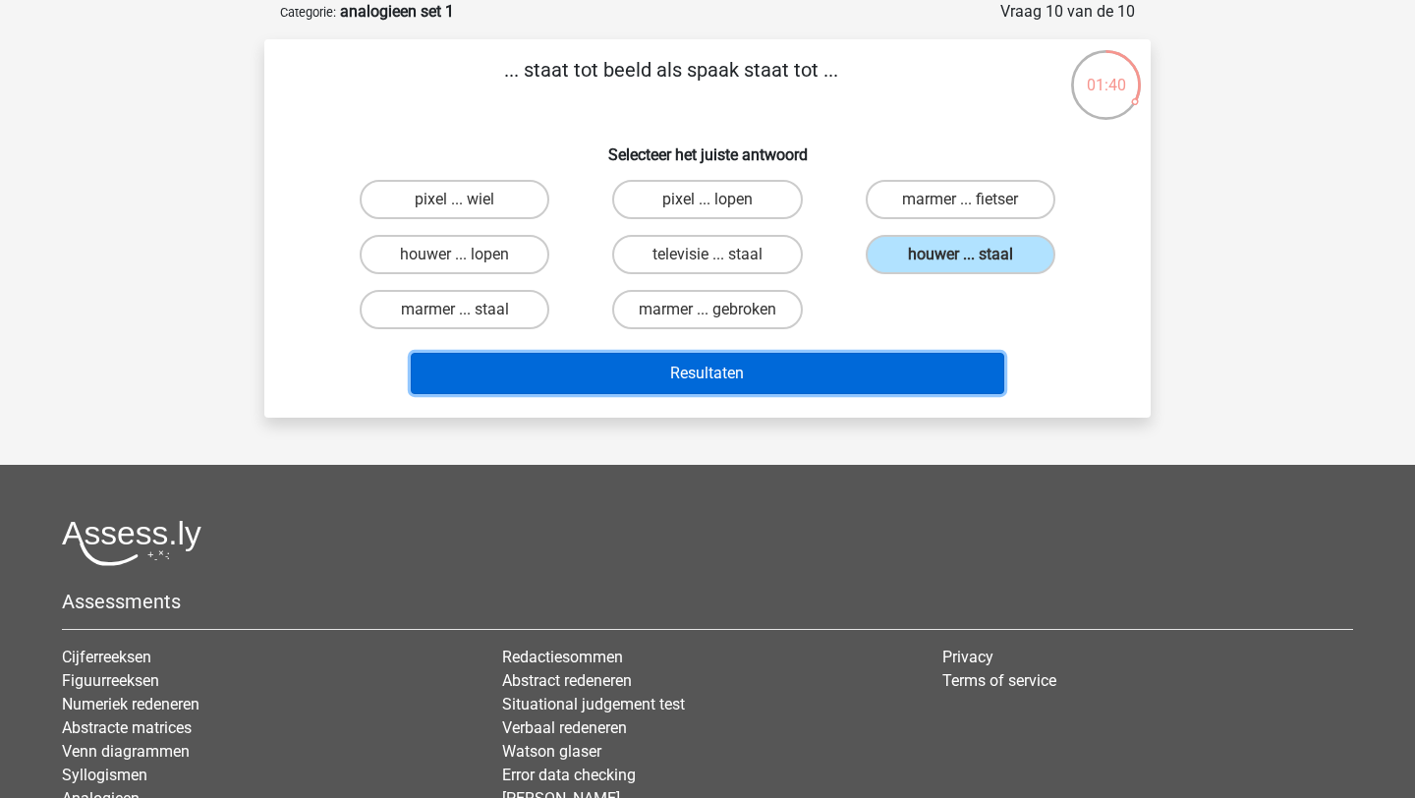
click at [885, 370] on button "Resultaten" at bounding box center [708, 373] width 595 height 41
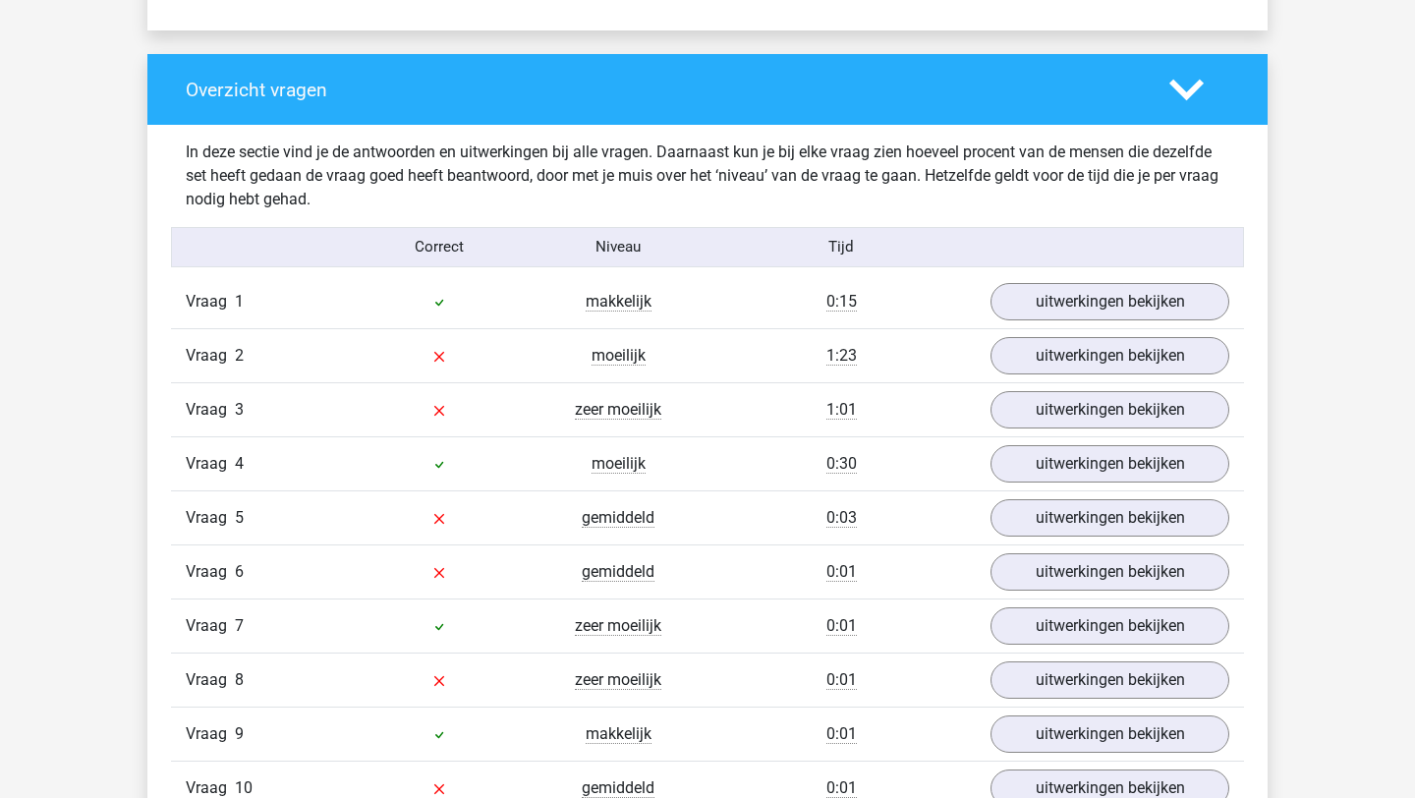
scroll to position [1530, 0]
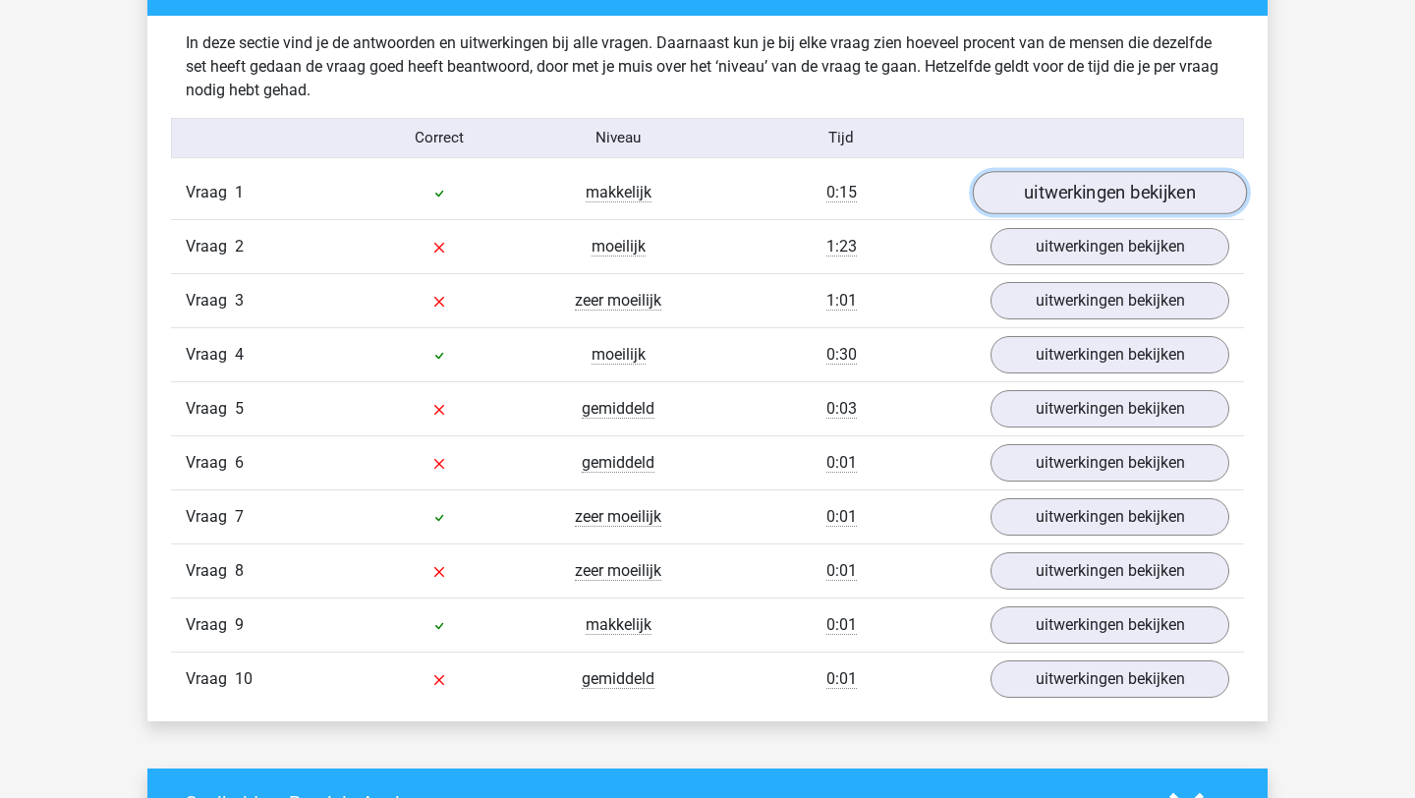
click at [1033, 195] on link "uitwerkingen bekijken" at bounding box center [1110, 192] width 274 height 43
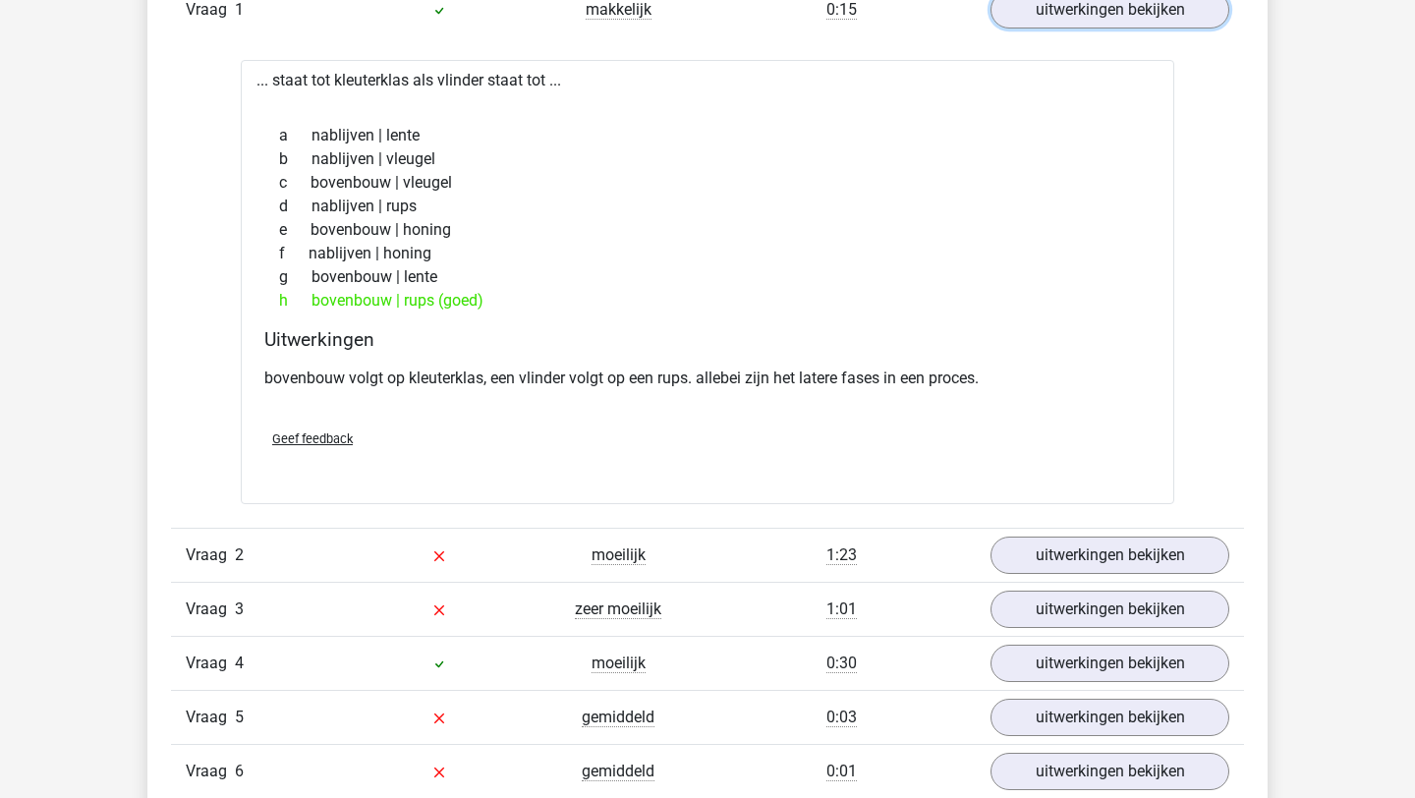
scroll to position [1798, 0]
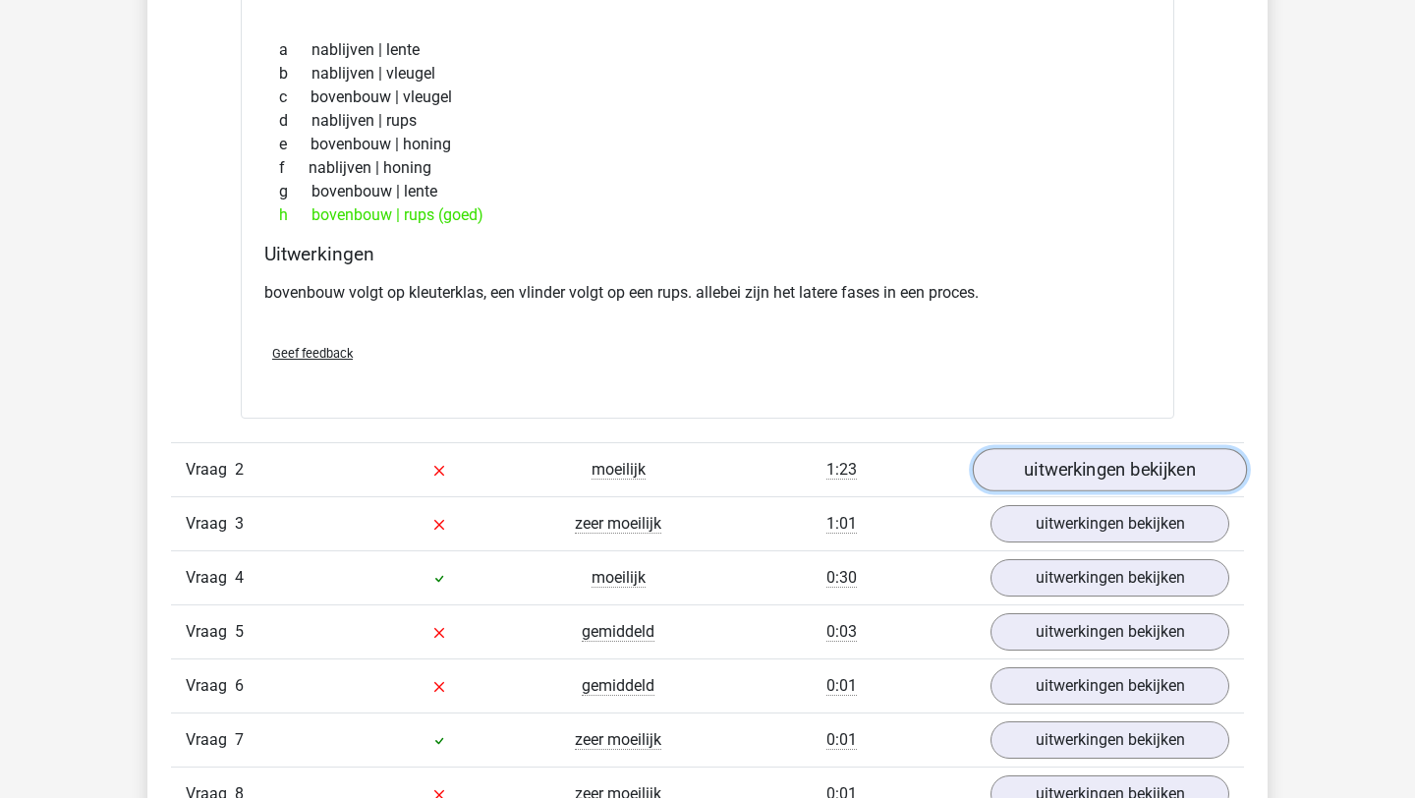
click at [1071, 464] on link "uitwerkingen bekijken" at bounding box center [1110, 469] width 274 height 43
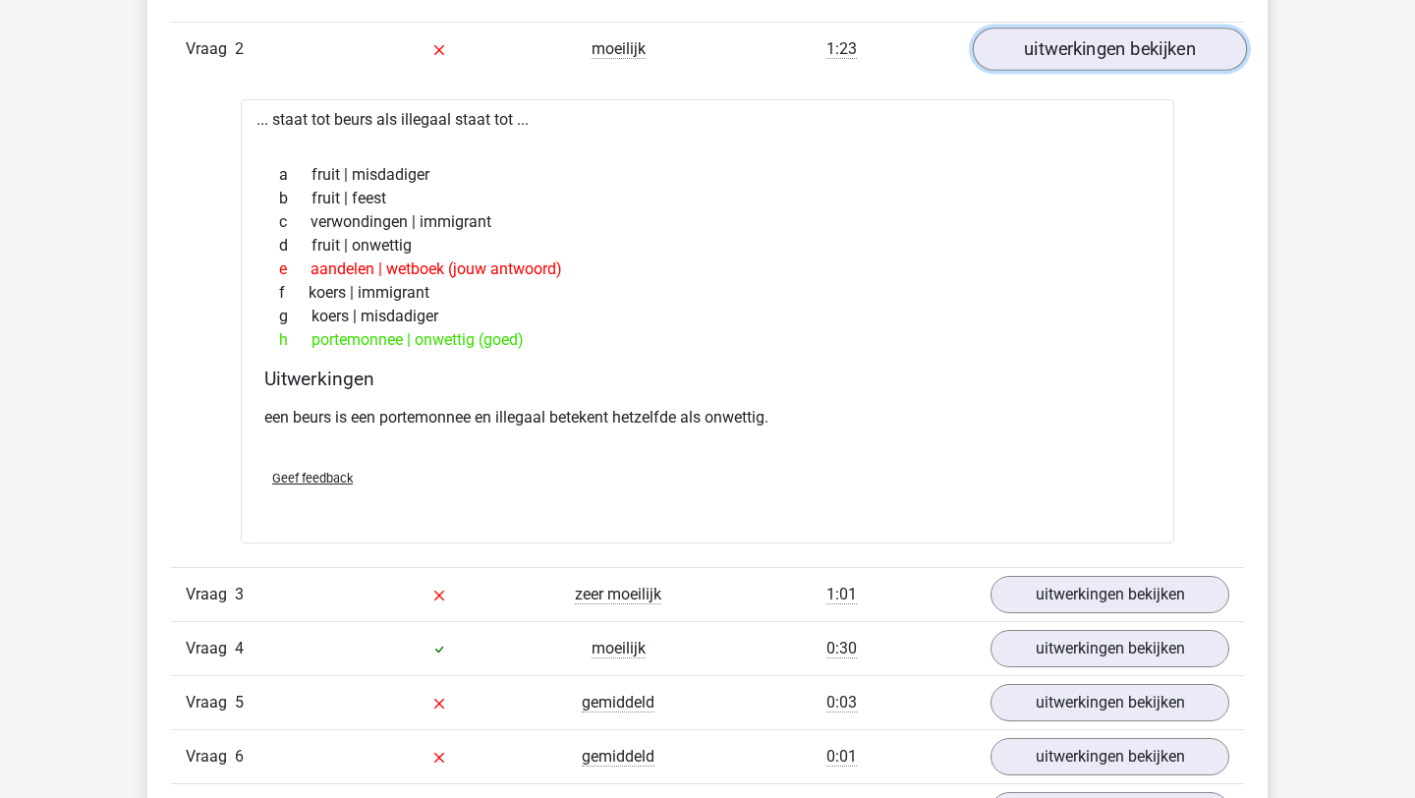
scroll to position [2314, 0]
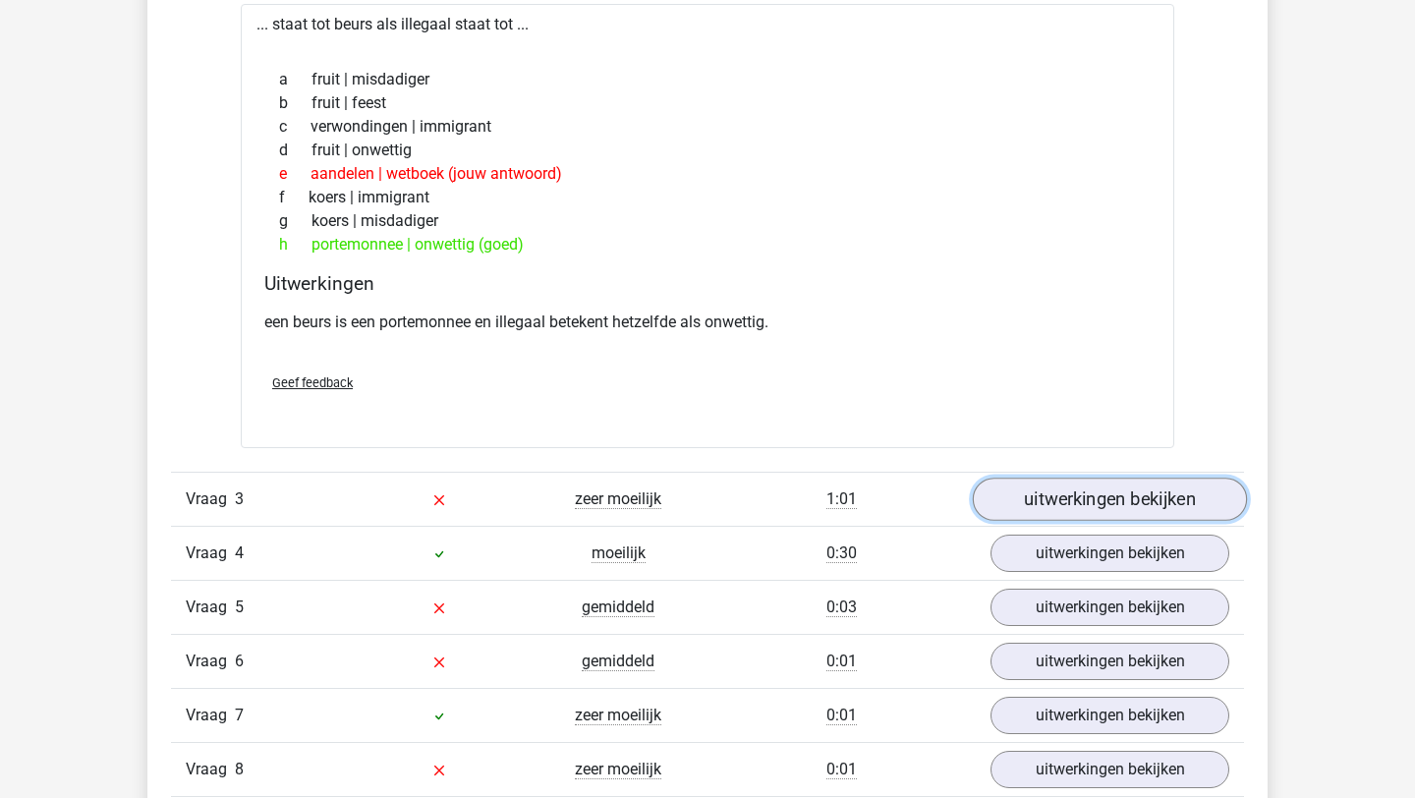
click at [1086, 496] on link "uitwerkingen bekijken" at bounding box center [1110, 500] width 274 height 43
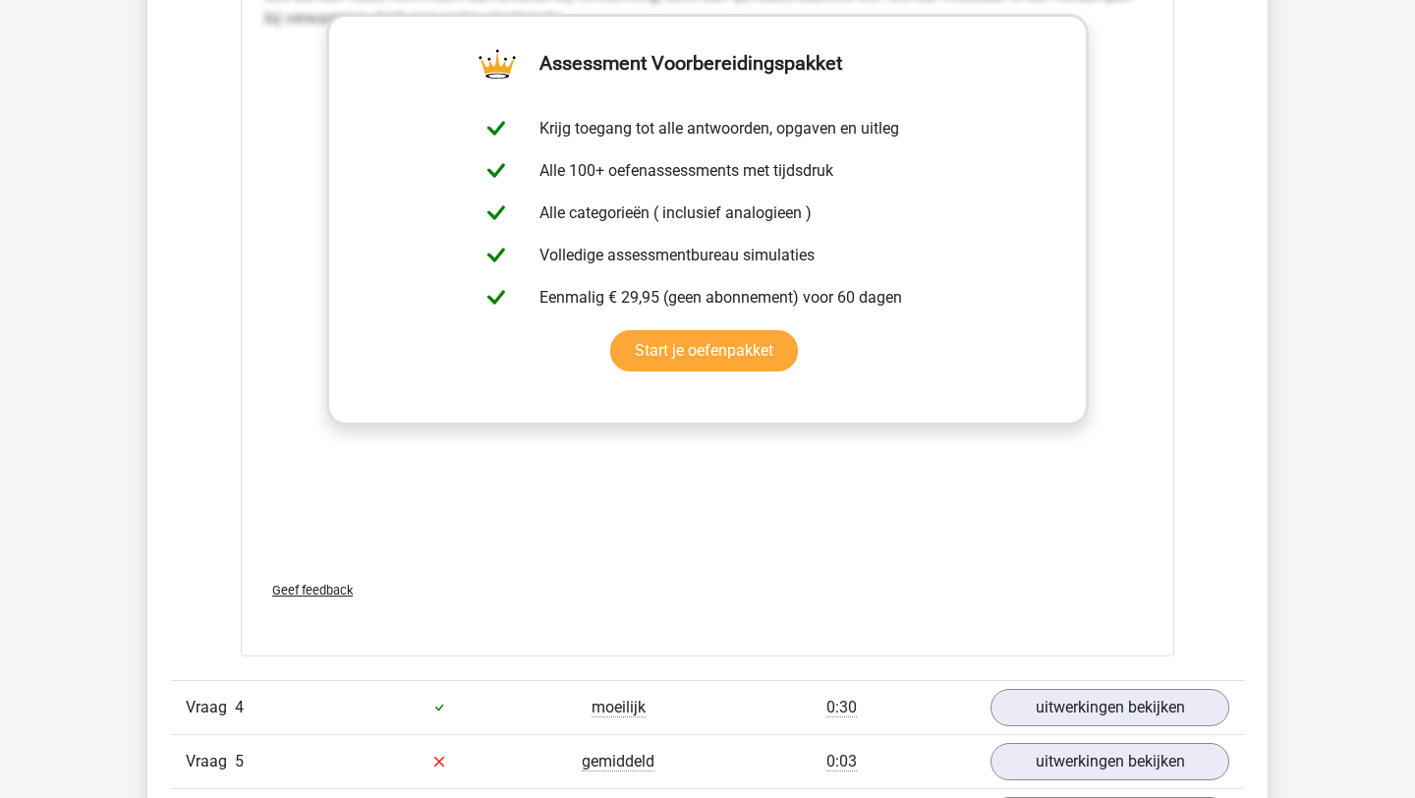
scroll to position [3422, 0]
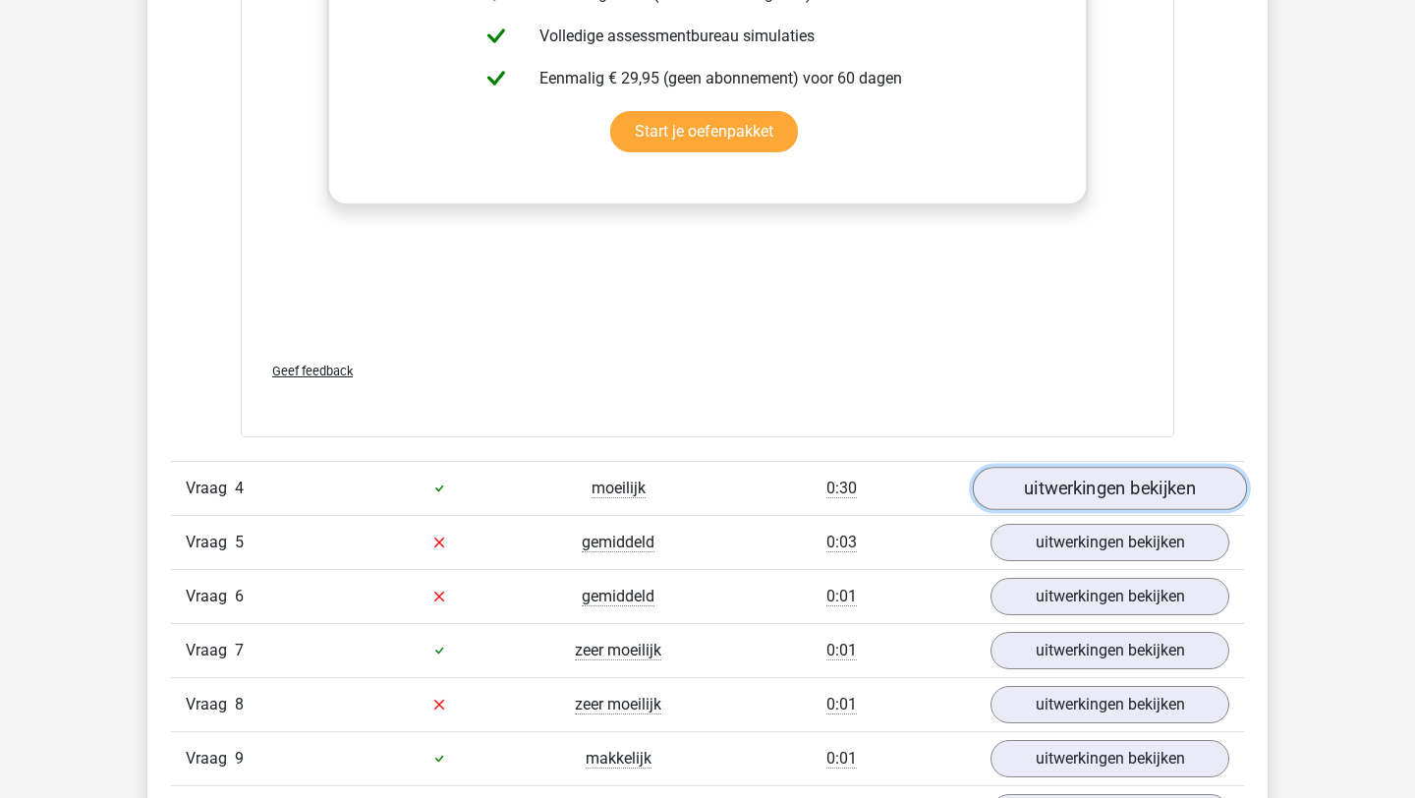
click at [1048, 477] on link "uitwerkingen bekijken" at bounding box center [1110, 488] width 274 height 43
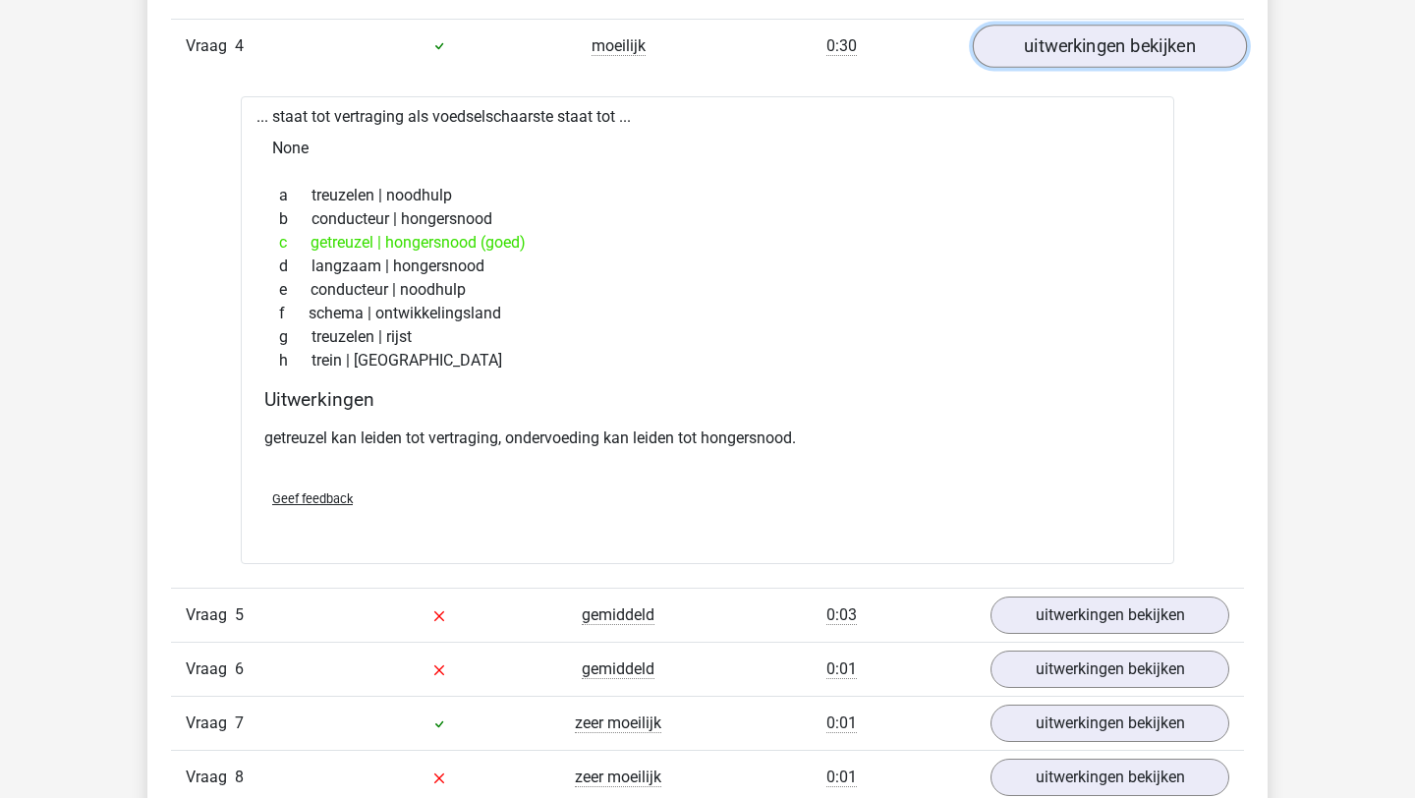
scroll to position [4002, 0]
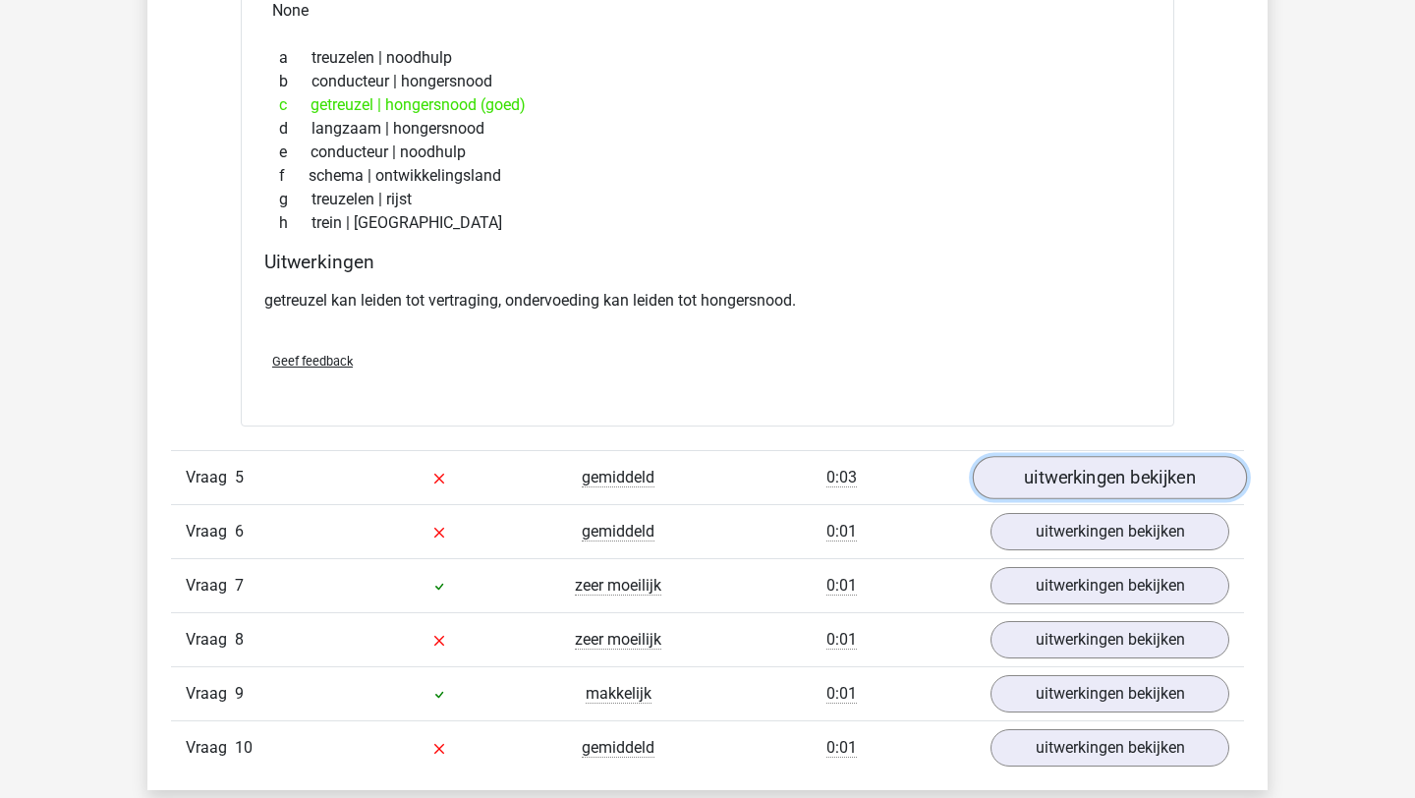
click at [1091, 474] on link "uitwerkingen bekijken" at bounding box center [1110, 477] width 274 height 43
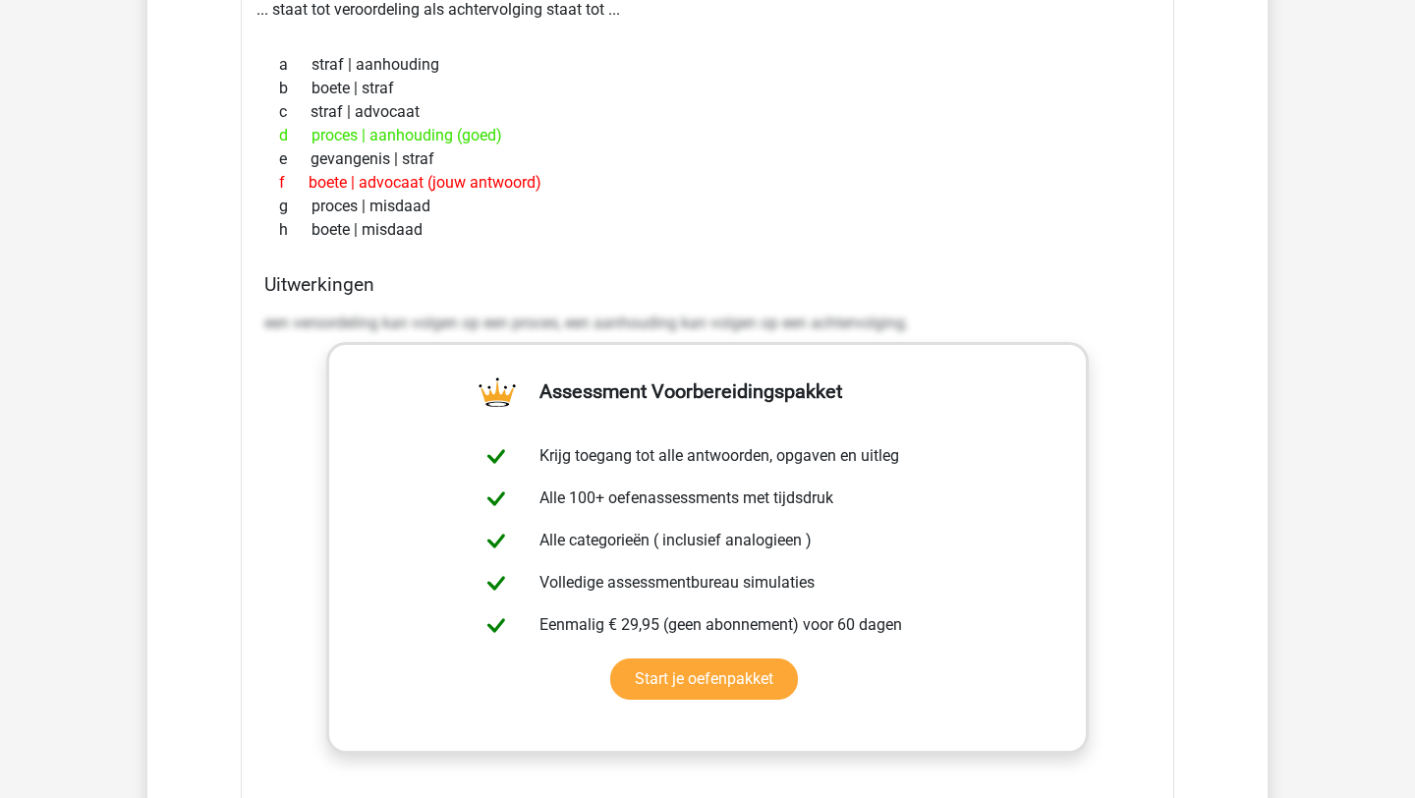
scroll to position [5284, 0]
